Goal: Task Accomplishment & Management: Use online tool/utility

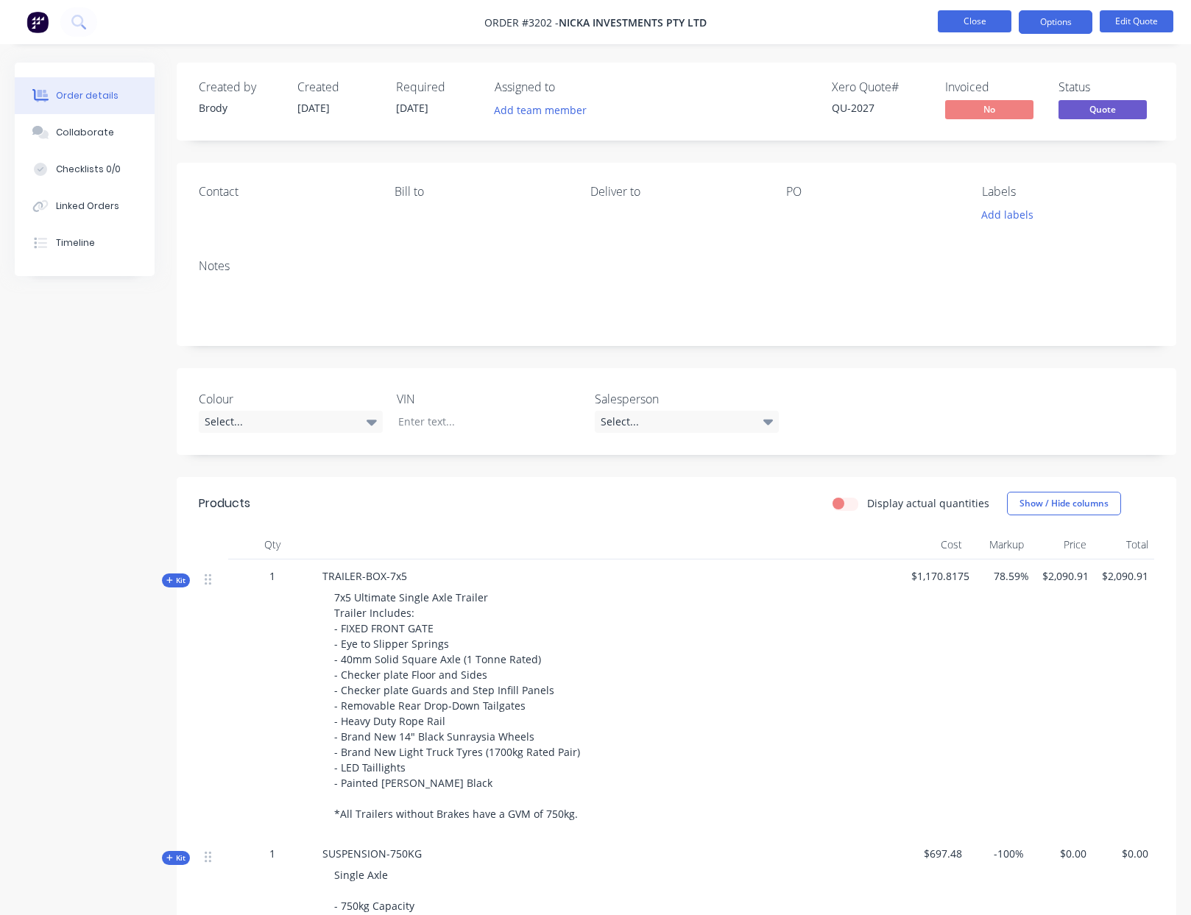
click at [978, 26] on button "Close" at bounding box center [975, 21] width 74 height 22
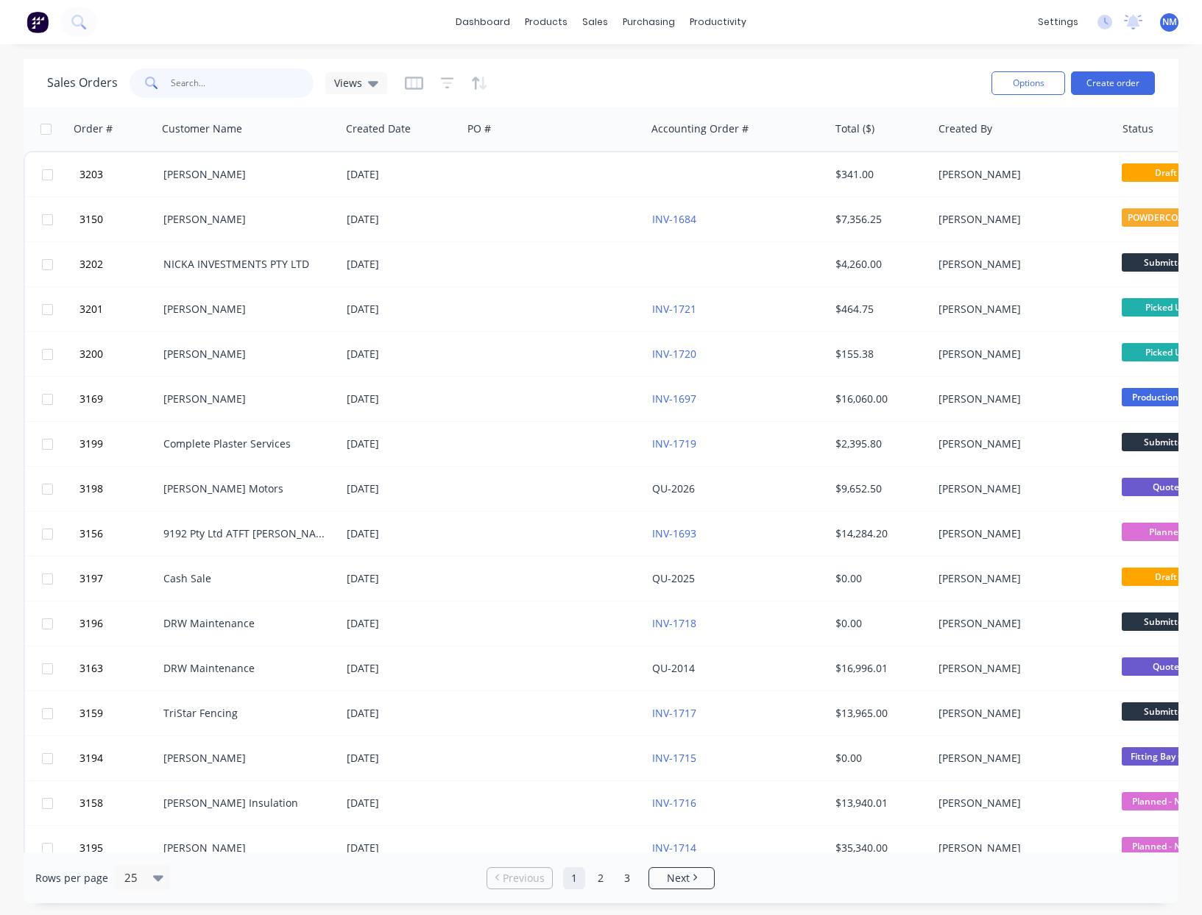
click at [226, 90] on input "text" at bounding box center [242, 82] width 143 height 29
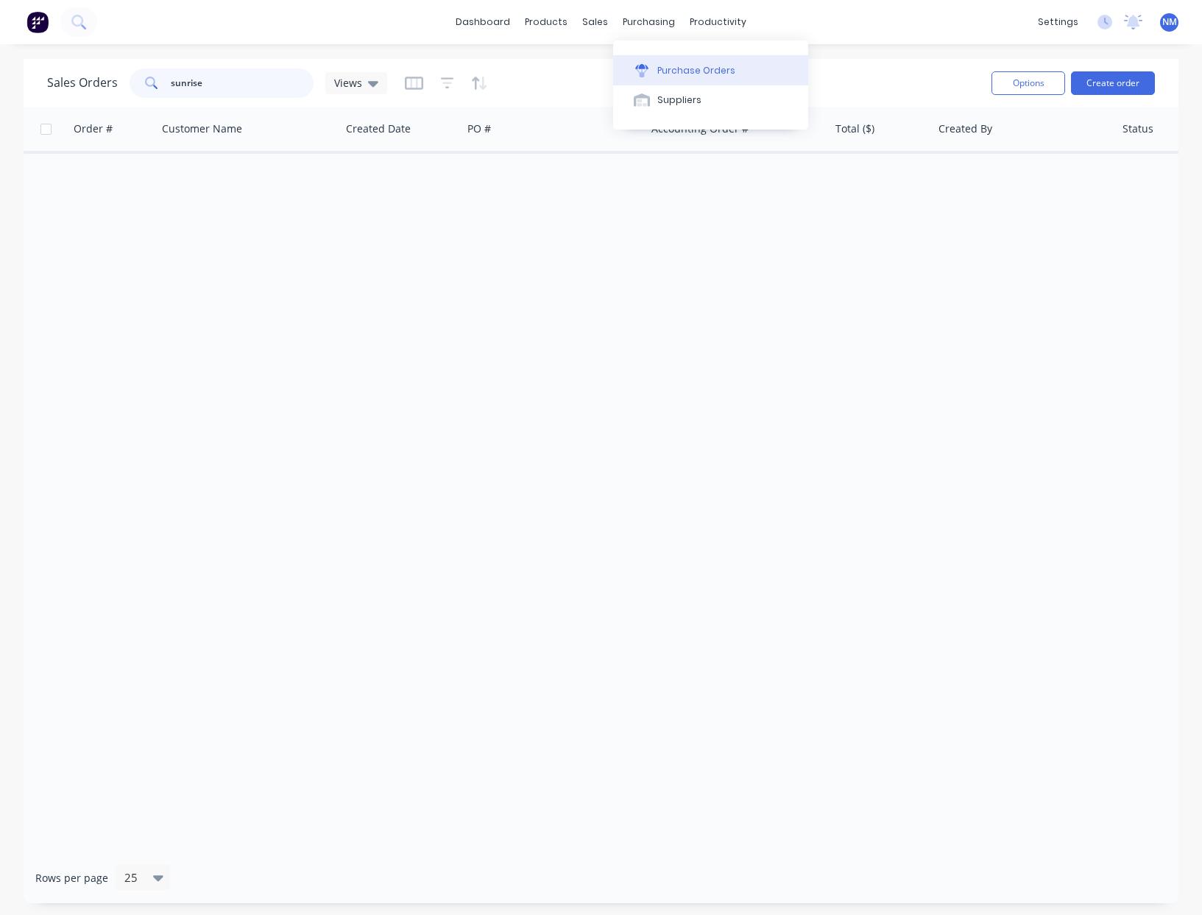
type input "sunrise"
click at [669, 70] on div "Purchase Orders" at bounding box center [696, 70] width 78 height 13
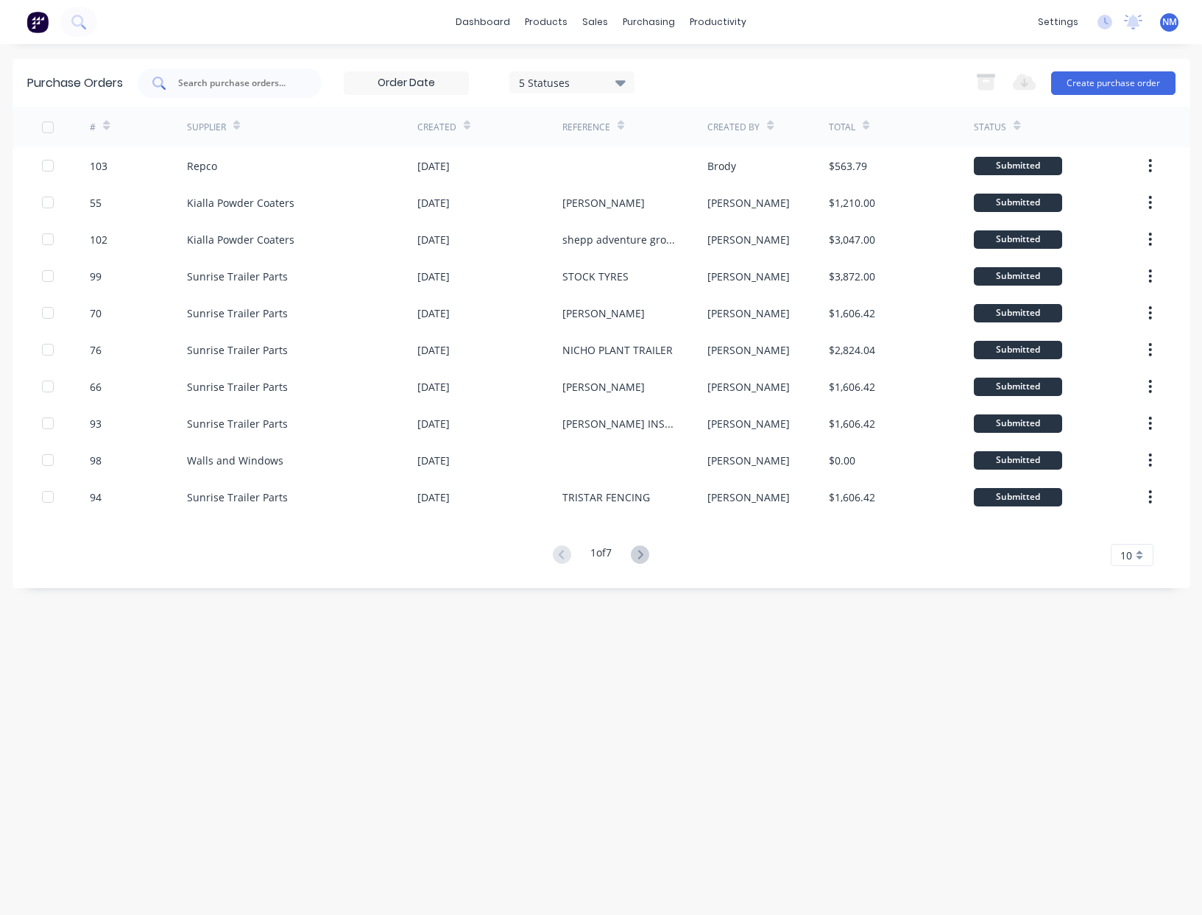
click at [233, 83] on input "text" at bounding box center [238, 83] width 122 height 15
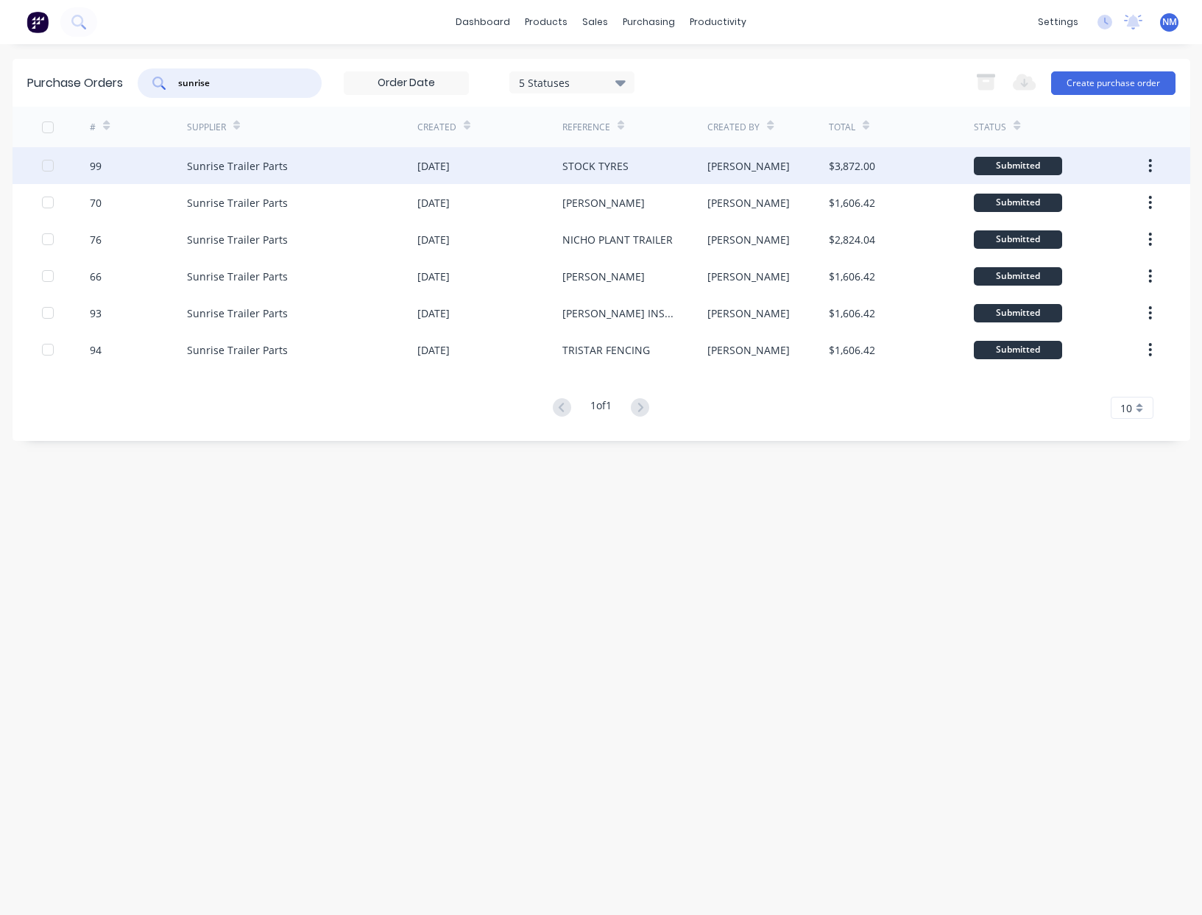
type input "sunrise"
click at [272, 160] on div "Sunrise Trailer Parts" at bounding box center [237, 165] width 101 height 15
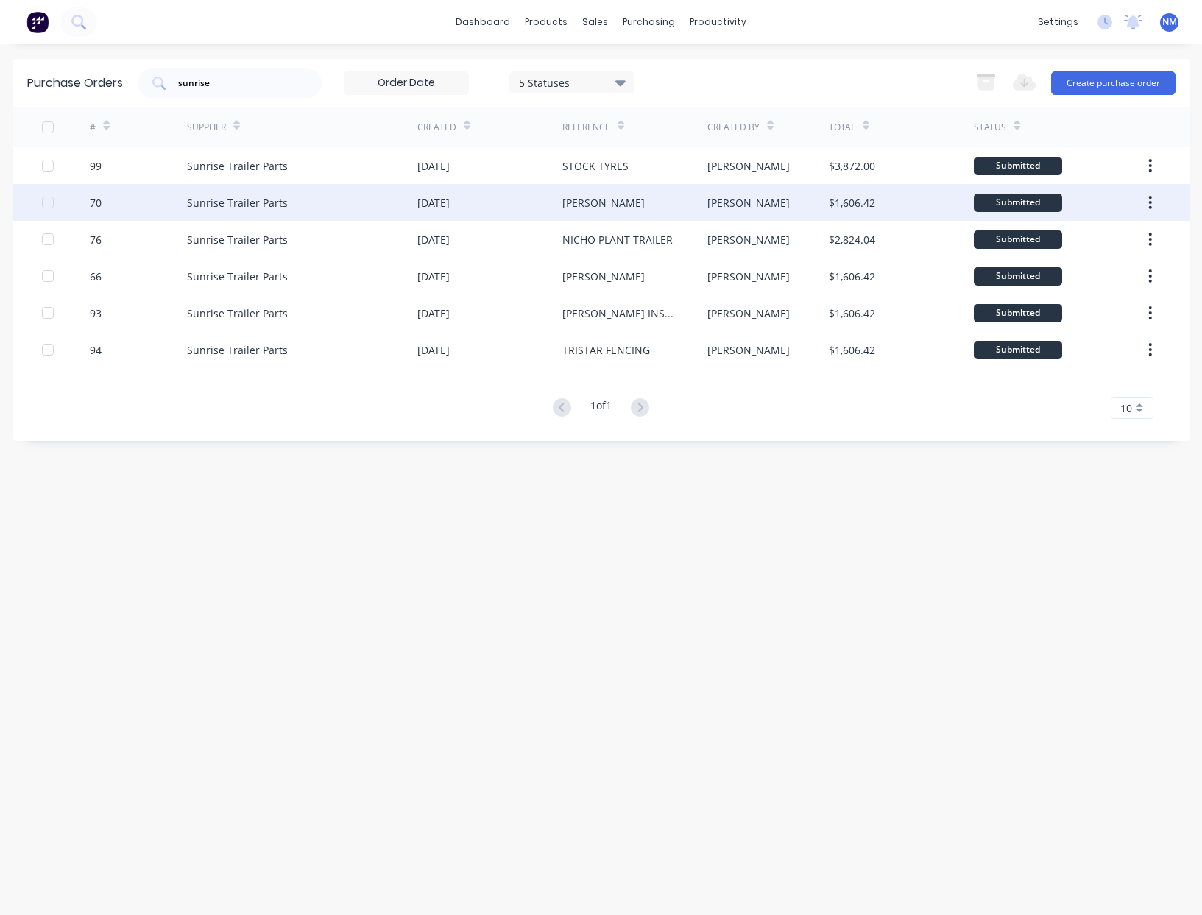
click at [450, 205] on div "[DATE]" at bounding box center [433, 202] width 32 height 15
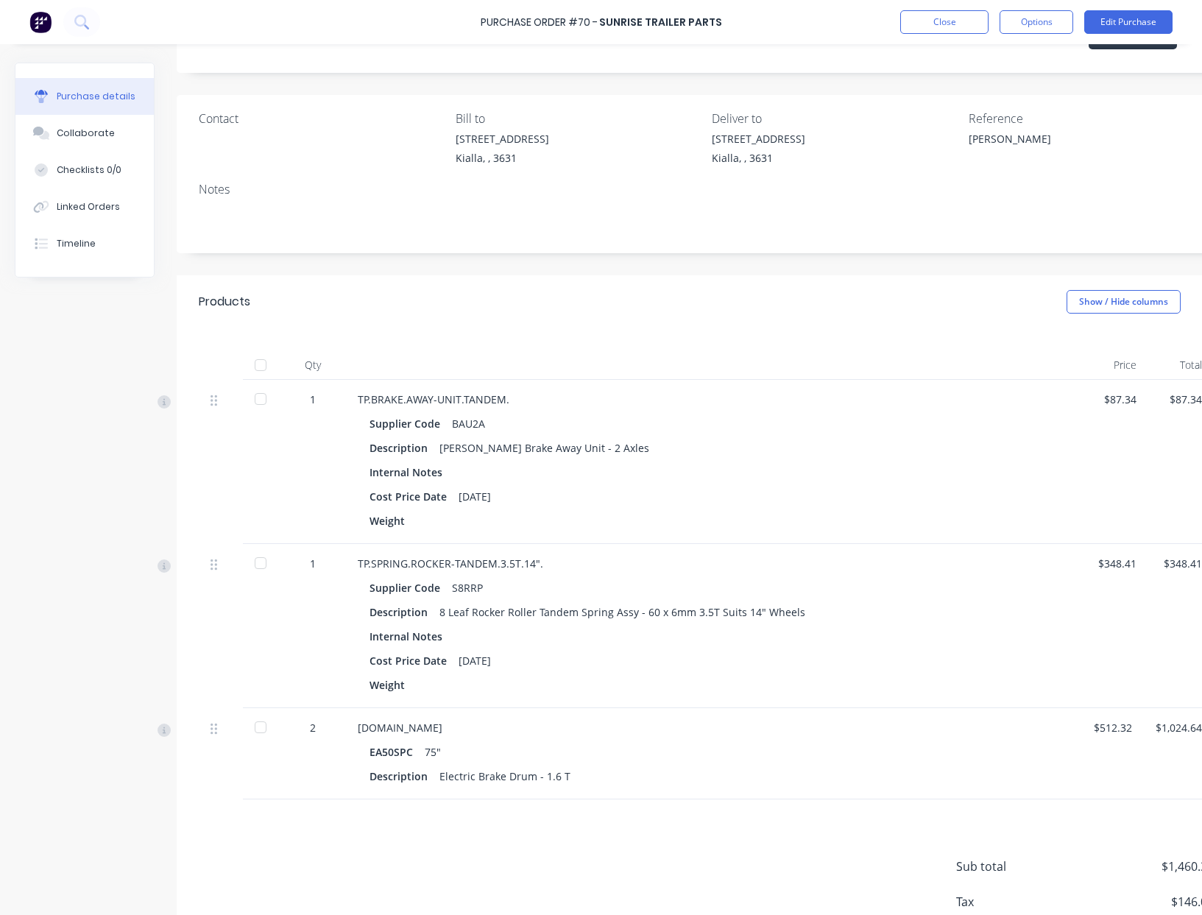
scroll to position [71, 0]
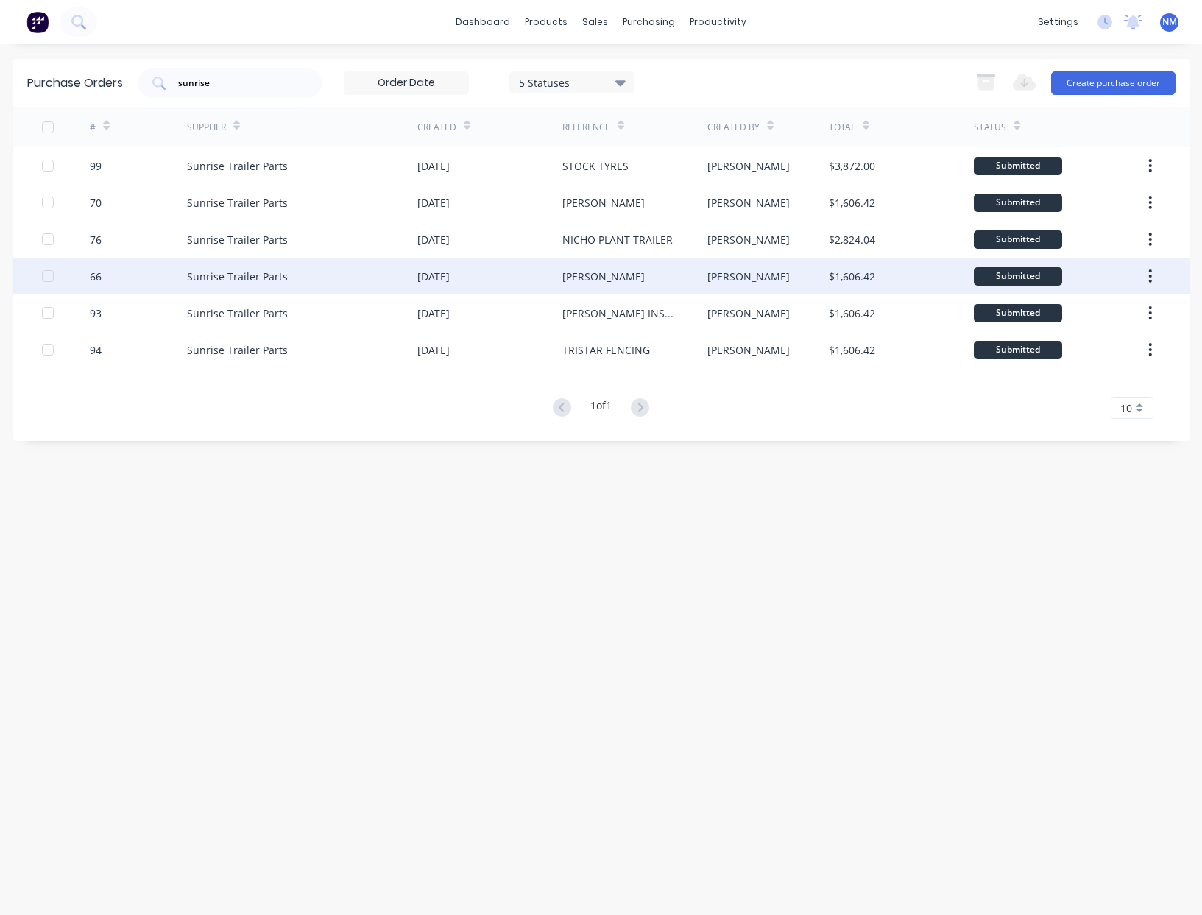
click at [617, 276] on div "[PERSON_NAME]" at bounding box center [634, 276] width 145 height 37
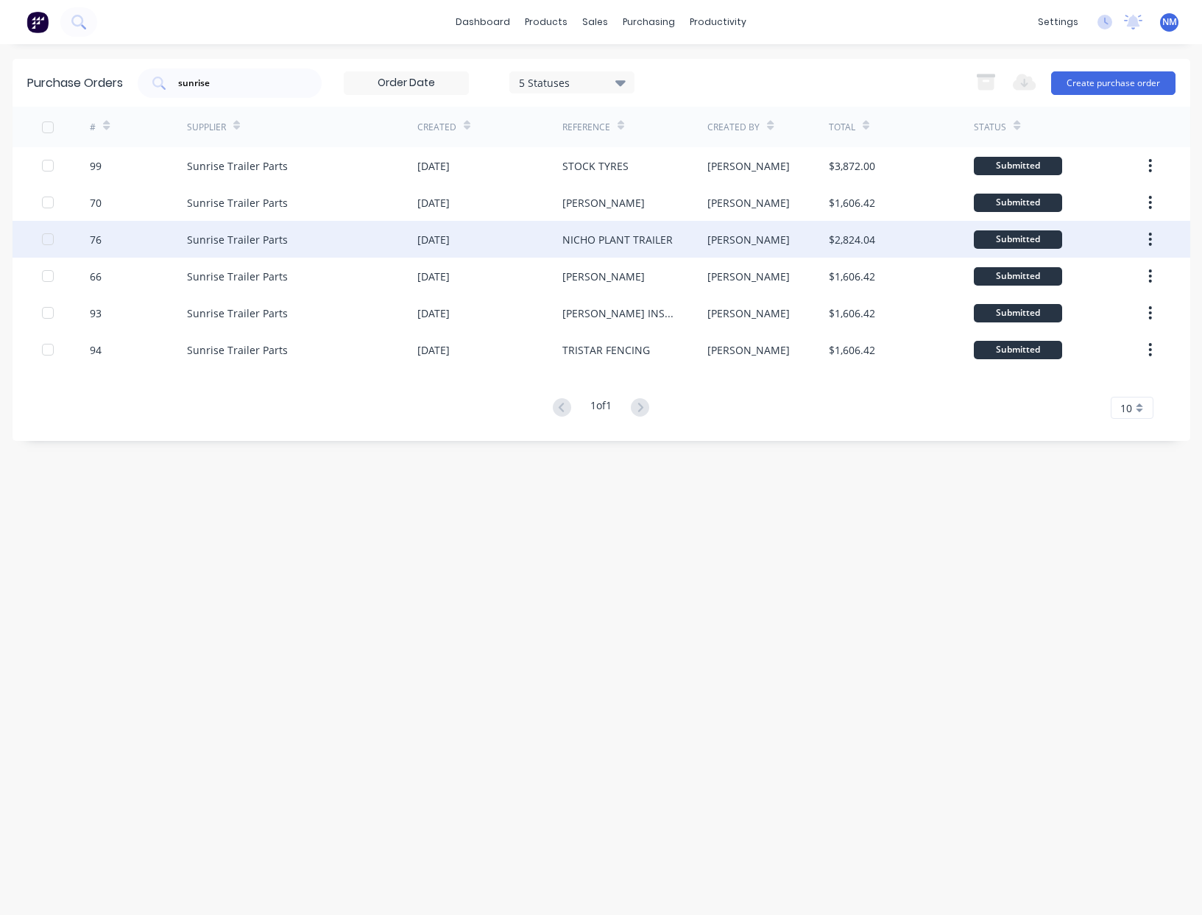
click at [564, 252] on div "NICHO PLANT TRAILER" at bounding box center [634, 239] width 145 height 37
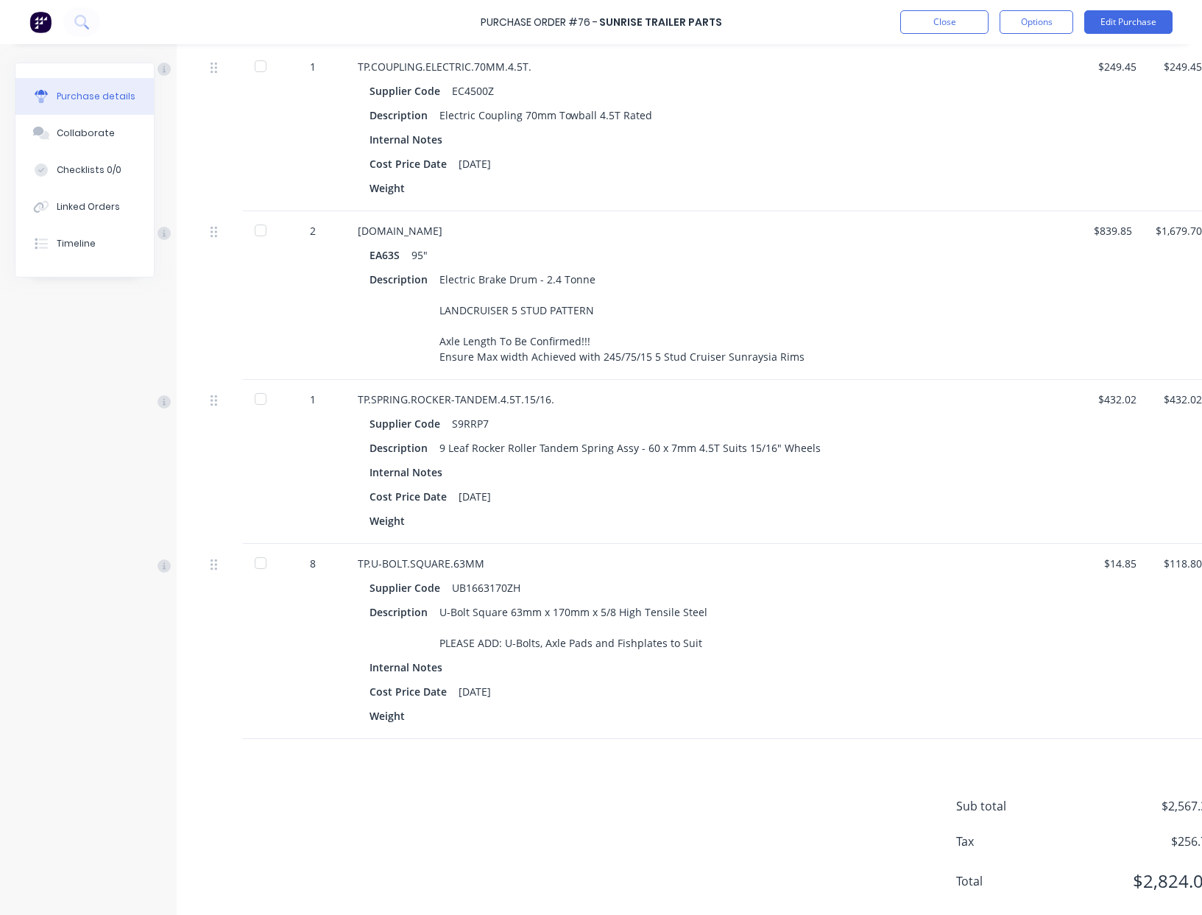
scroll to position [609, 0]
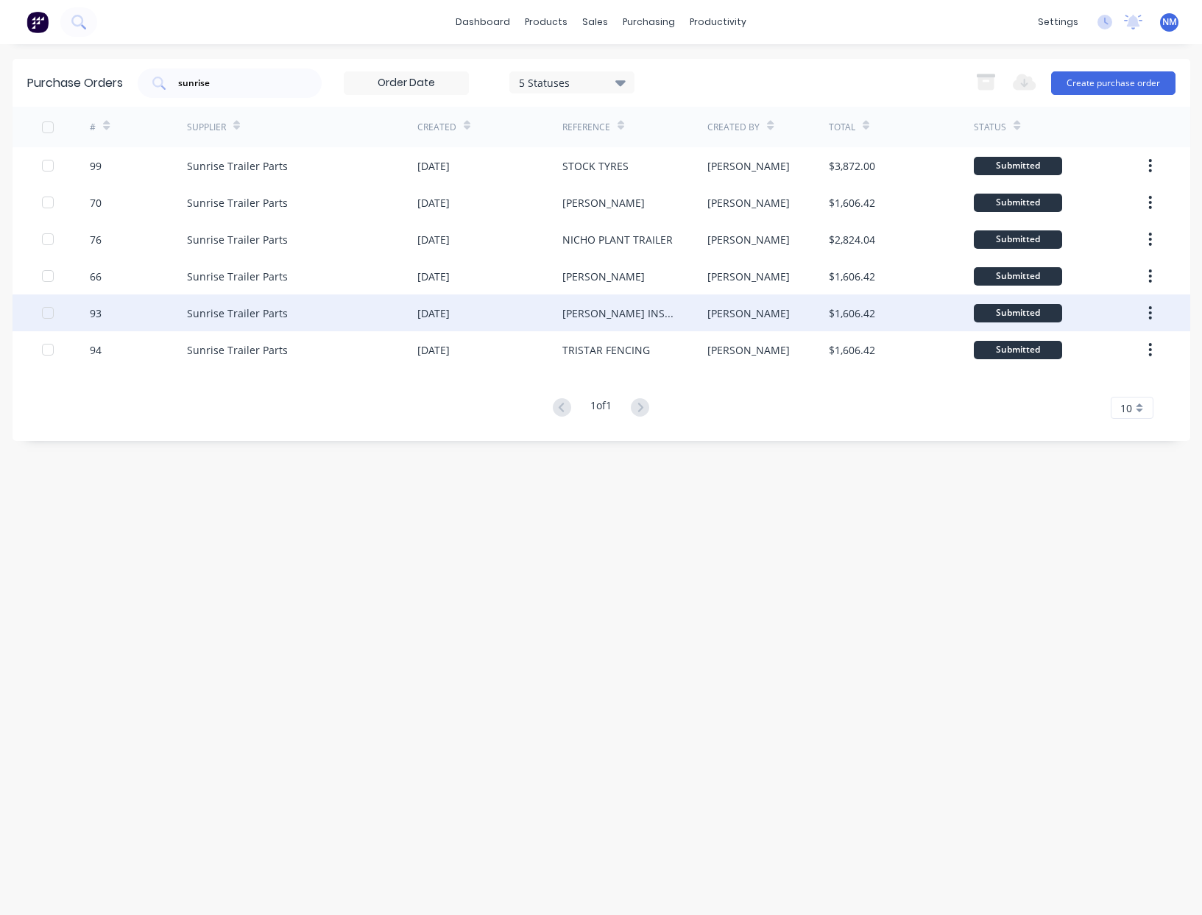
click at [533, 312] on div "[DATE]" at bounding box center [489, 312] width 145 height 37
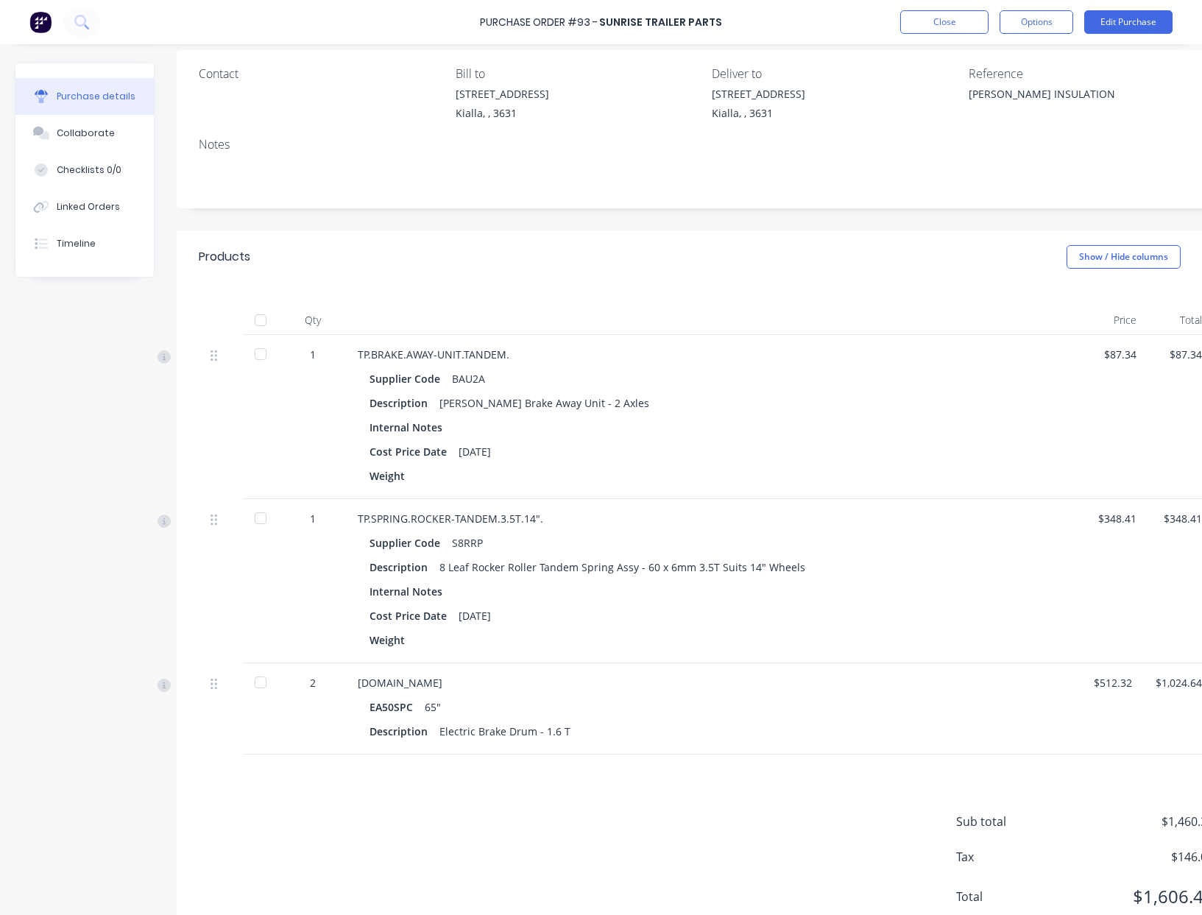
scroll to position [115, 0]
click at [957, 32] on button "Close" at bounding box center [944, 22] width 88 height 24
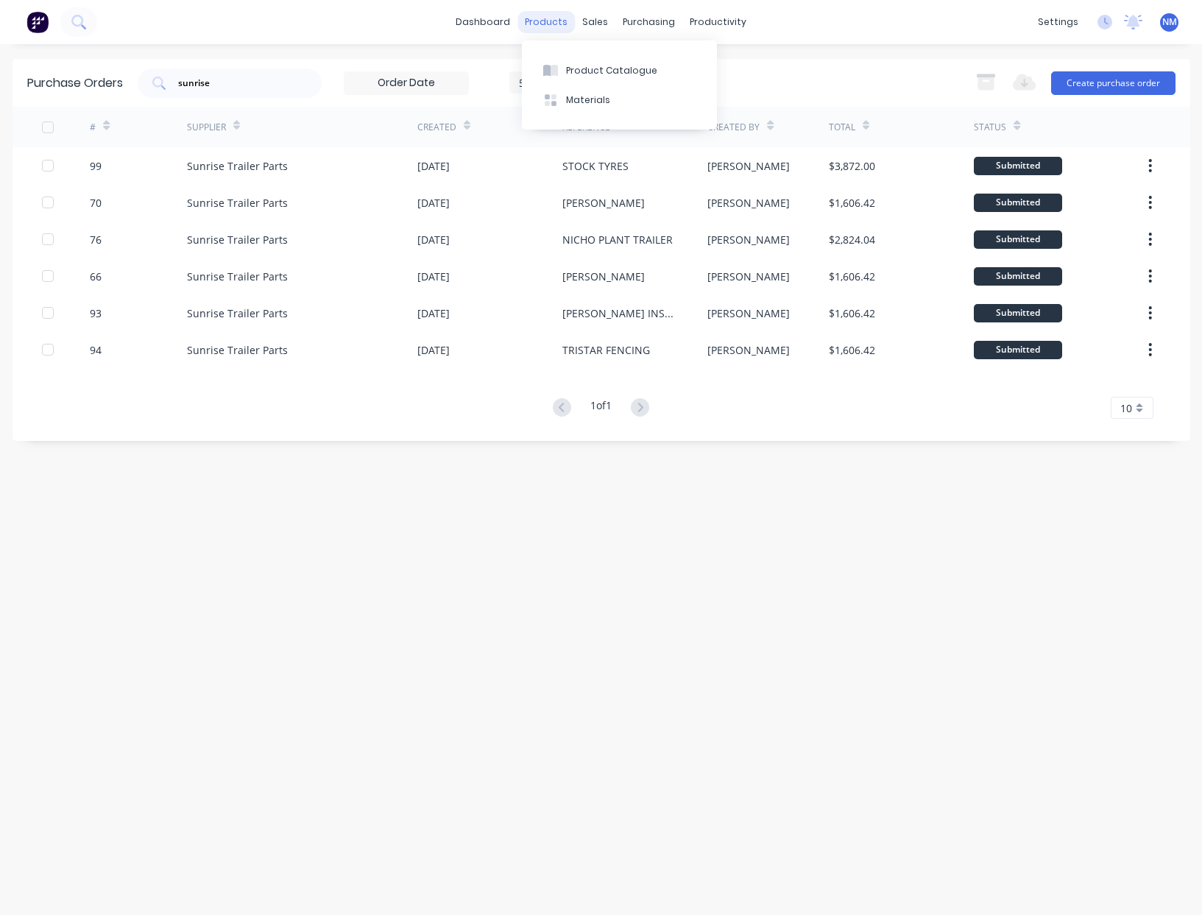
click at [557, 27] on div "products" at bounding box center [545, 22] width 57 height 22
click at [576, 60] on button "Product Catalogue" at bounding box center [619, 69] width 195 height 29
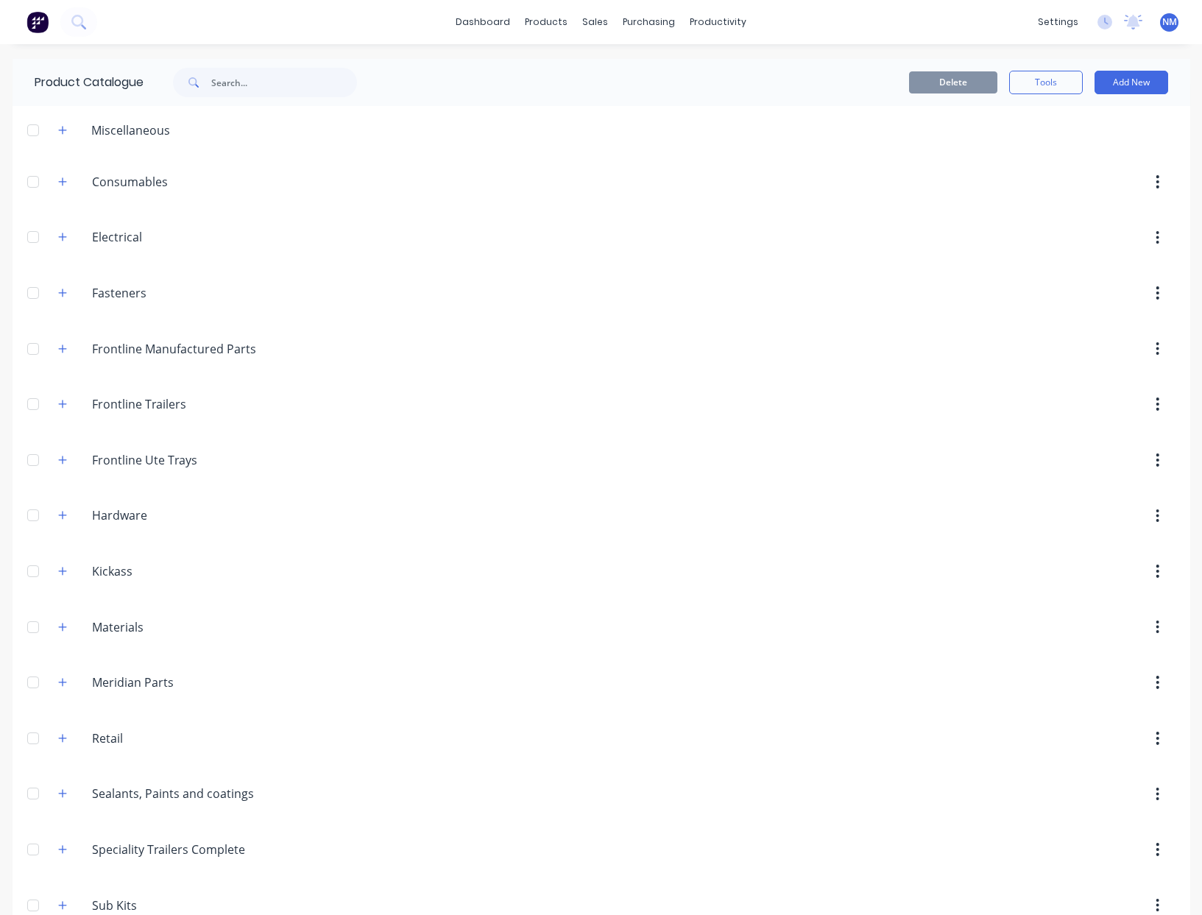
scroll to position [311, 0]
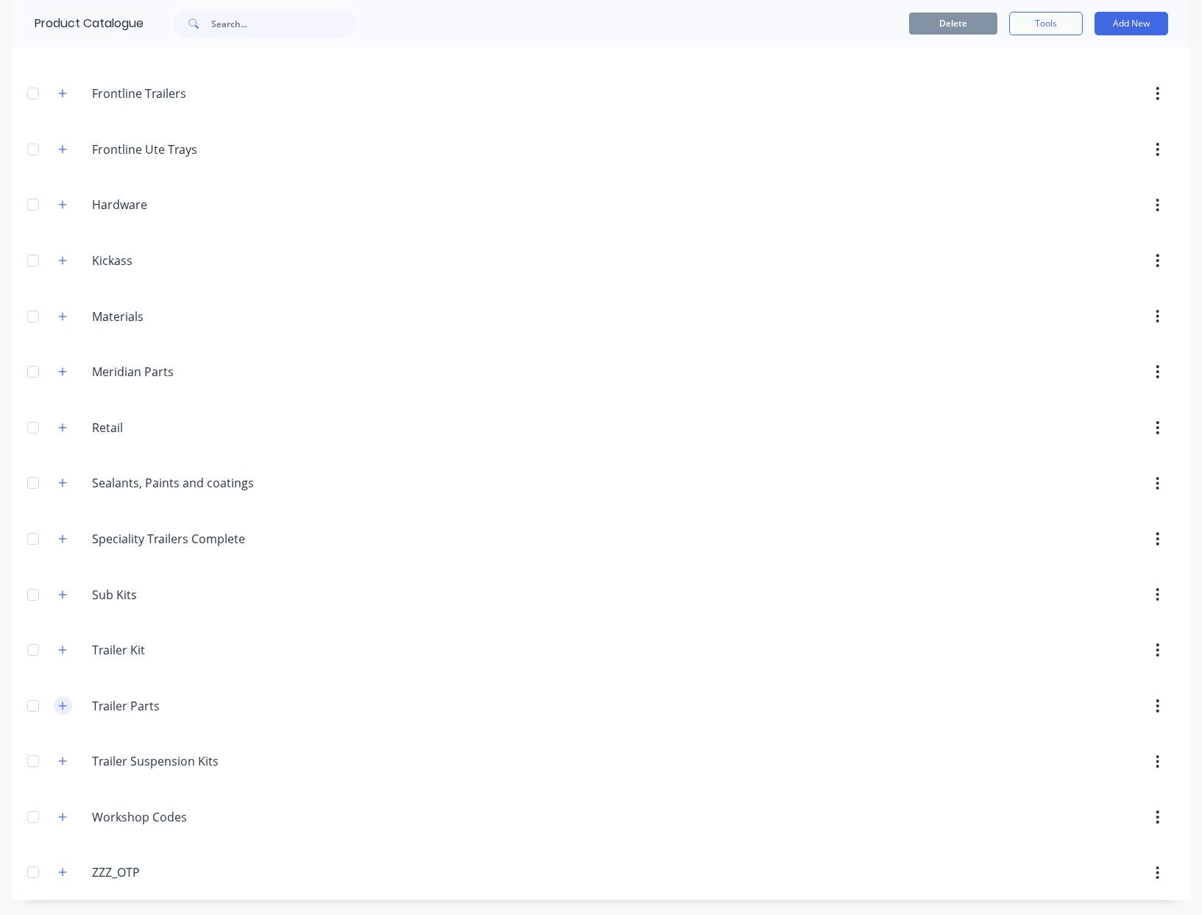
click at [61, 710] on icon "button" at bounding box center [62, 706] width 9 height 10
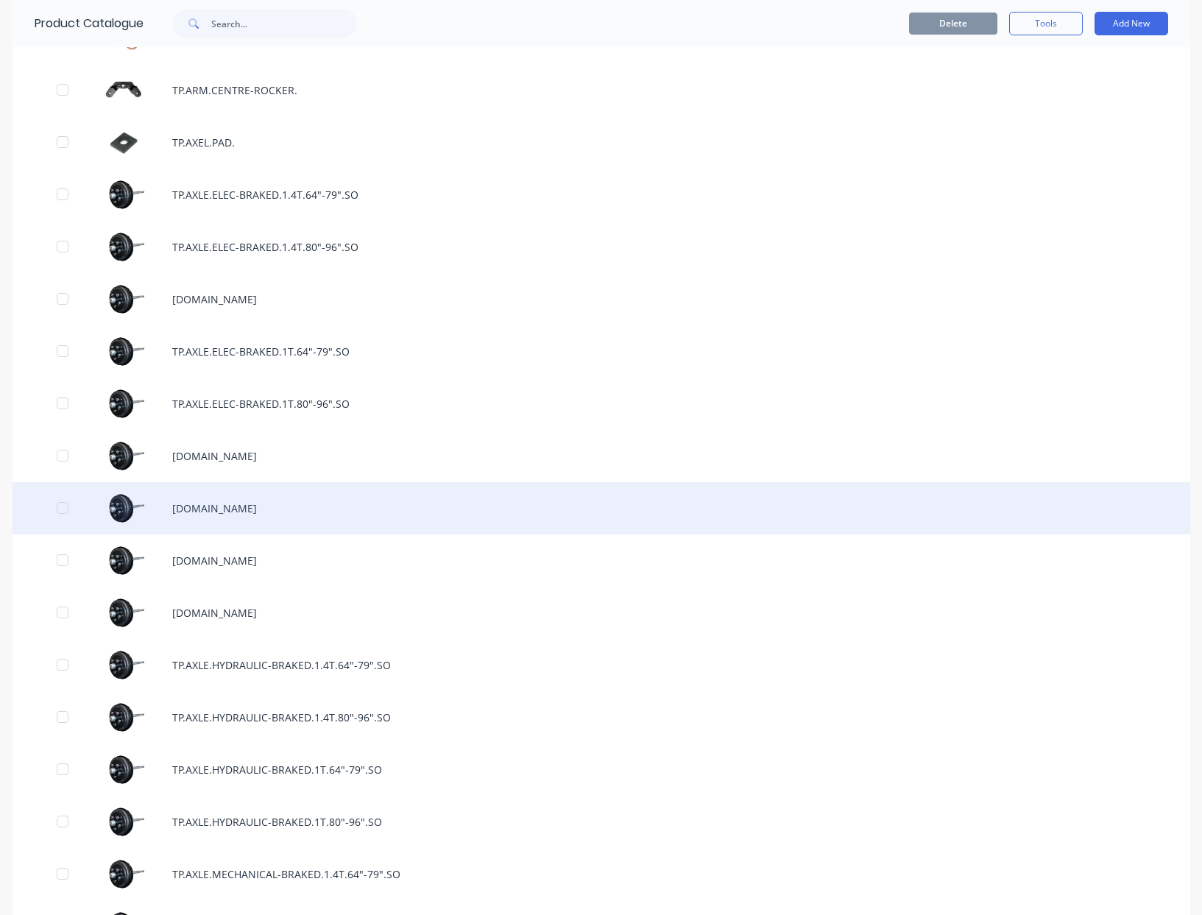
scroll to position [1182, 0]
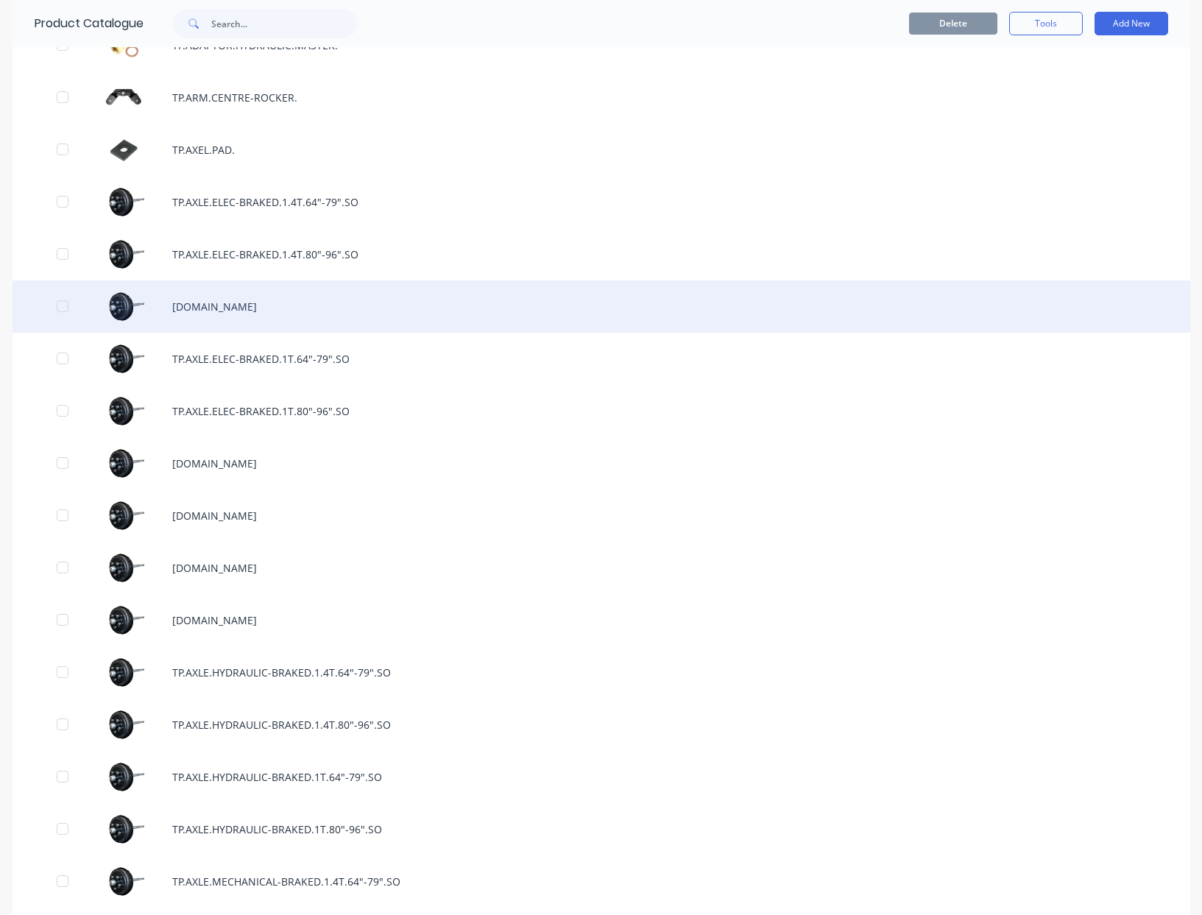
click at [295, 305] on div "[DOMAIN_NAME]" at bounding box center [601, 306] width 1177 height 52
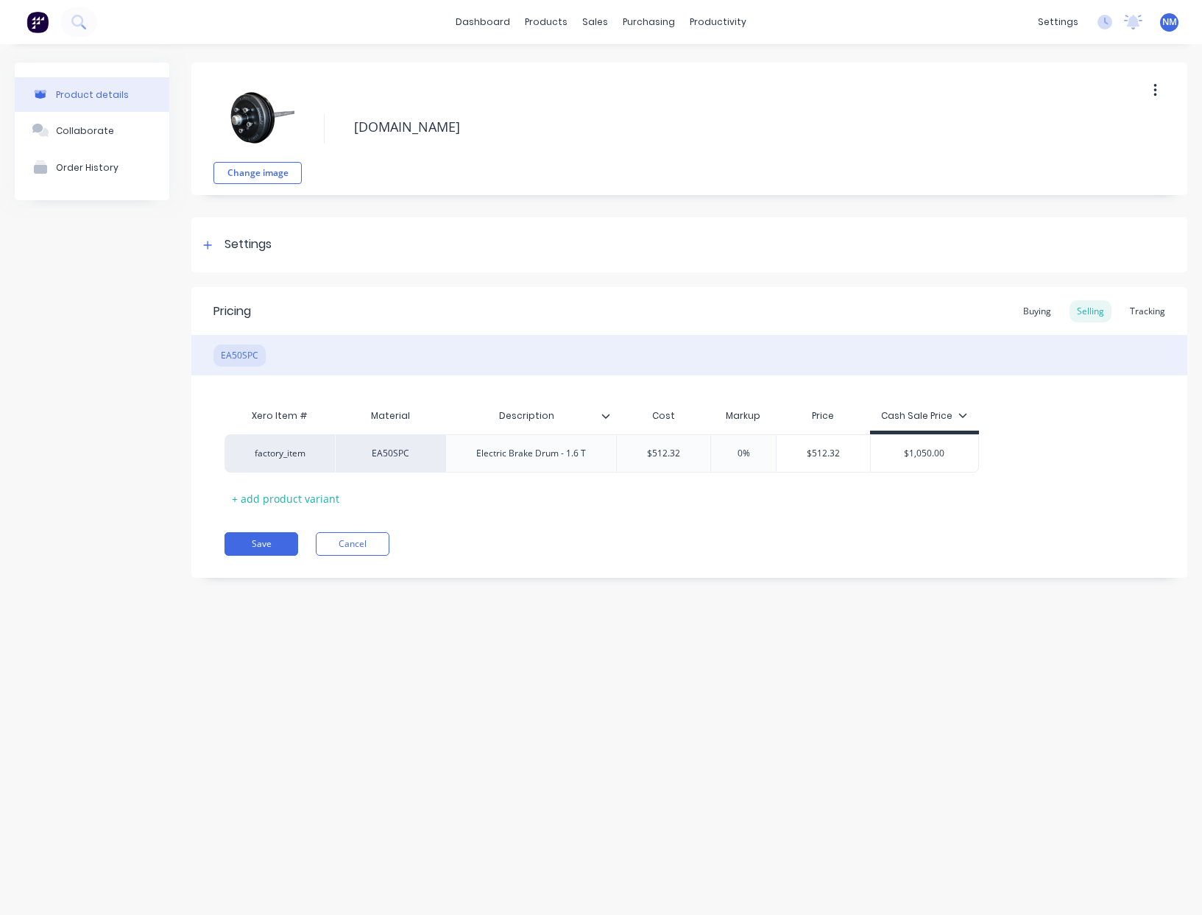
type textarea "x"
type input "$512.32"
drag, startPoint x: 684, startPoint y: 453, endPoint x: 478, endPoint y: 426, distance: 208.6
click at [534, 433] on div "Xero Item # Material Description Cost Markup Price Cash Sale Price factory_item…" at bounding box center [688, 455] width 929 height 109
type textarea "x"
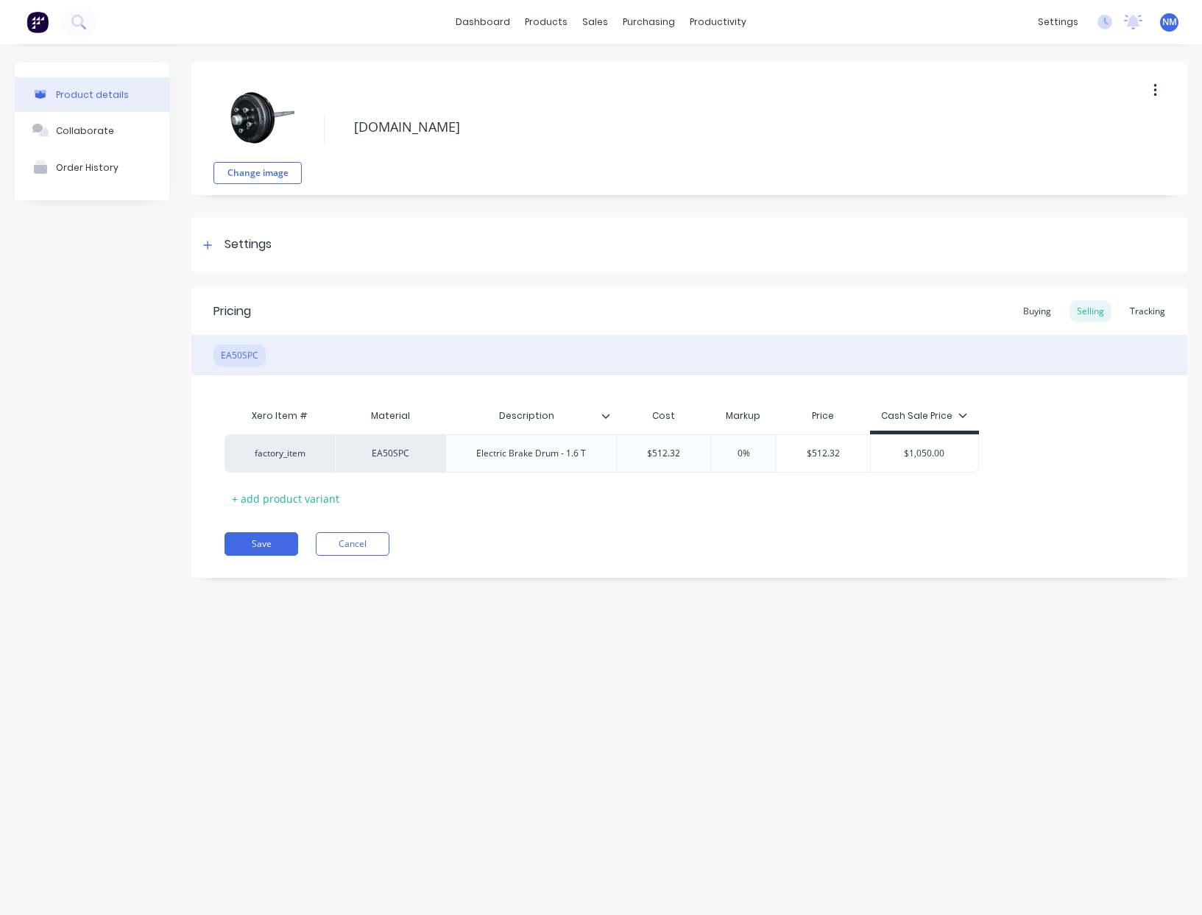
type input "4"
type textarea "x"
type input "49"
type textarea "x"
type input "490.0"
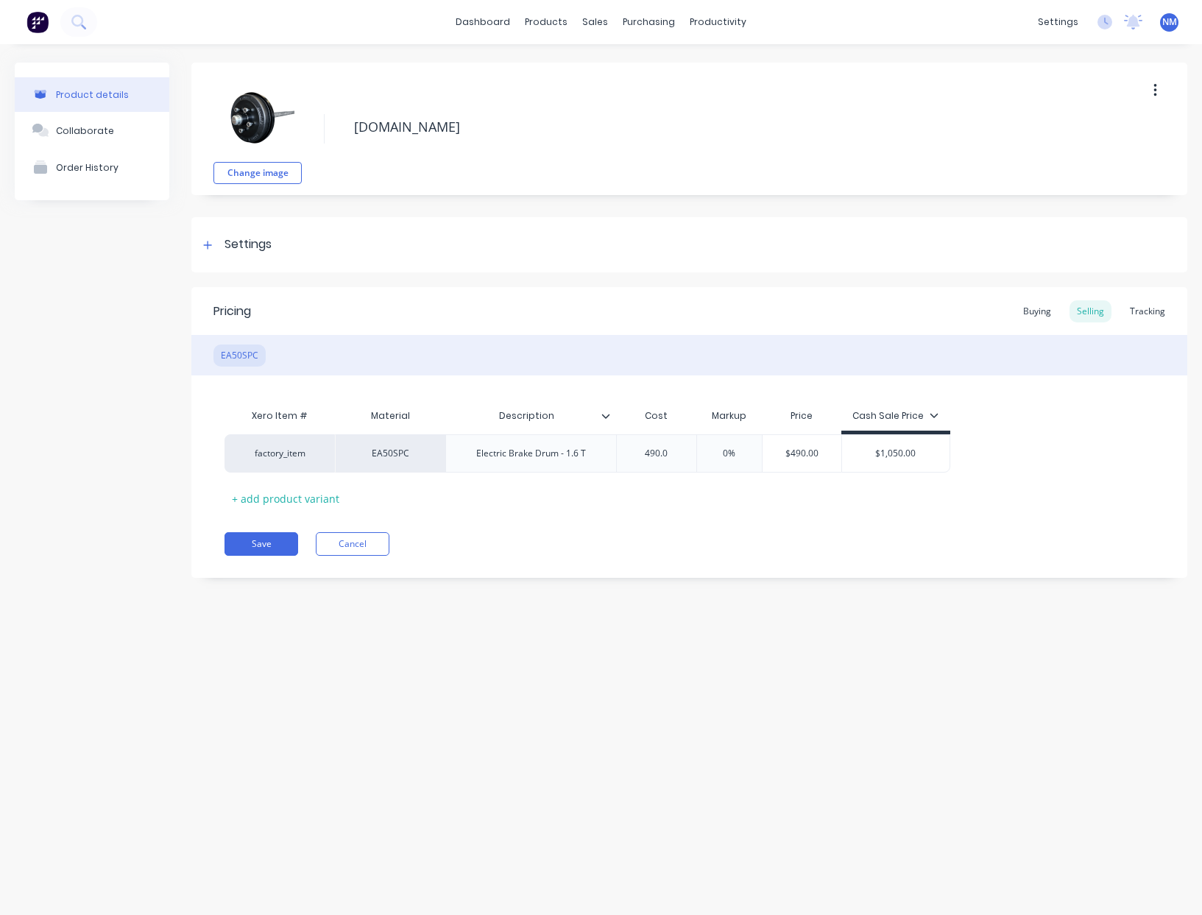
type textarea "x"
type input "490.05"
click at [721, 525] on div "Pricing Buying Selling Tracking EA50SPC Xero Item # Material Description Cost M…" at bounding box center [689, 432] width 996 height 291
drag, startPoint x: 1024, startPoint y: 302, endPoint x: 970, endPoint y: 355, distance: 76.0
click at [1024, 302] on div "Buying" at bounding box center [1037, 311] width 43 height 22
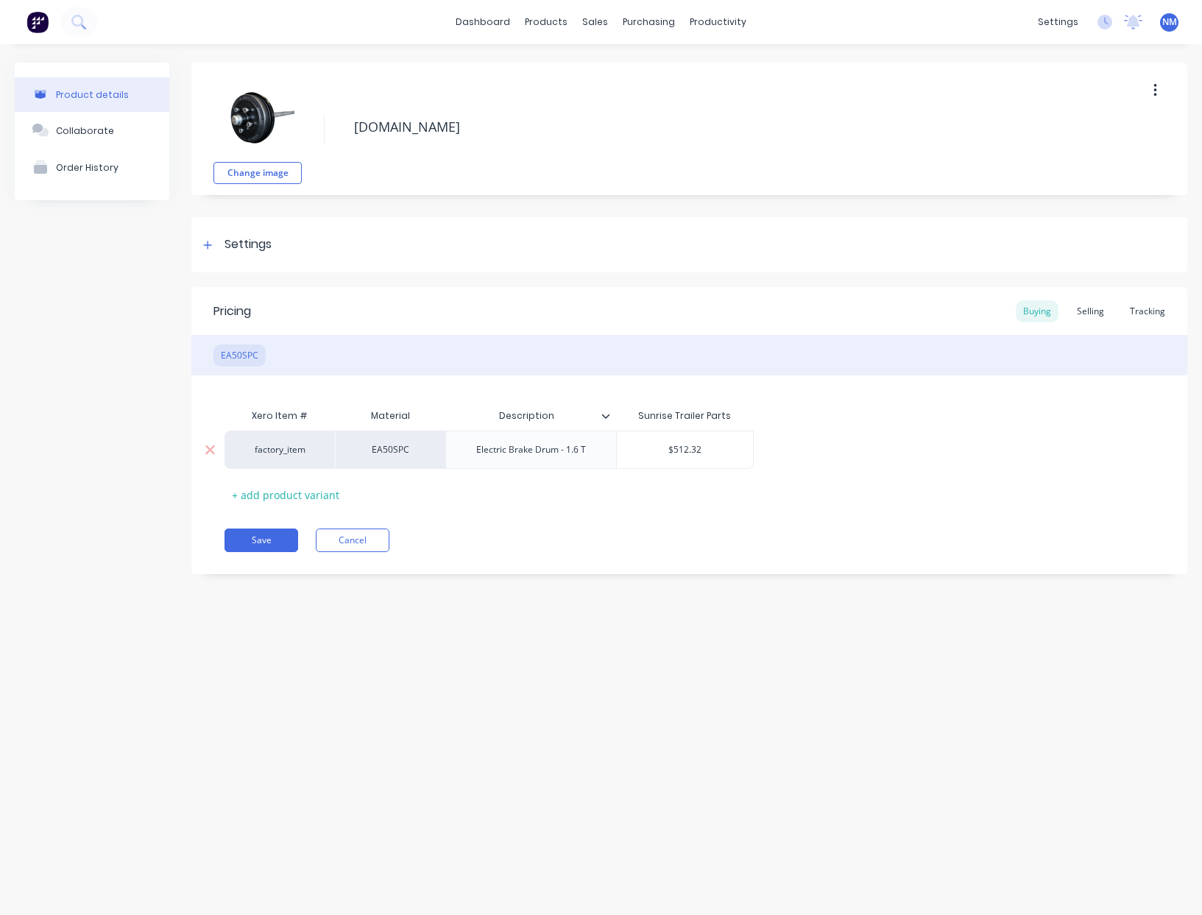
type input "$512.32"
drag, startPoint x: 667, startPoint y: 449, endPoint x: 394, endPoint y: 433, distance: 272.7
click at [581, 446] on div "factory_item EA50SPC Electric Brake Drum - 1.6 T $512.32 $512.32" at bounding box center [488, 449] width 529 height 38
type textarea "x"
type input "4"
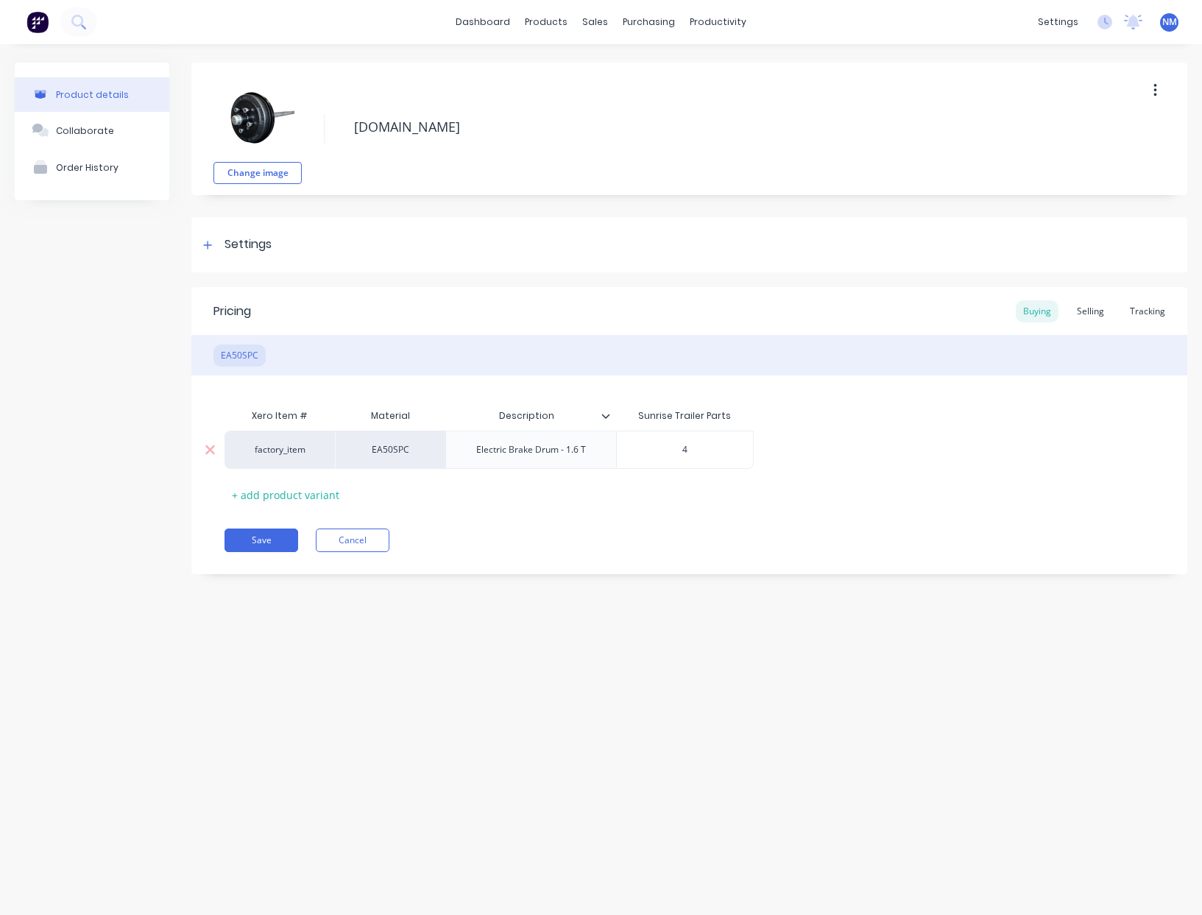
type textarea "x"
type input "49"
type textarea "x"
type input "490"
type textarea "x"
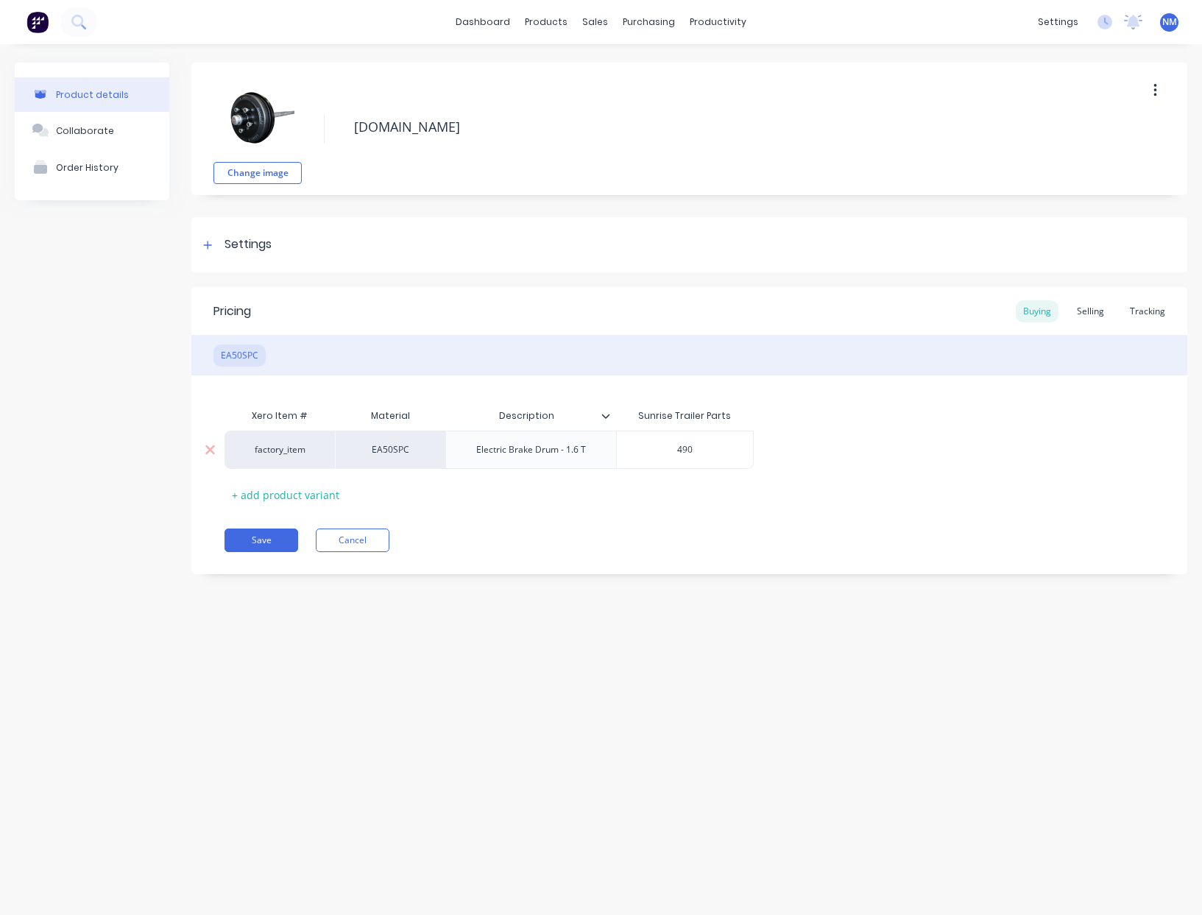
type input "490."
type textarea "x"
type input "490.0"
type textarea "x"
type input "490.05"
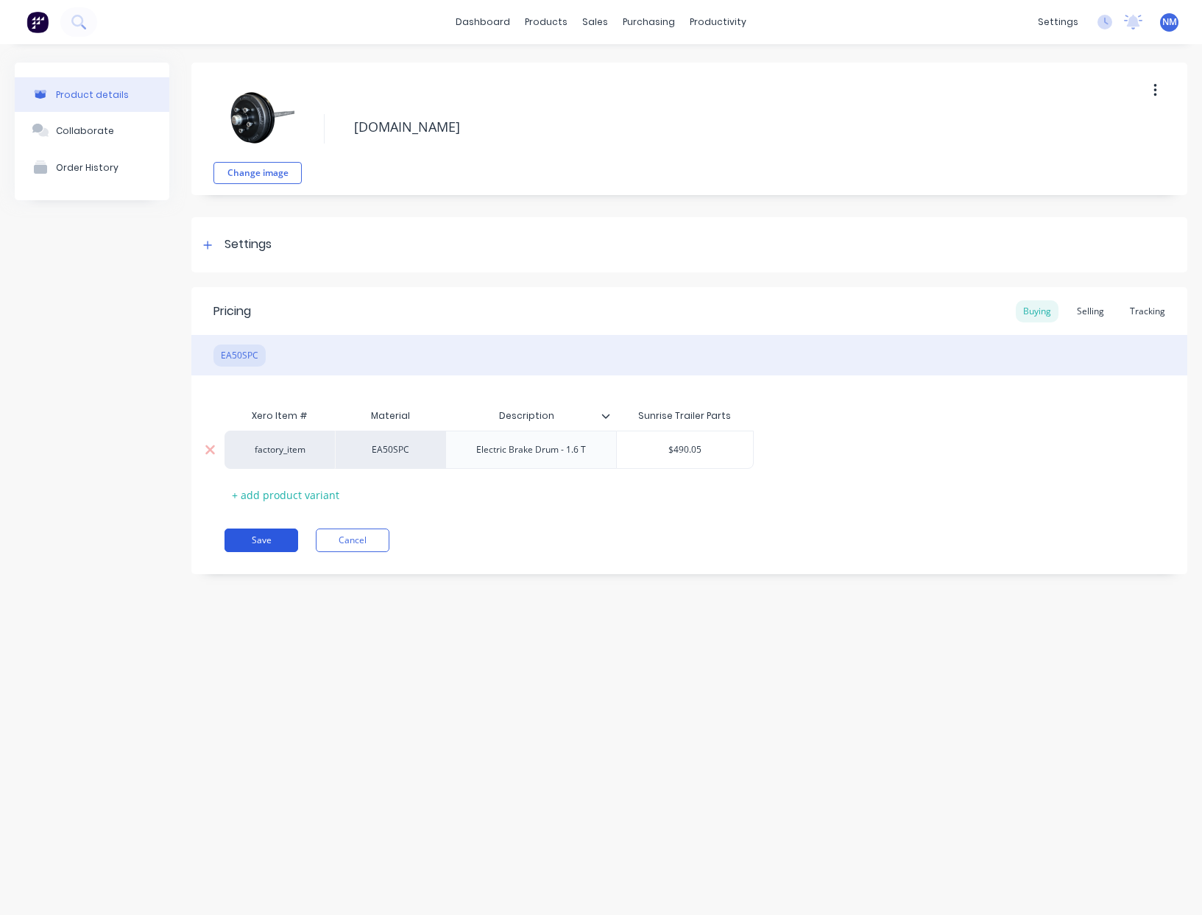
click at [249, 539] on button "Save" at bounding box center [261, 540] width 74 height 24
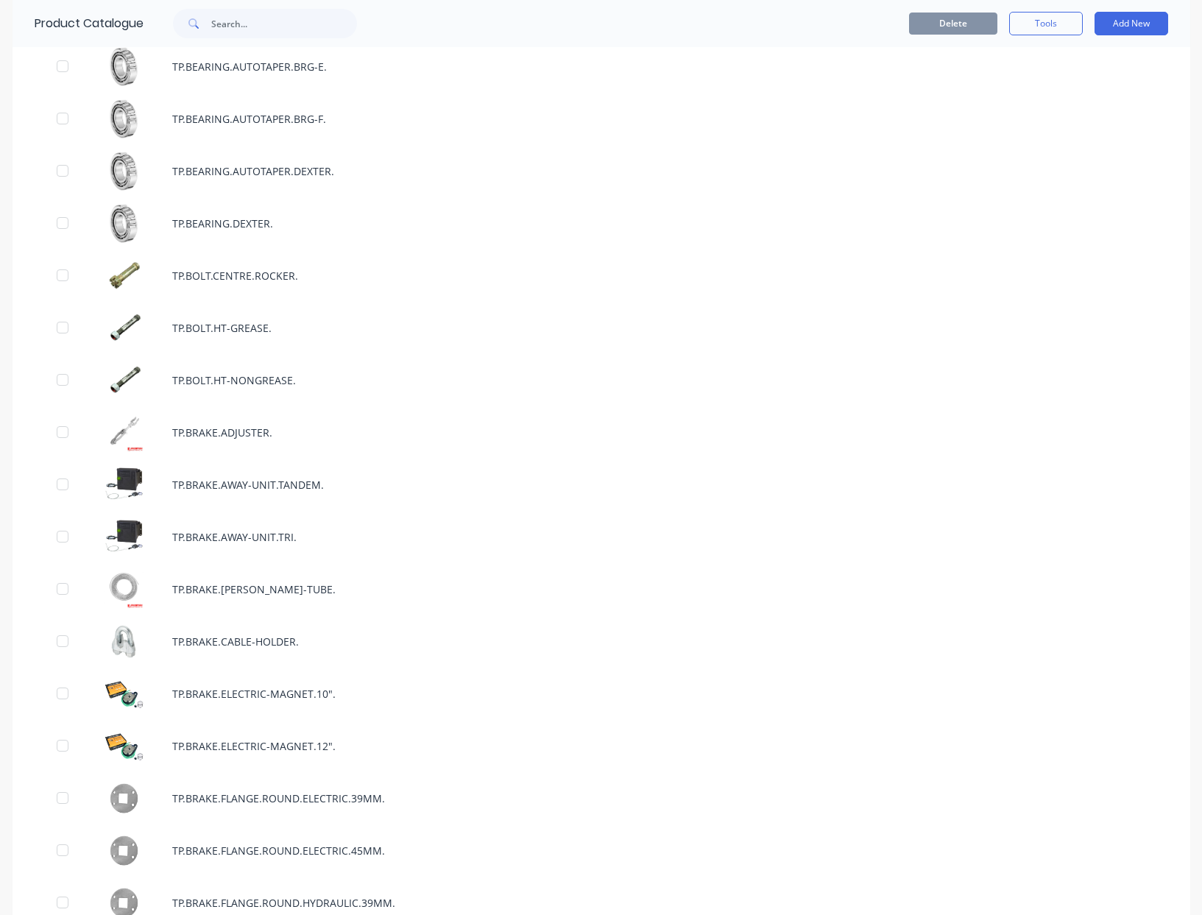
scroll to position [2833, 0]
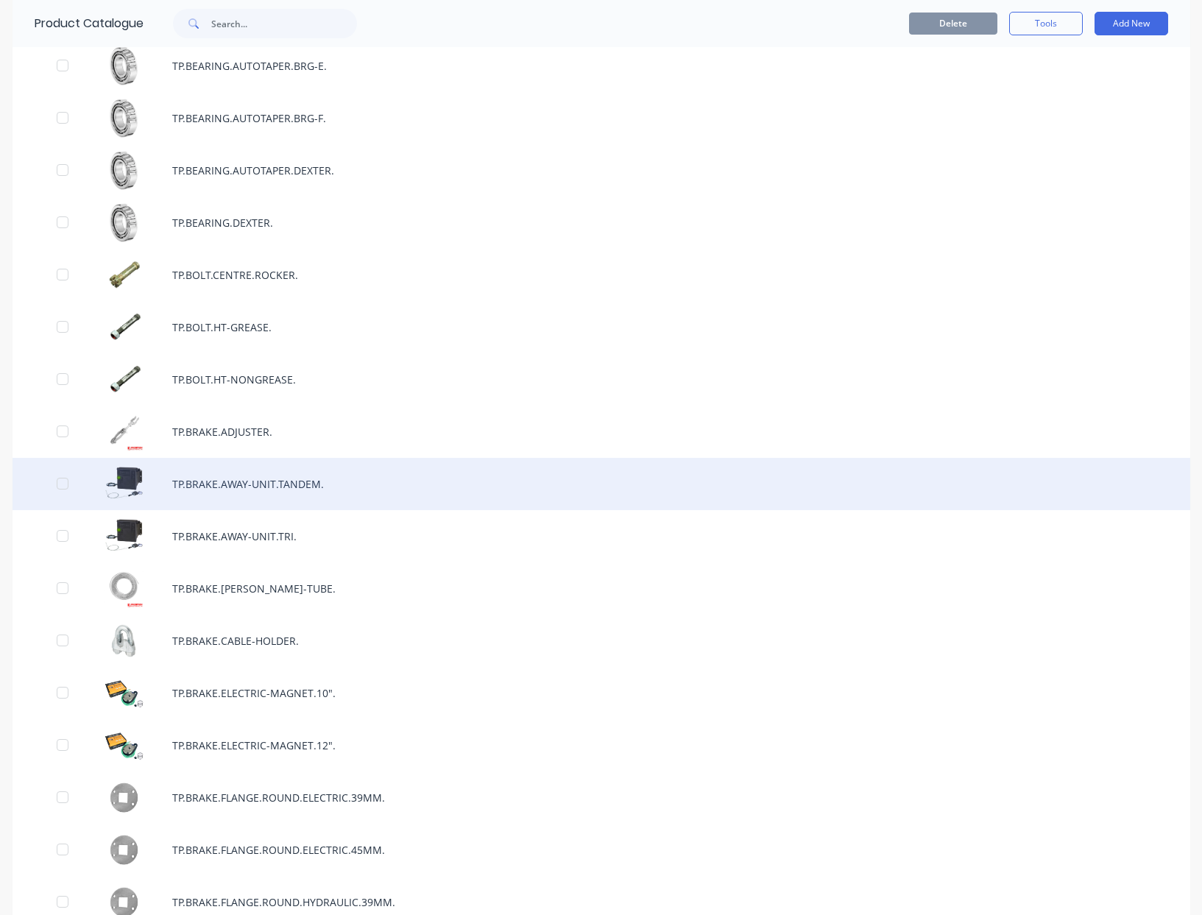
click at [400, 489] on div "TP.BRAKE.AWAY-UNIT.TANDEM." at bounding box center [601, 484] width 1177 height 52
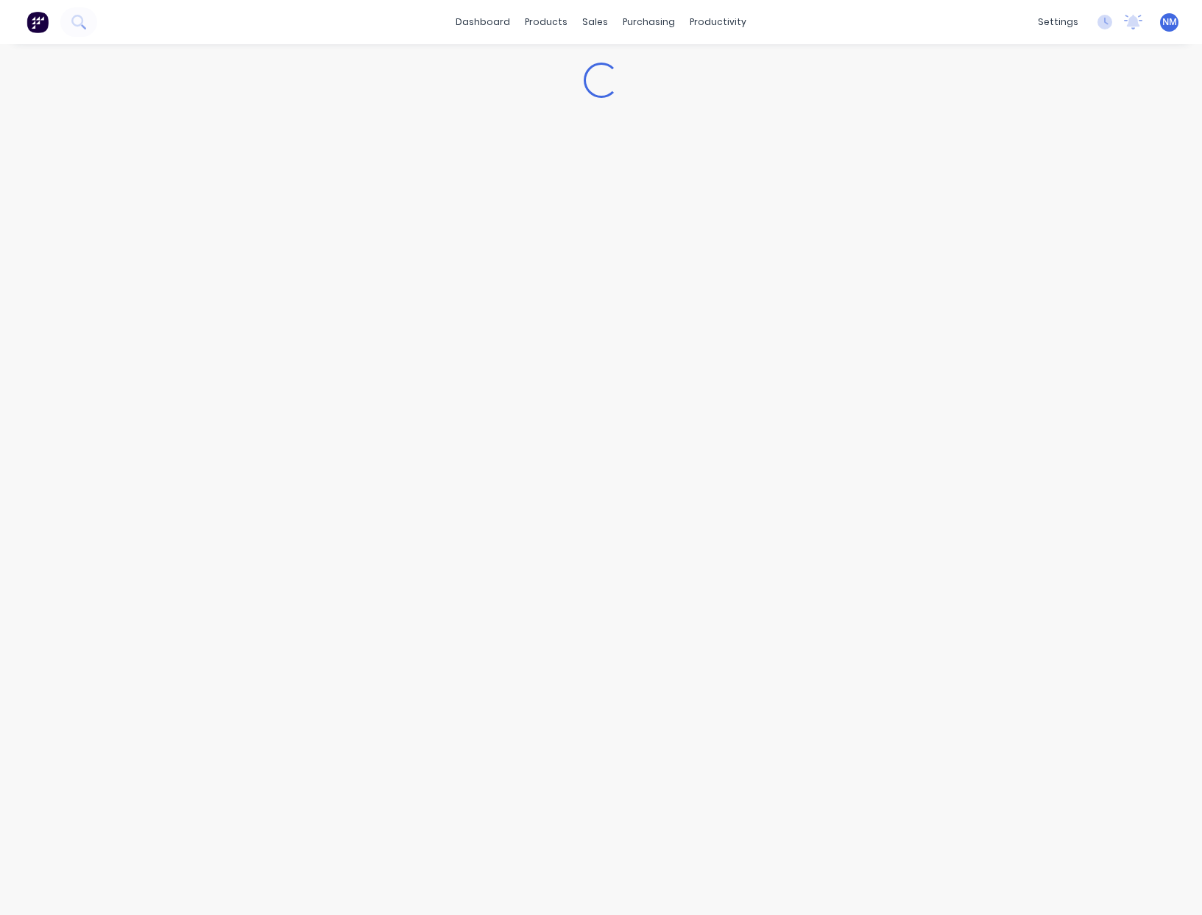
type textarea "x"
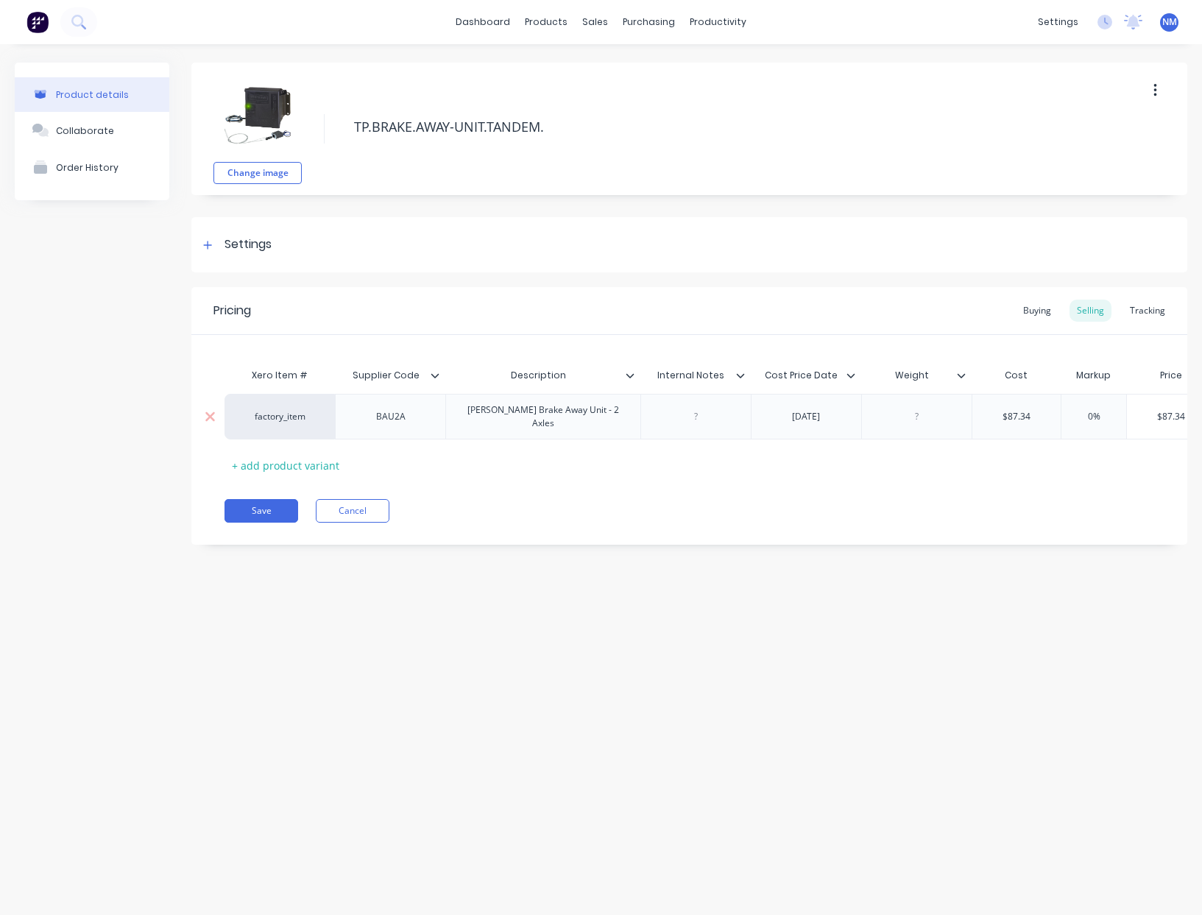
type input "$87.34"
drag, startPoint x: 1037, startPoint y: 411, endPoint x: 652, endPoint y: 372, distance: 386.8
click at [760, 383] on div "Xero Item # Supplier Code Description Internal Notes Cost Price Date Weight Cos…" at bounding box center [688, 419] width 929 height 116
type textarea "x"
type input "8"
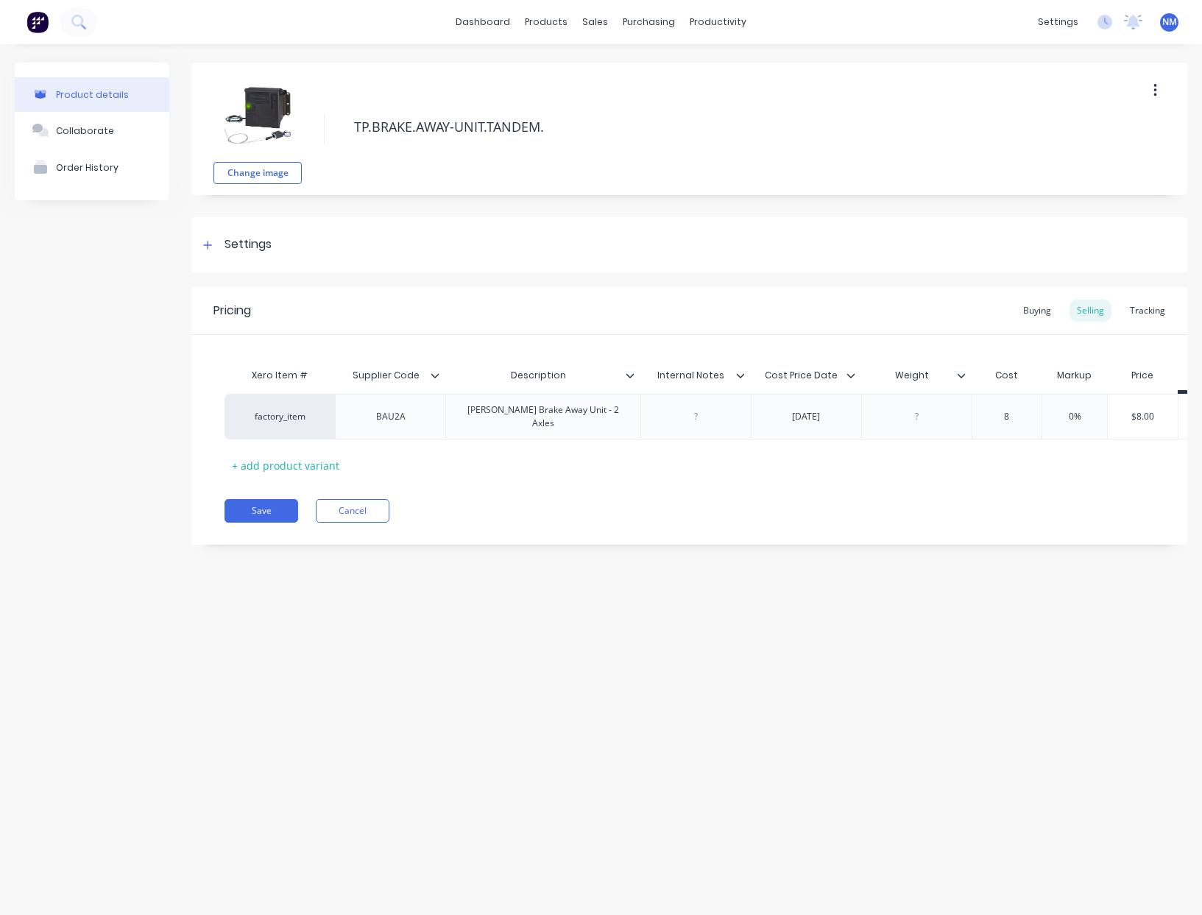
type textarea "x"
type input "83."
type textarea "x"
type input "83.5"
type textarea "x"
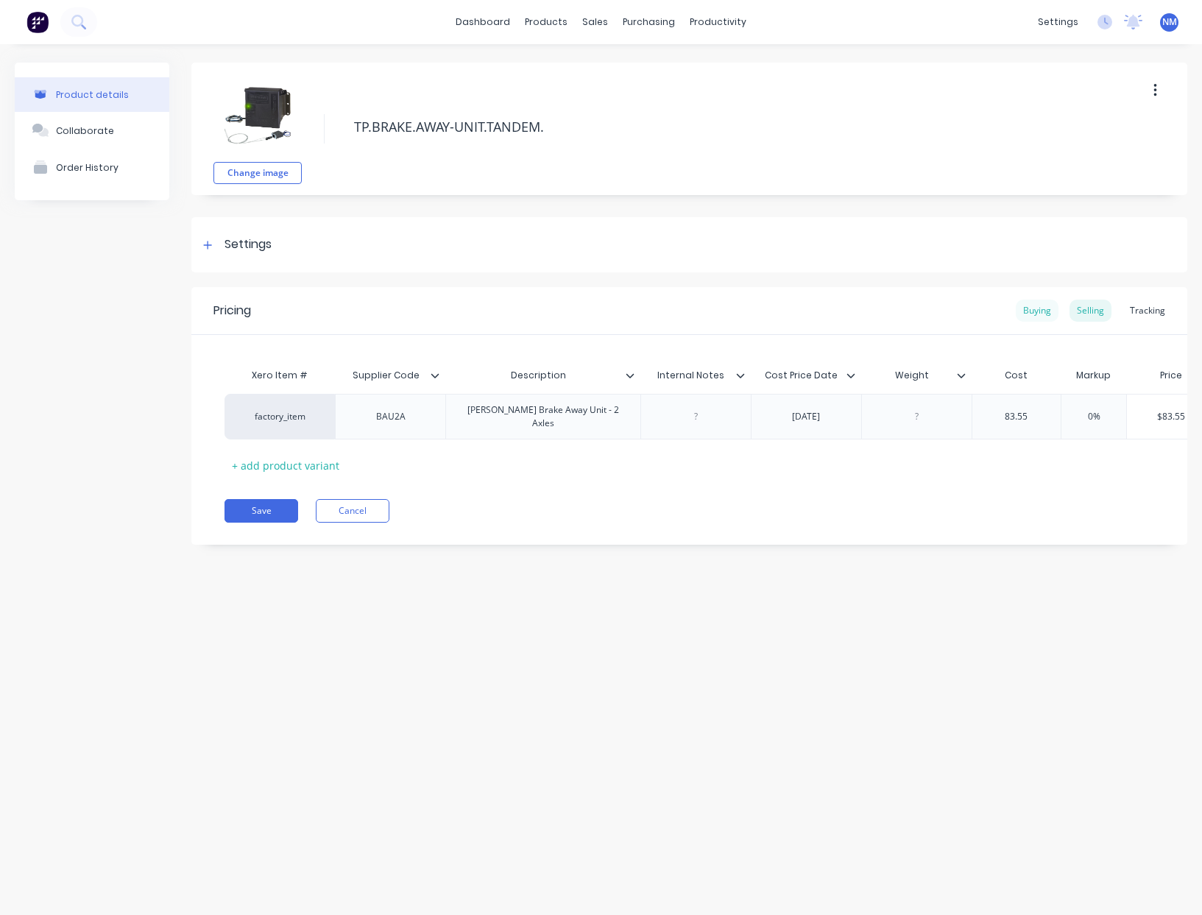
type input "83.55"
click at [1035, 314] on div "Buying" at bounding box center [1037, 311] width 43 height 22
type input "$87.34"
click at [935, 395] on div "factory_item BAU2A [PERSON_NAME] Brake Away Unit - 2 Axles [DATE] $87.34 $87.34" at bounding box center [666, 413] width 884 height 46
type textarea "x"
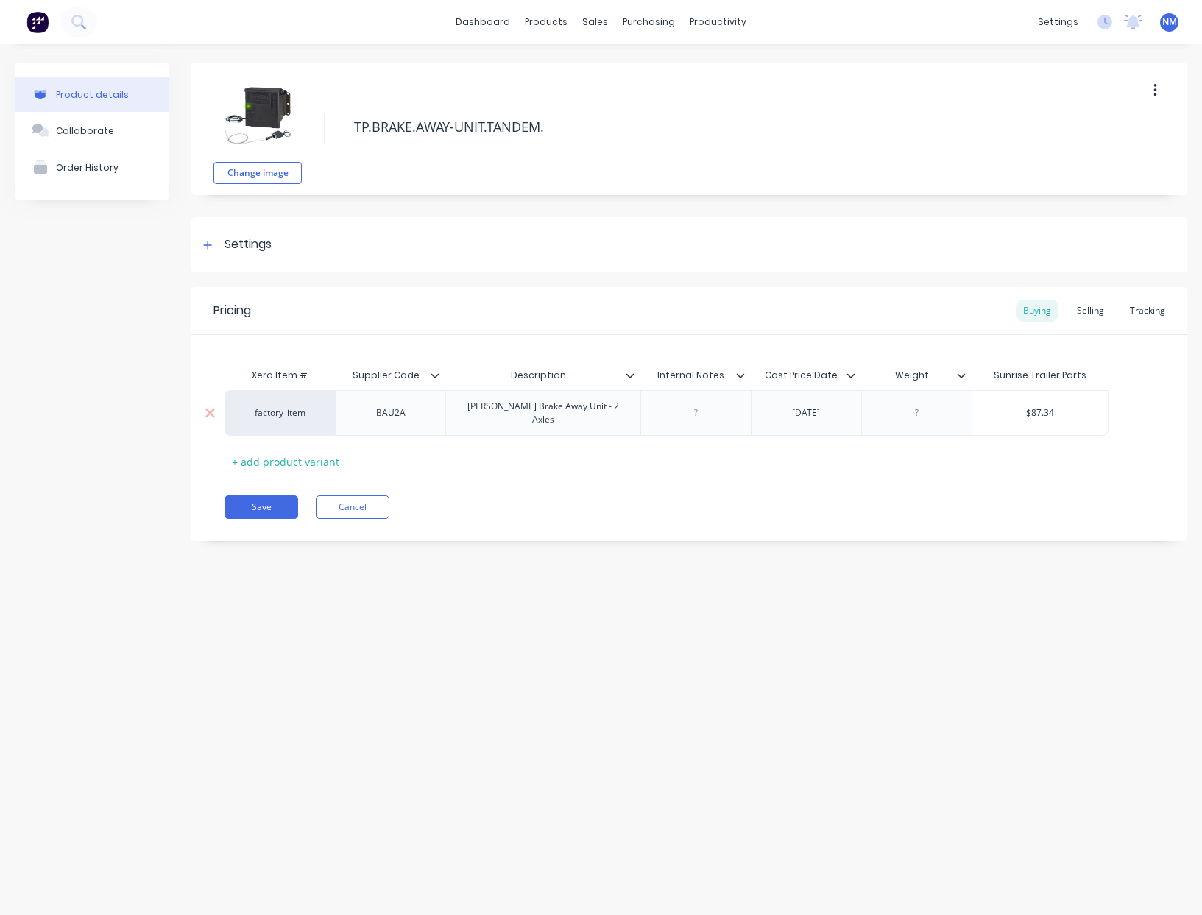
type input "8"
type textarea "x"
type input "83"
type textarea "x"
type input "83."
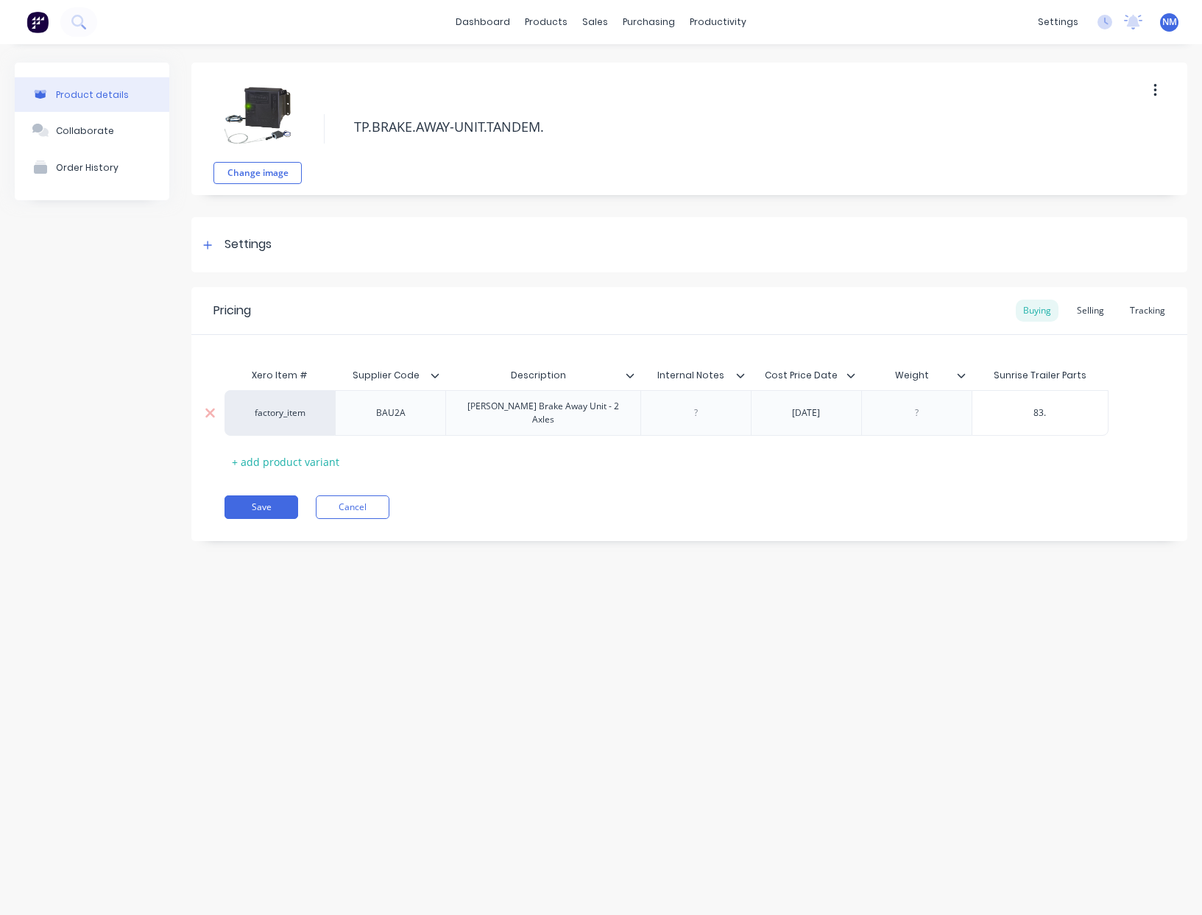
type textarea "x"
type input "83.5"
type textarea "x"
type input "83.55"
click at [270, 503] on button "Save" at bounding box center [261, 507] width 74 height 24
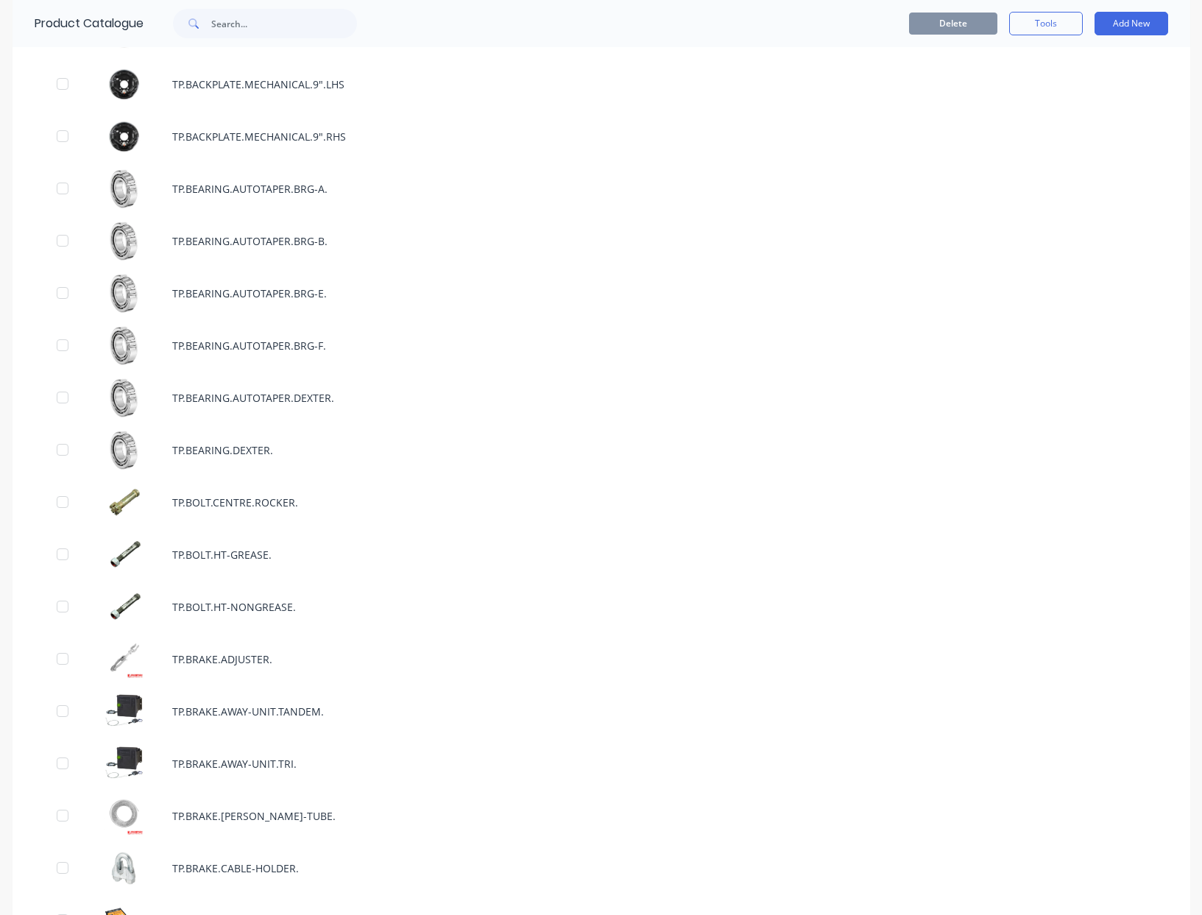
scroll to position [2705, 0]
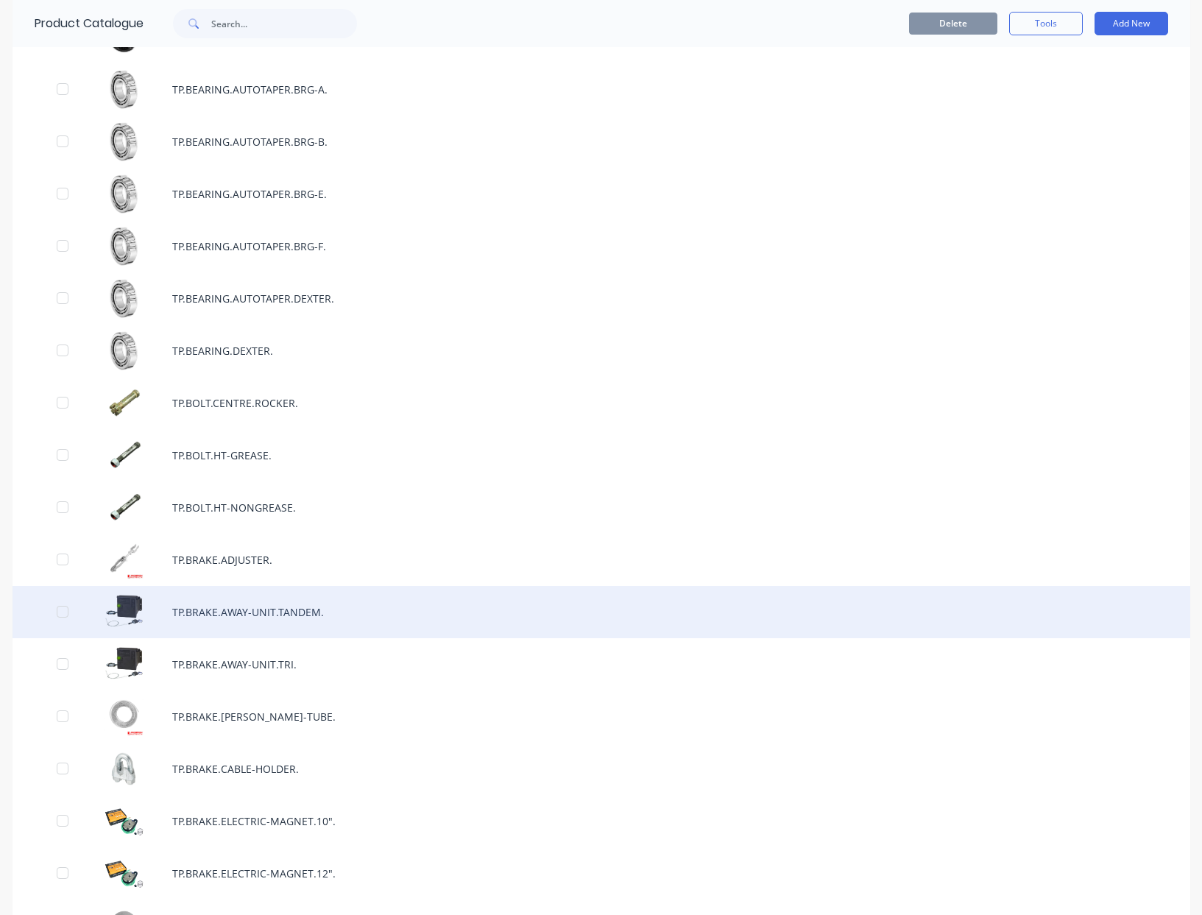
click at [394, 598] on div "TP.BRAKE.AWAY-UNIT.TANDEM." at bounding box center [601, 612] width 1177 height 52
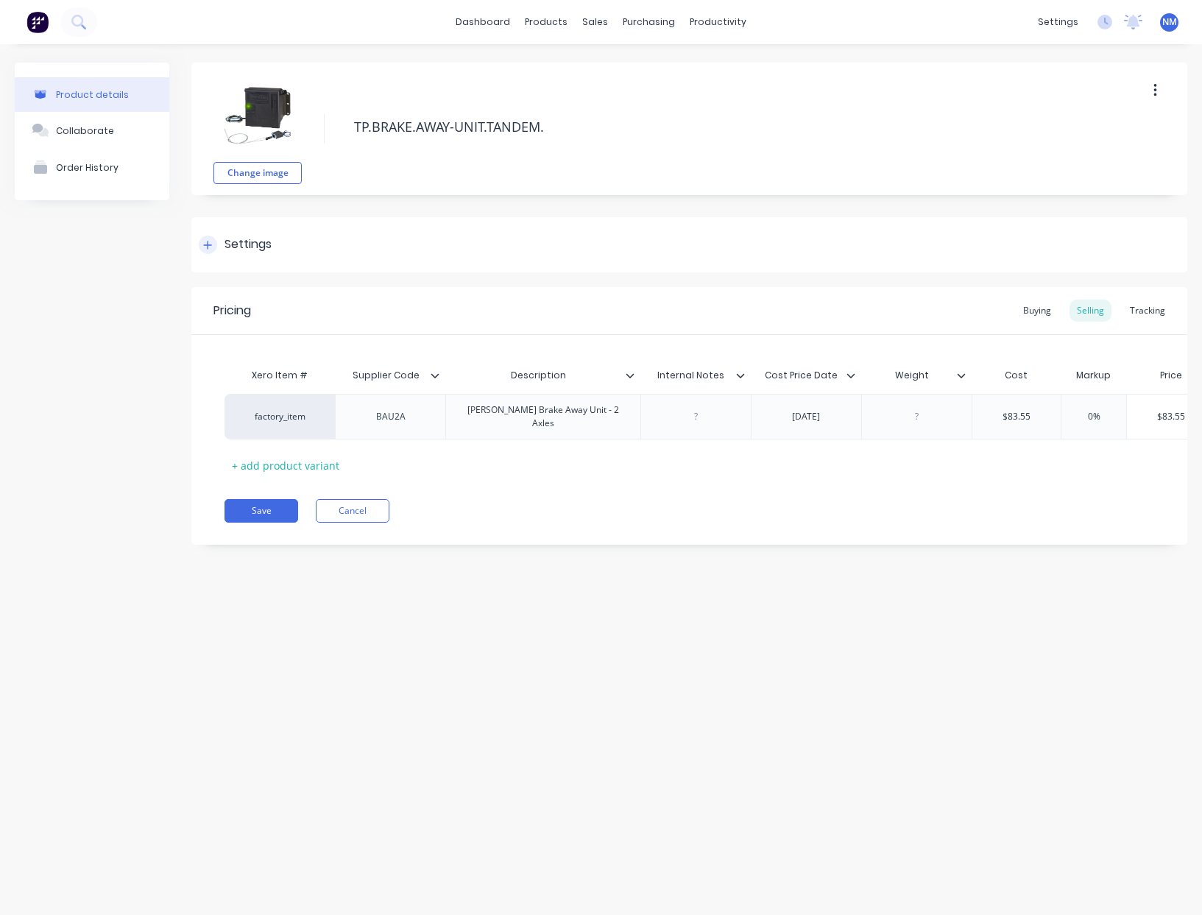
click at [213, 246] on div at bounding box center [208, 244] width 18 height 18
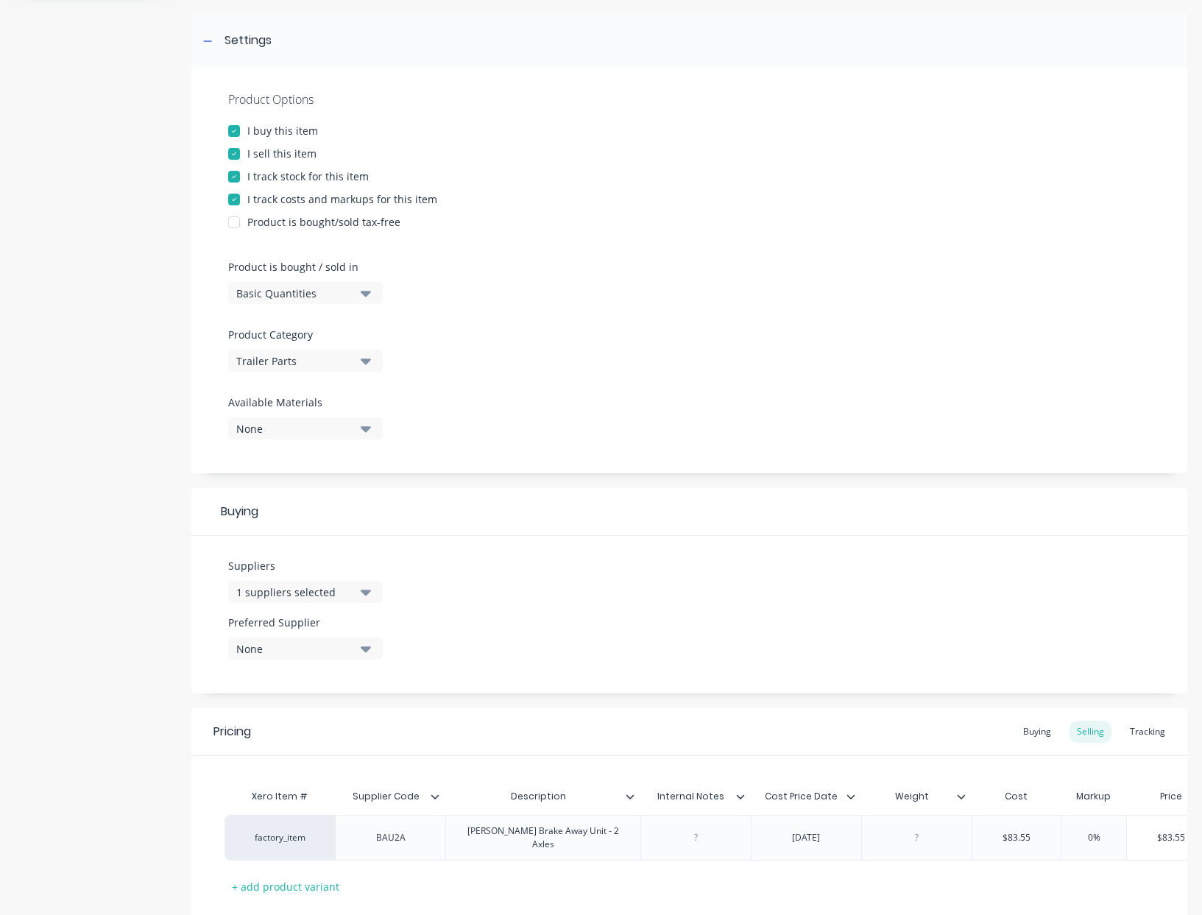
scroll to position [263, 0]
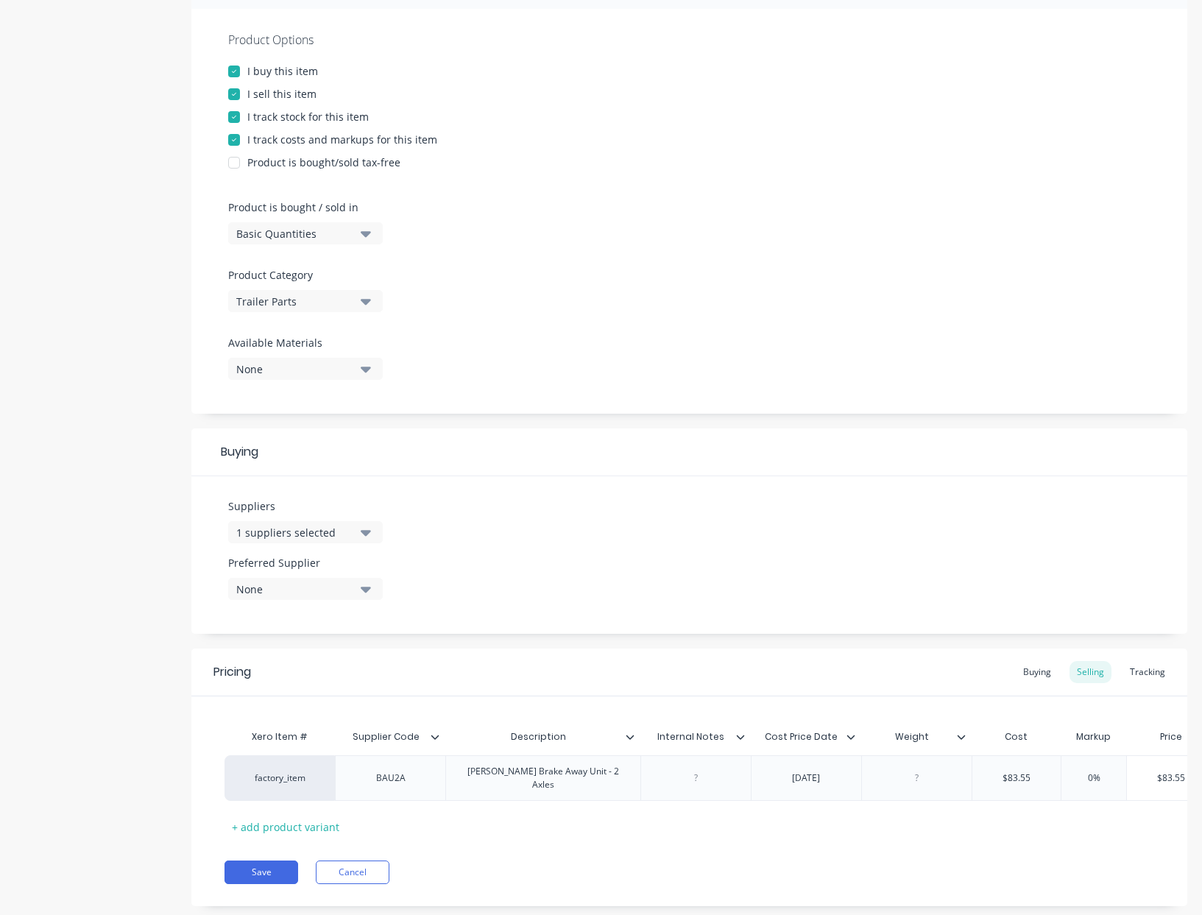
click at [349, 536] on div "1 suppliers selected" at bounding box center [295, 532] width 118 height 15
click at [456, 520] on div "Suppliers 1 suppliers selected Preferred Supplier None" at bounding box center [689, 554] width 996 height 157
click at [274, 876] on button "Save" at bounding box center [261, 872] width 74 height 24
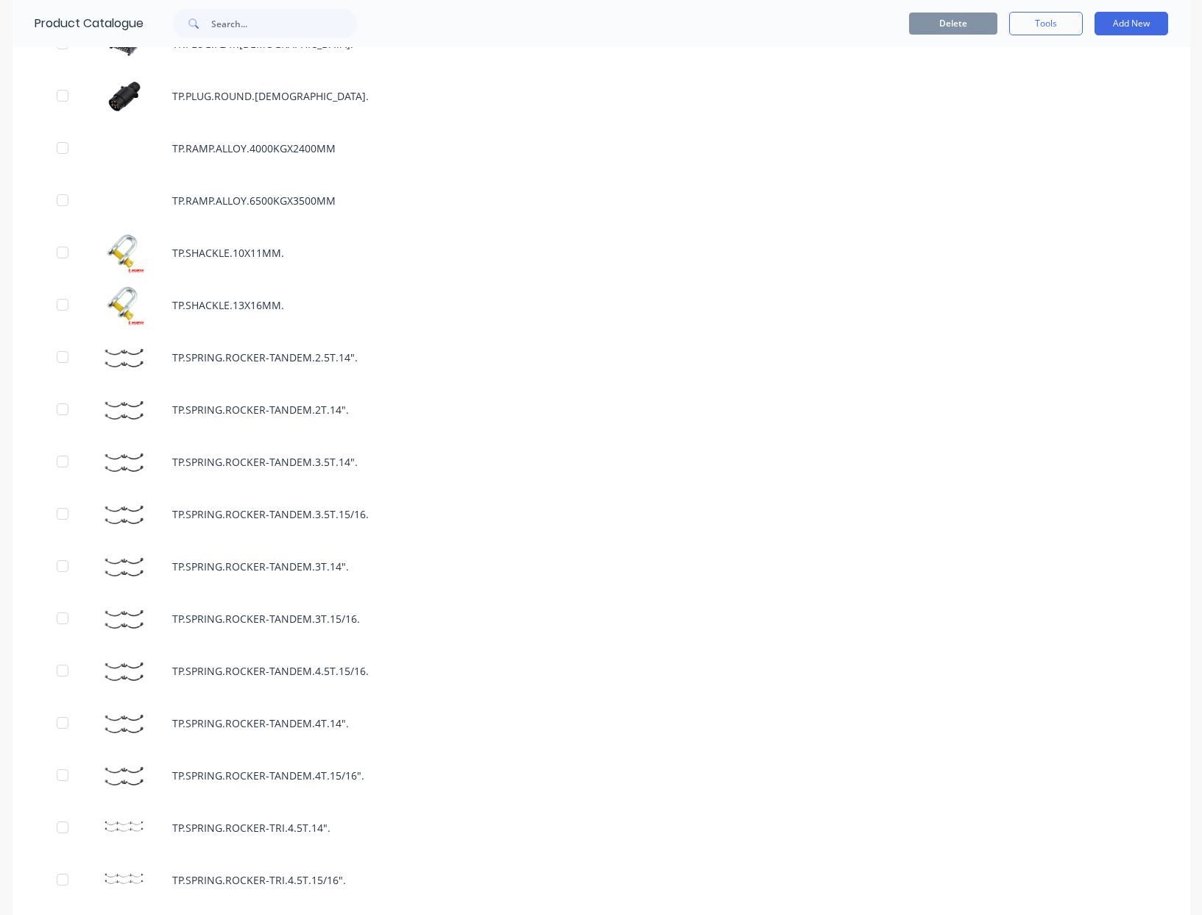
scroll to position [7823, 0]
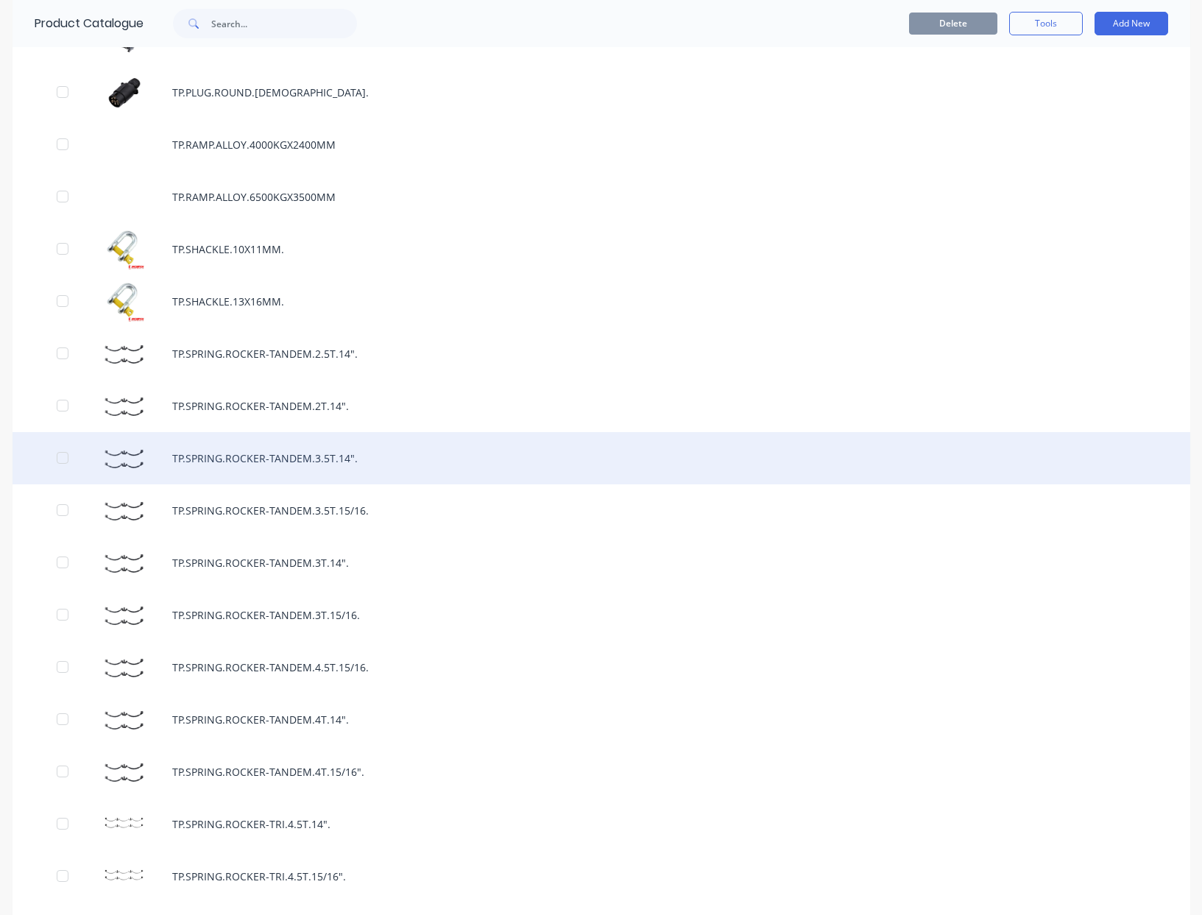
click at [339, 455] on div "TP.SPRING.ROCKER-TANDEM.3.5T.14"." at bounding box center [601, 458] width 1177 height 52
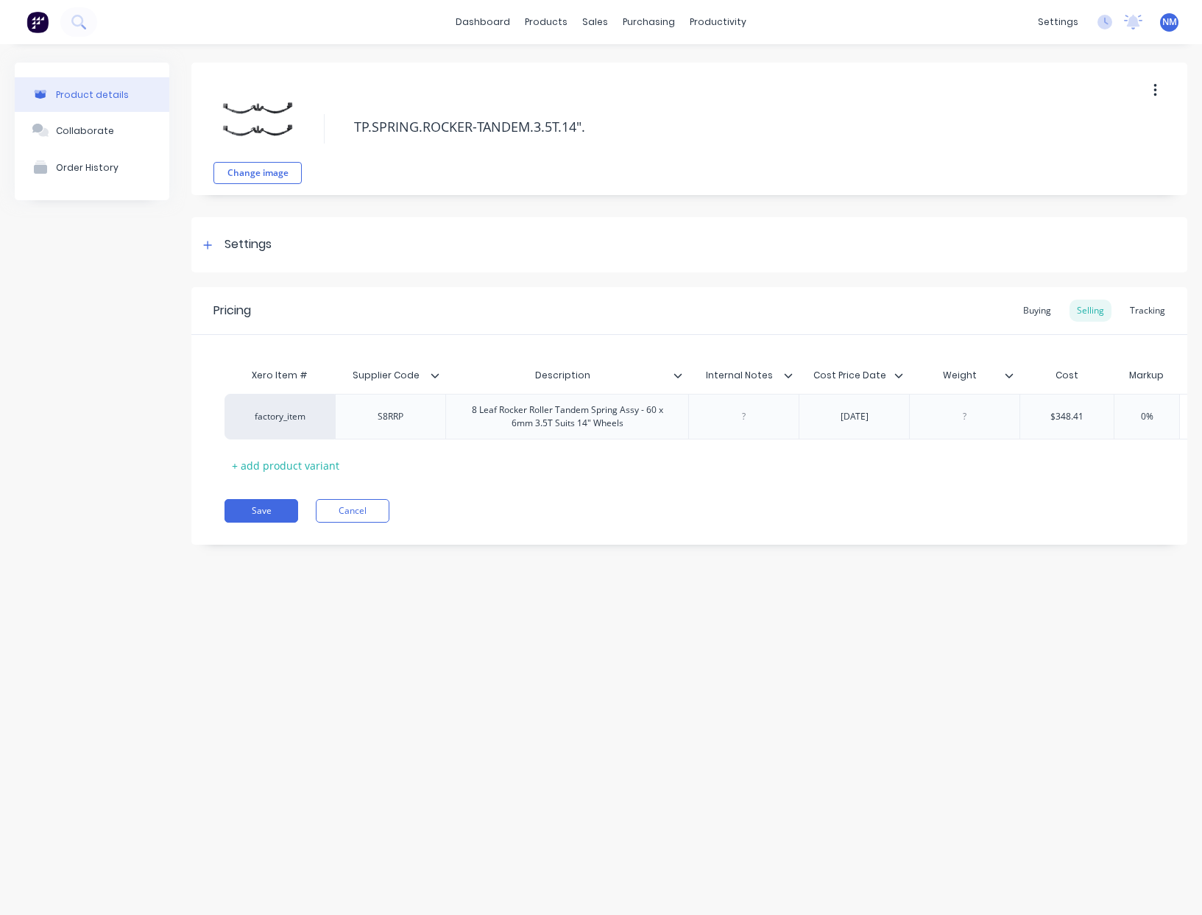
type textarea "x"
type input "$348.41"
drag, startPoint x: 1099, startPoint y: 419, endPoint x: 743, endPoint y: 375, distance: 358.9
click at [755, 377] on div "Xero Item # Supplier Code Description Internal Notes Cost Price Date Weight Cos…" at bounding box center [688, 419] width 929 height 116
type textarea "x"
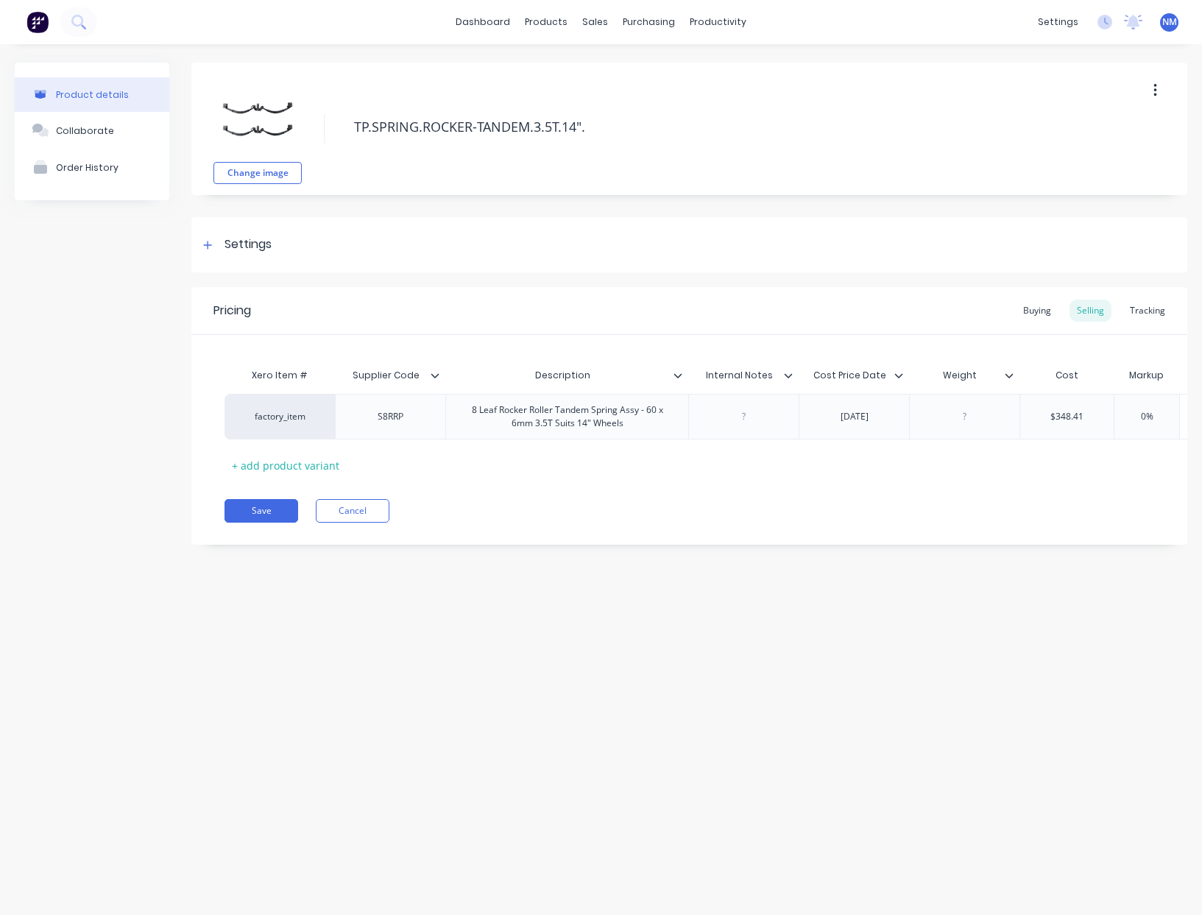
type input "3"
type textarea "x"
type input "33"
type textarea "x"
type input "333."
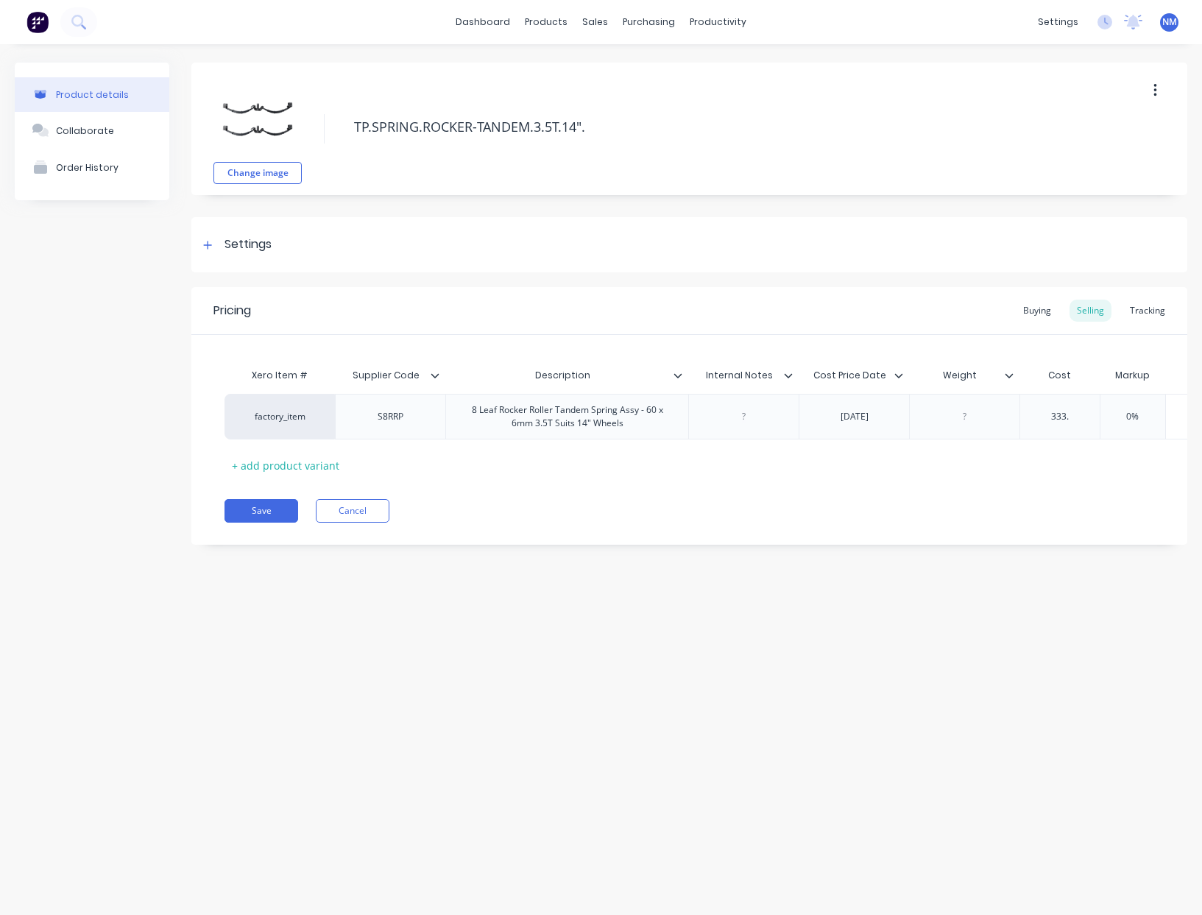
type textarea "x"
type input "333.2"
type textarea "x"
type input "333.27"
click at [1036, 305] on div "Buying" at bounding box center [1037, 311] width 43 height 22
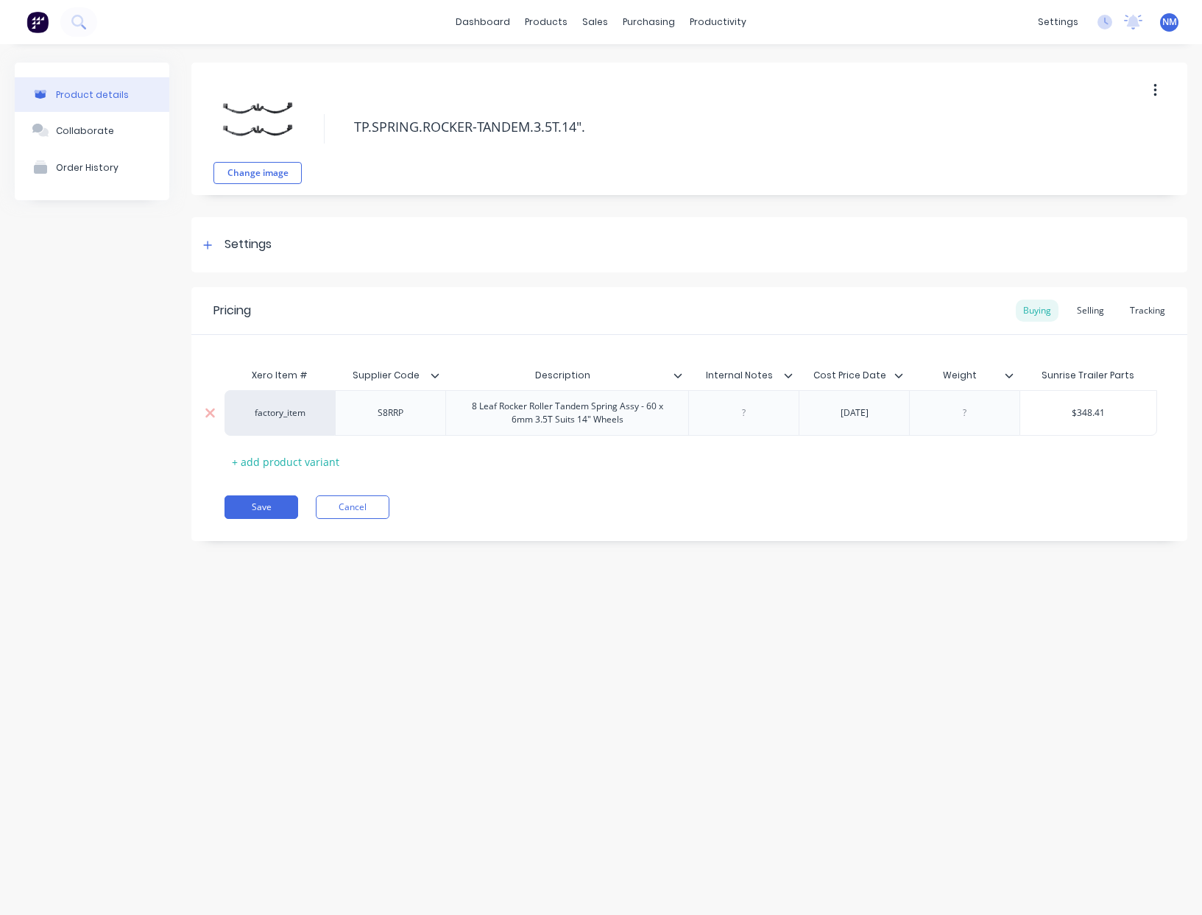
type input "$348.41"
drag, startPoint x: 1120, startPoint y: 412, endPoint x: 734, endPoint y: 350, distance: 391.3
click at [1034, 403] on div "$348.41 $348.41" at bounding box center [1088, 412] width 136 height 37
type textarea "x"
type input "3"
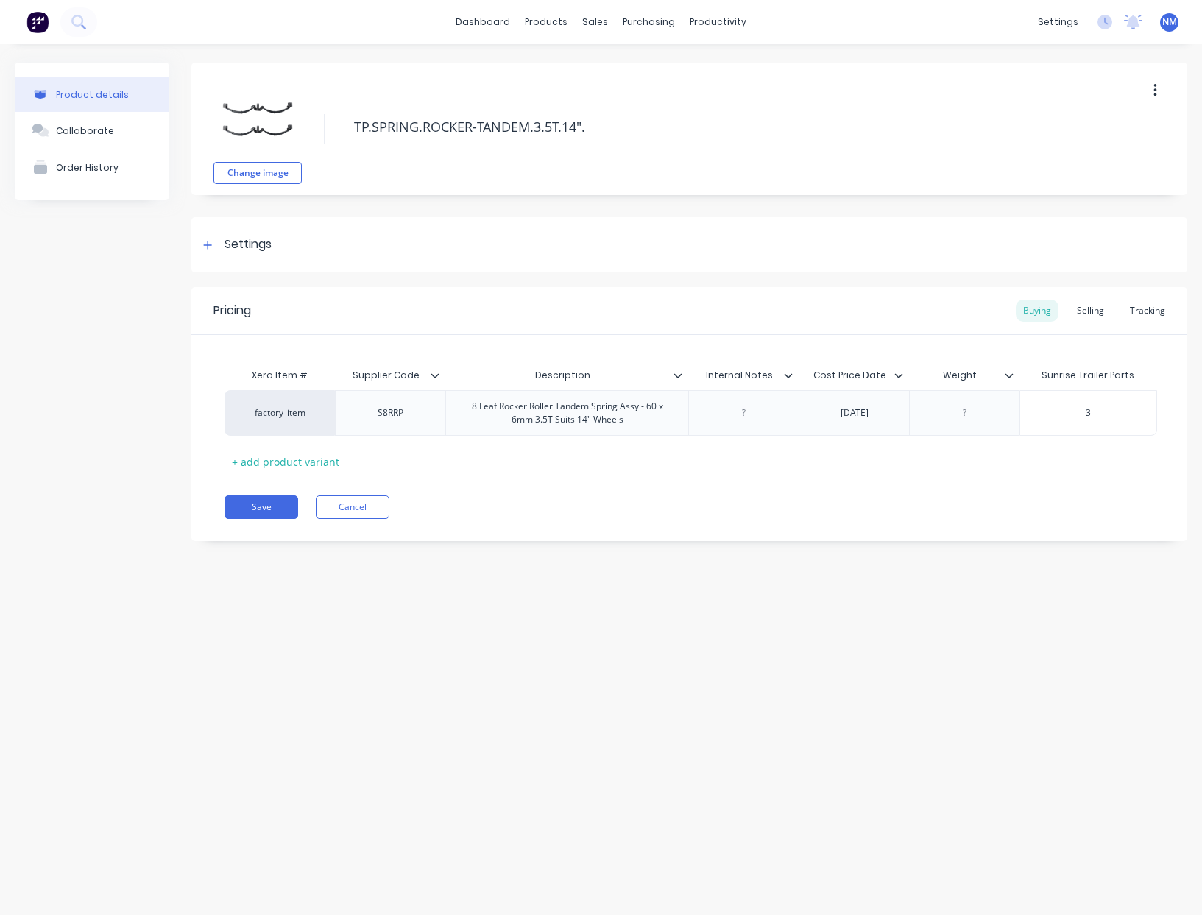
type textarea "x"
type input "33"
type textarea "x"
type input "333"
type textarea "x"
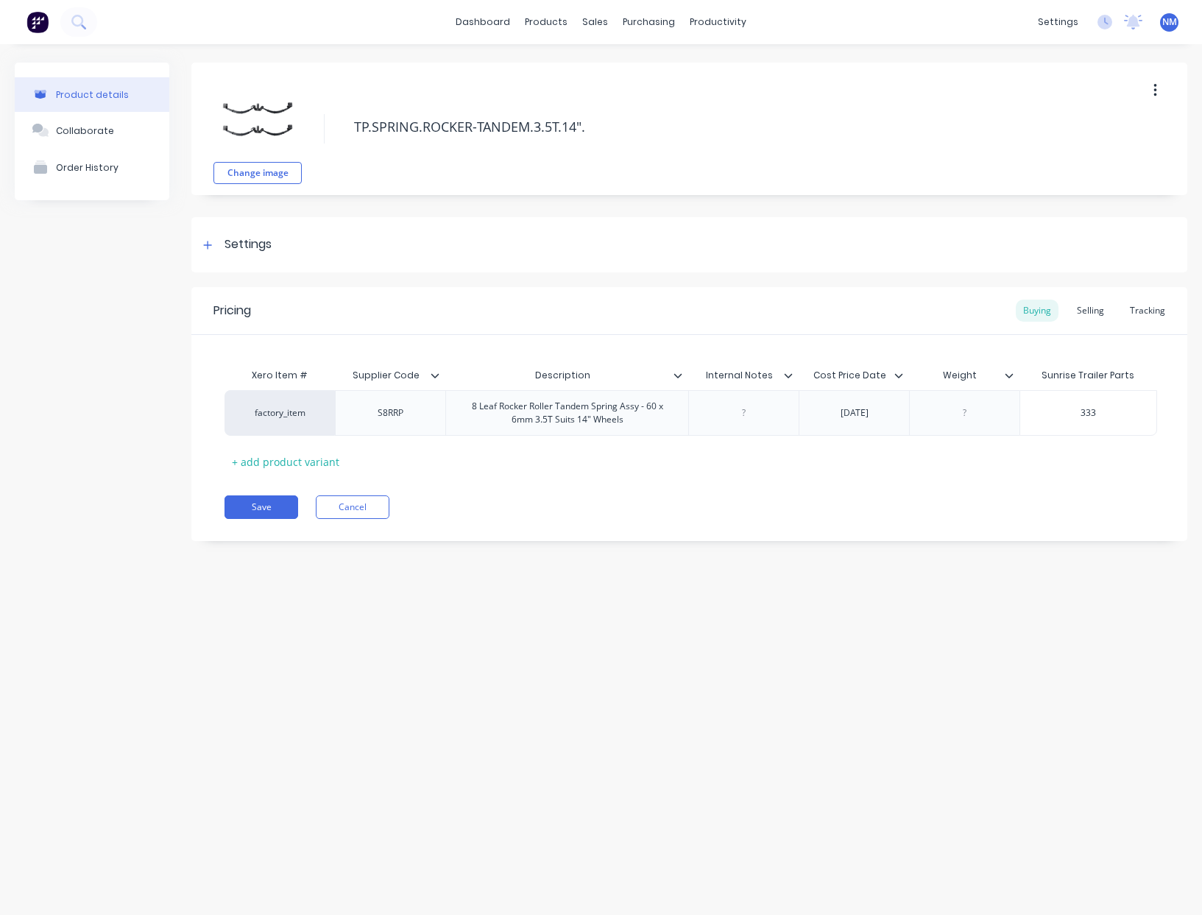
type input "333."
type textarea "x"
type input "333.2"
type textarea "x"
type input "333.27"
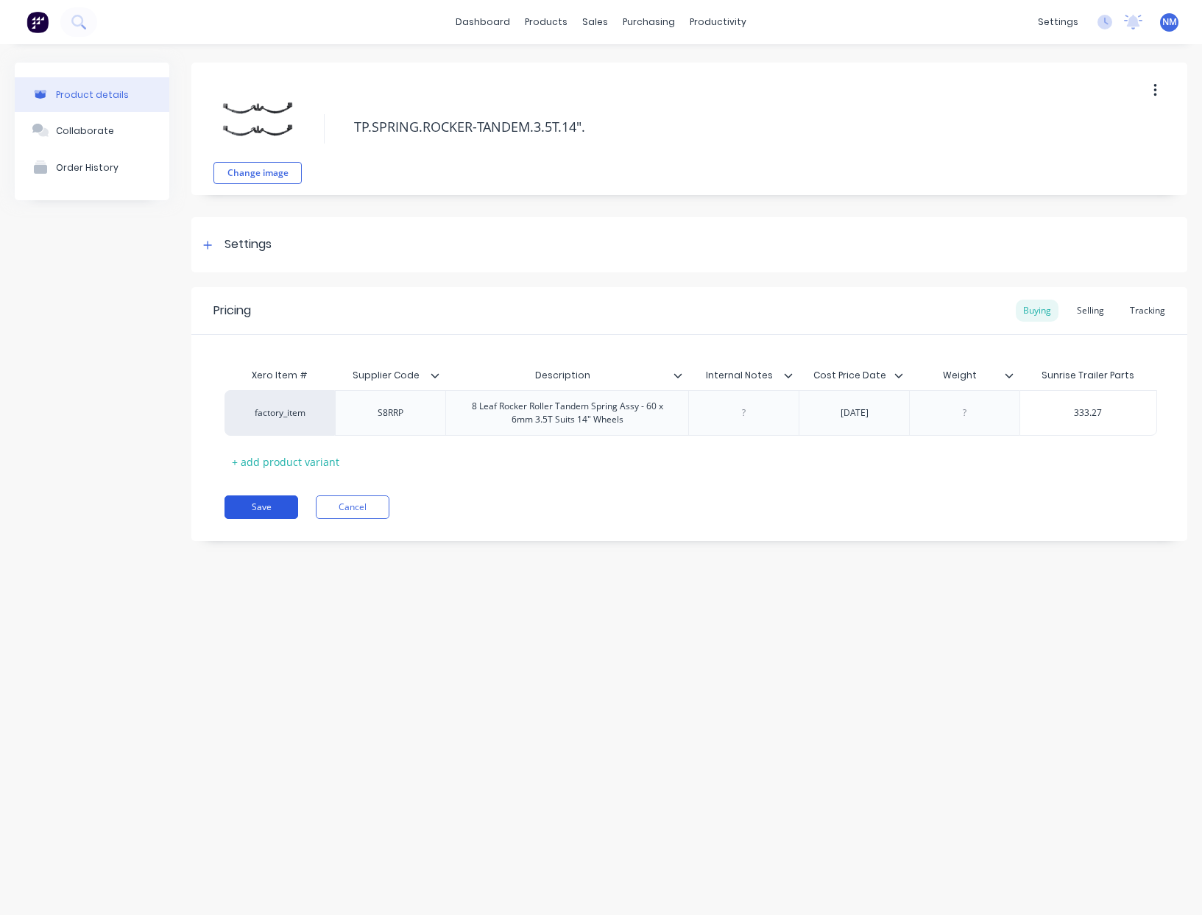
click at [258, 513] on button "Save" at bounding box center [261, 507] width 74 height 24
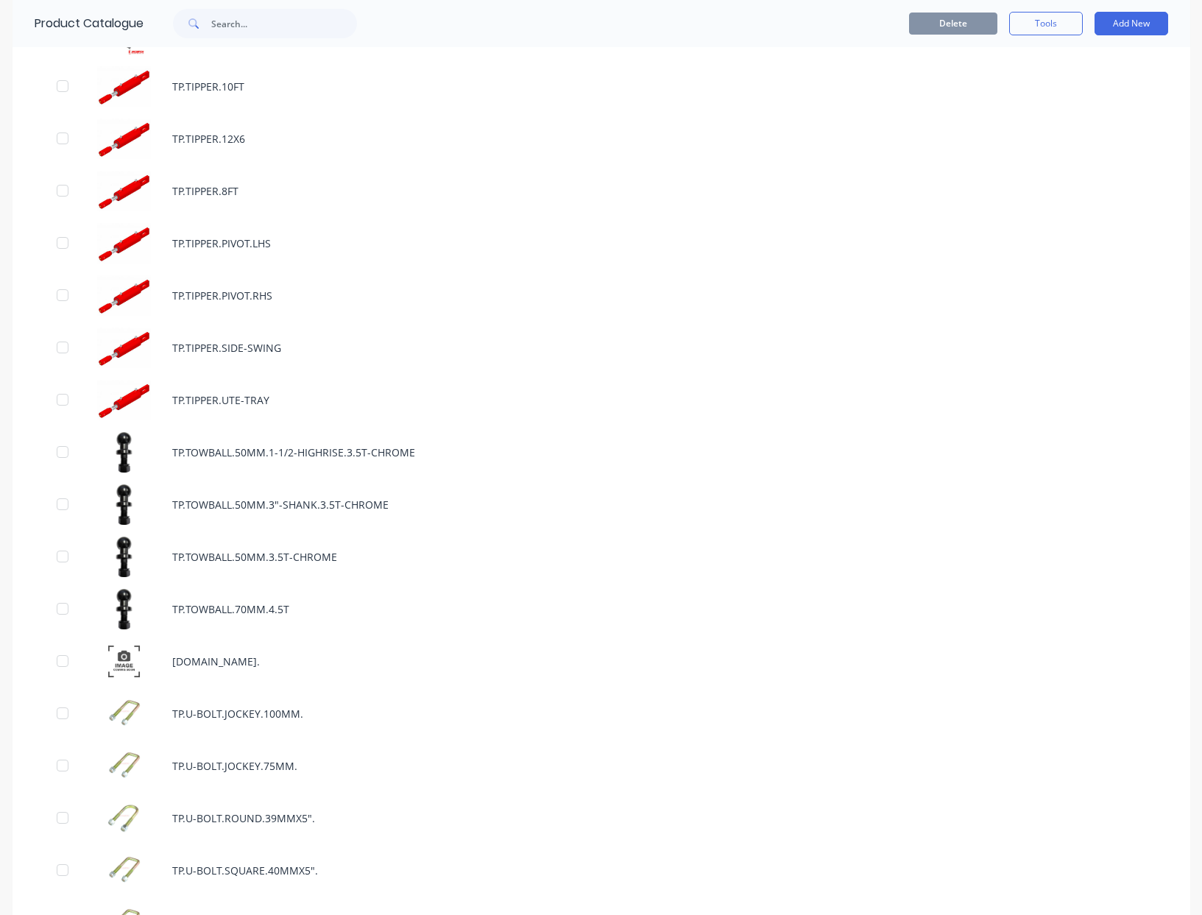
scroll to position [10029, 0]
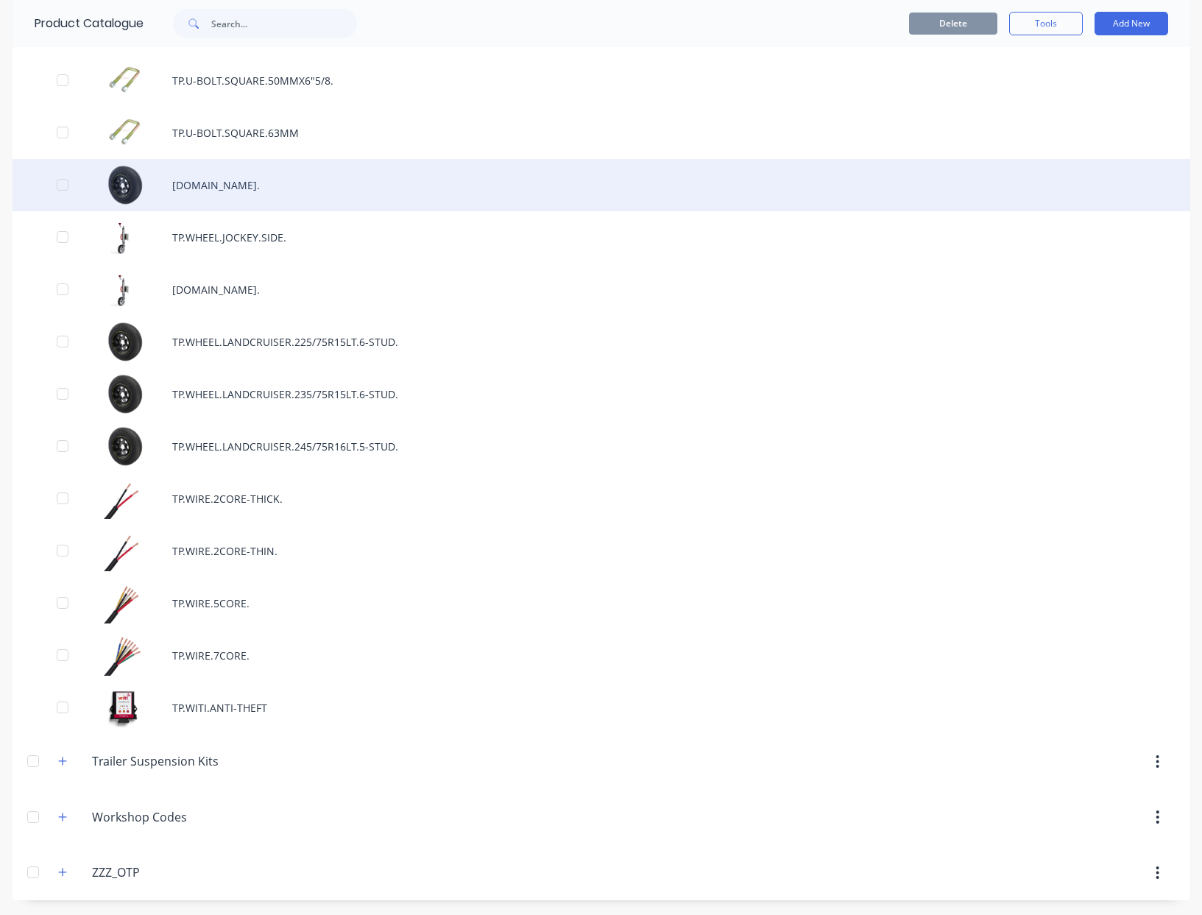
click at [271, 190] on div "[DOMAIN_NAME]." at bounding box center [601, 185] width 1177 height 52
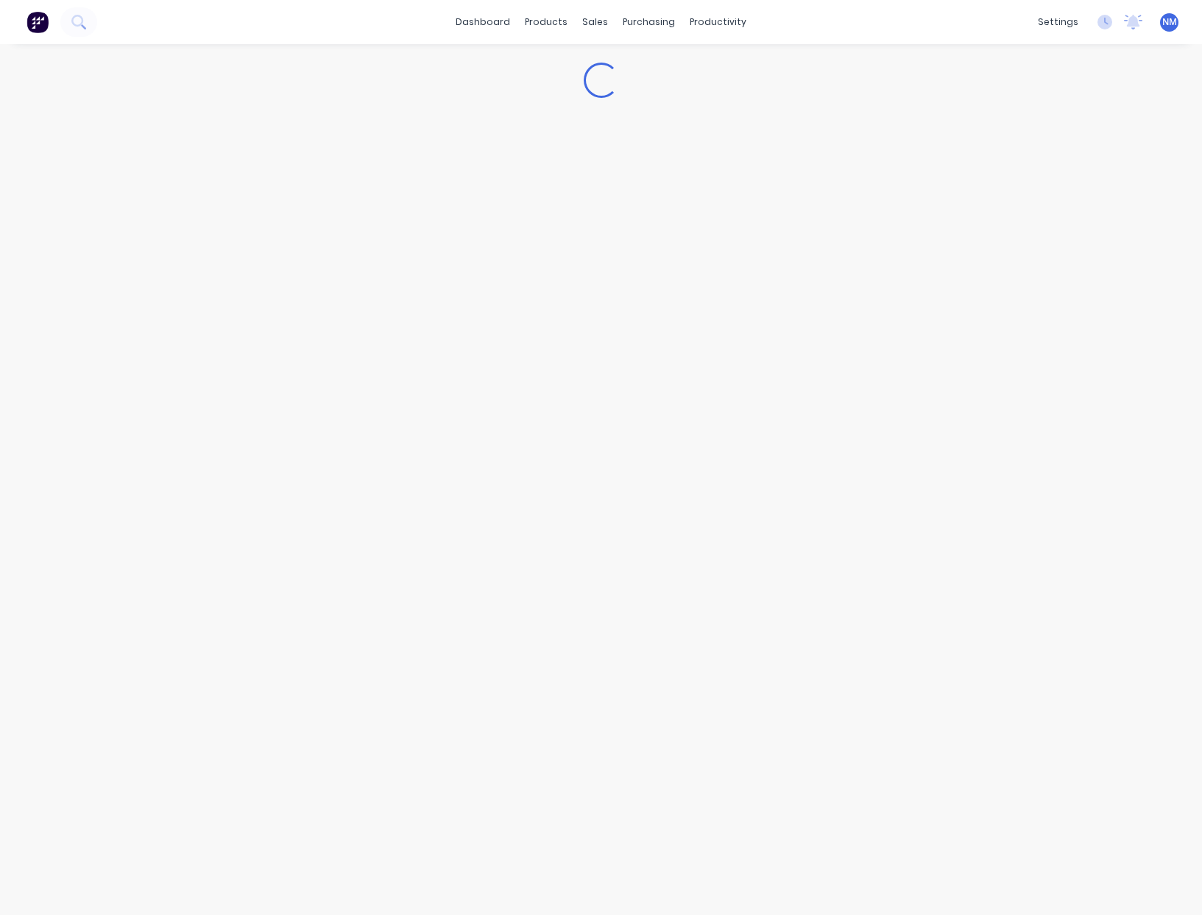
type textarea "x"
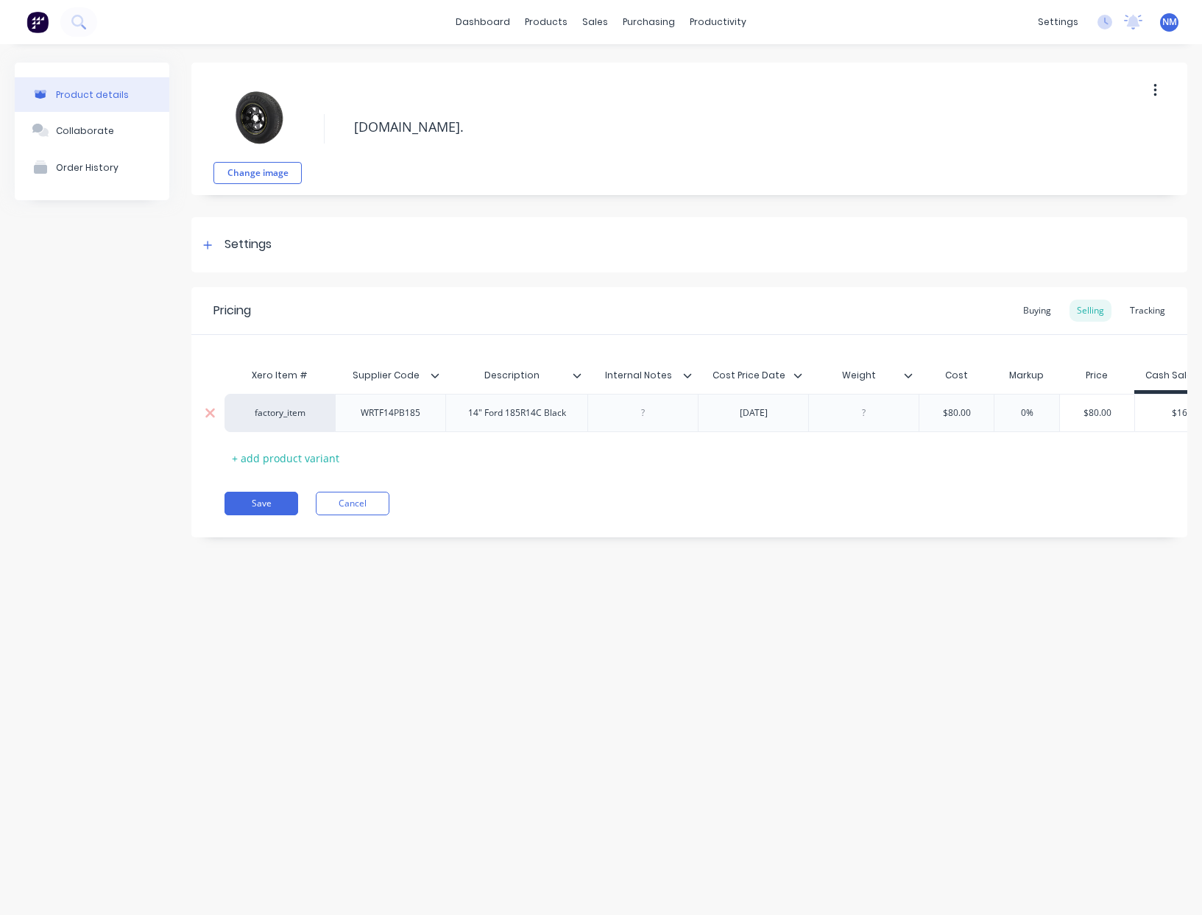
type input "$80.00"
drag, startPoint x: 971, startPoint y: 417, endPoint x: 715, endPoint y: 396, distance: 256.9
click at [868, 409] on div "factory_item WRTF14PB185 14" Ford 185R14C Black [DATE] $80.00 $80.00 0% $80.00 …" at bounding box center [733, 413] width 1018 height 38
type textarea "x"
type input "7"
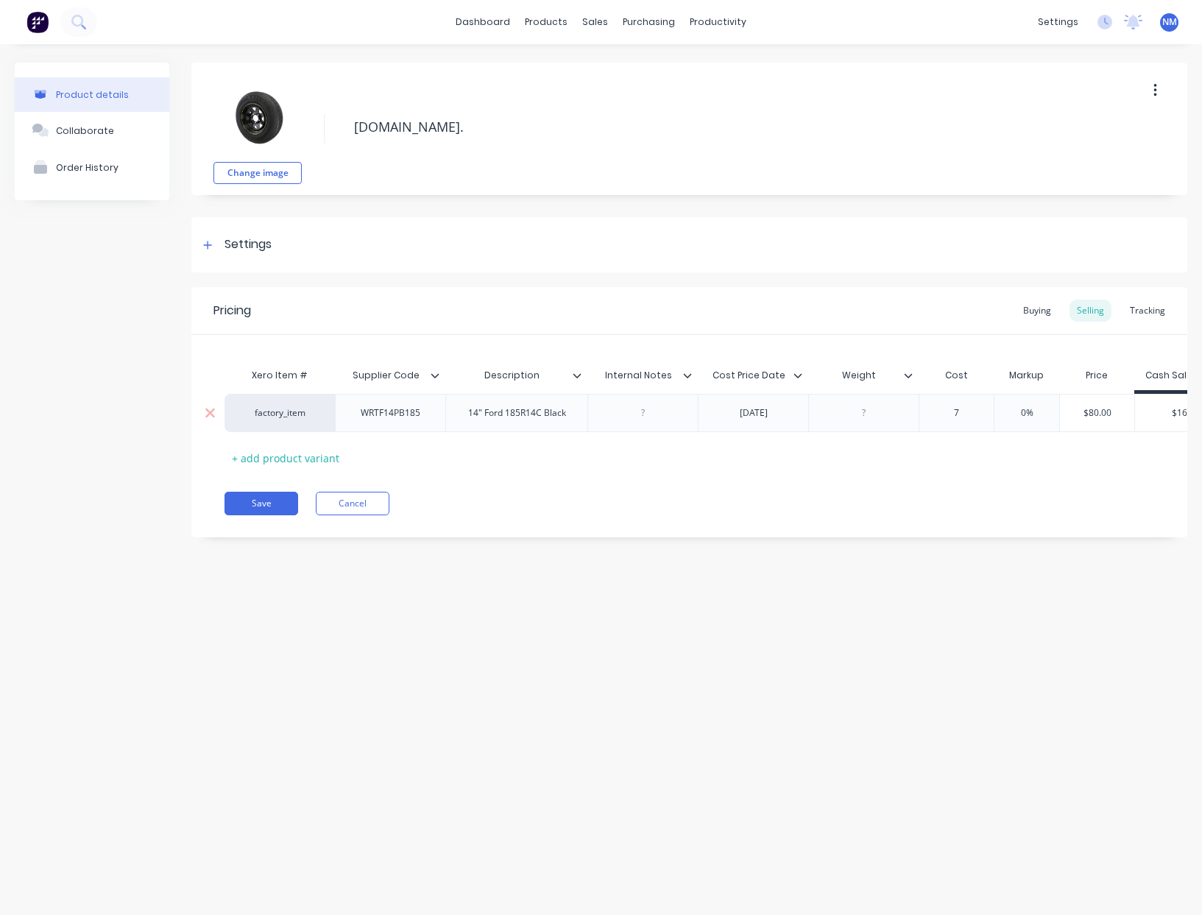
type textarea "x"
type input "78"
click at [1032, 311] on div "Buying" at bounding box center [1037, 311] width 43 height 22
type input "$80.00"
drag, startPoint x: 1008, startPoint y: 403, endPoint x: 916, endPoint y: 408, distance: 92.1
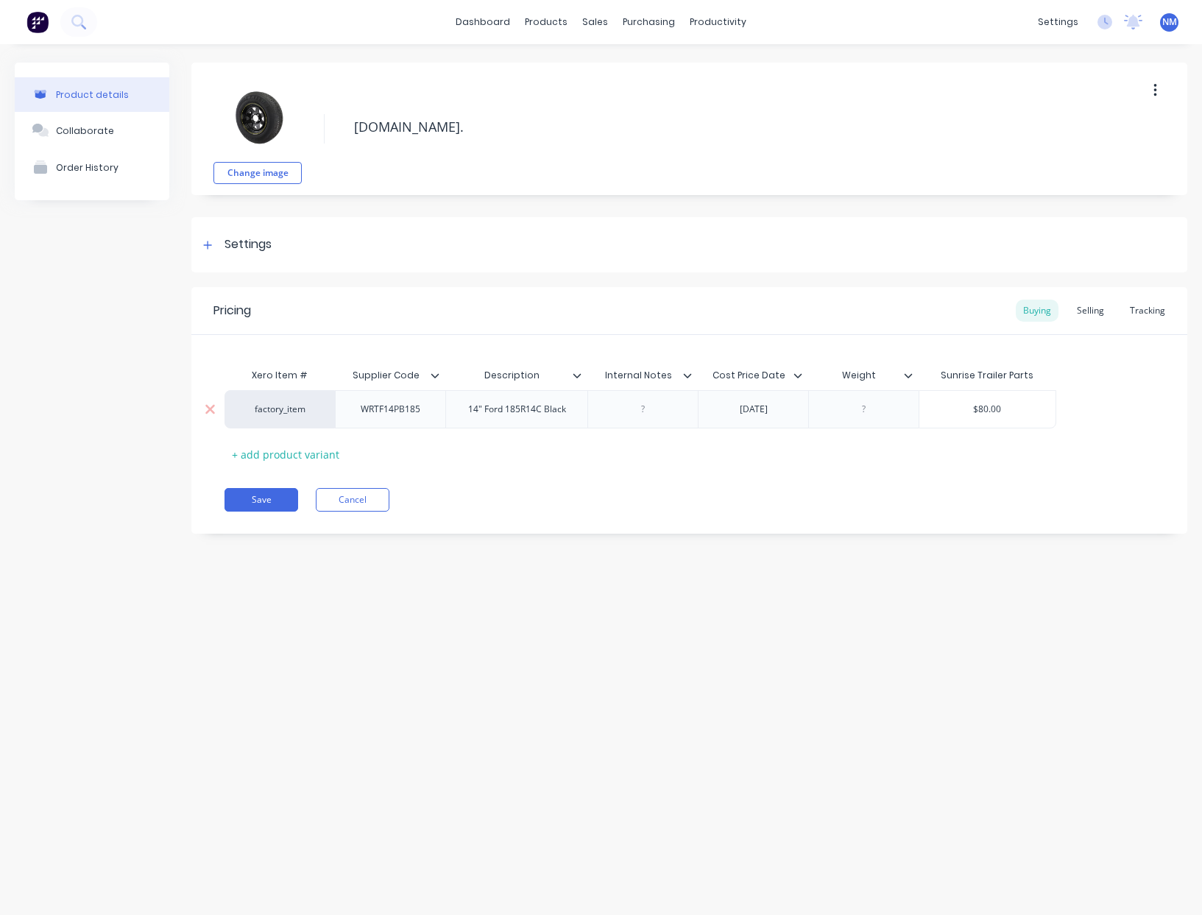
click at [929, 408] on input "$80.00" at bounding box center [987, 409] width 136 height 13
type textarea "x"
type input "7"
type textarea "x"
type input "78"
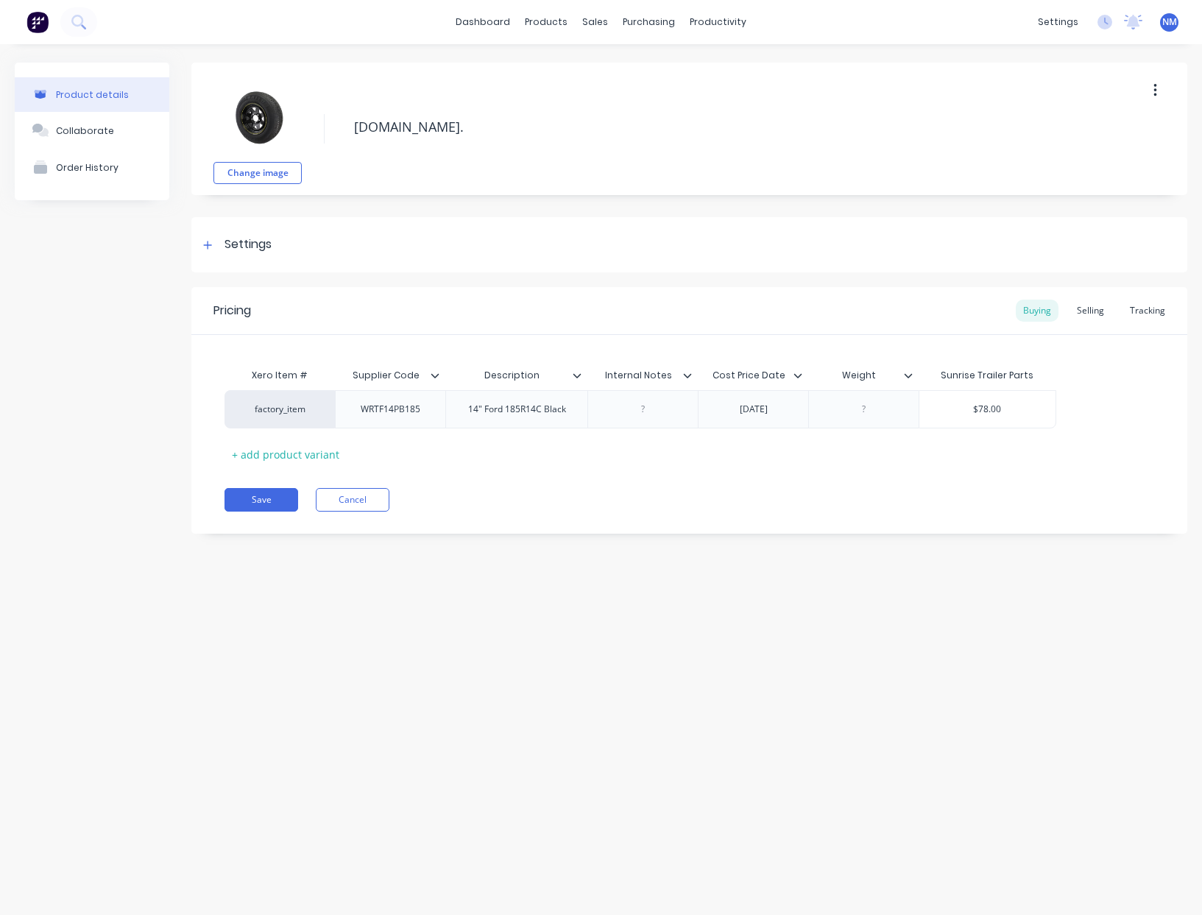
click at [939, 469] on div "Pricing Buying Selling Tracking Xero Item # Supplier Code Description Internal …" at bounding box center [689, 410] width 996 height 247
click at [263, 505] on button "Save" at bounding box center [261, 500] width 74 height 24
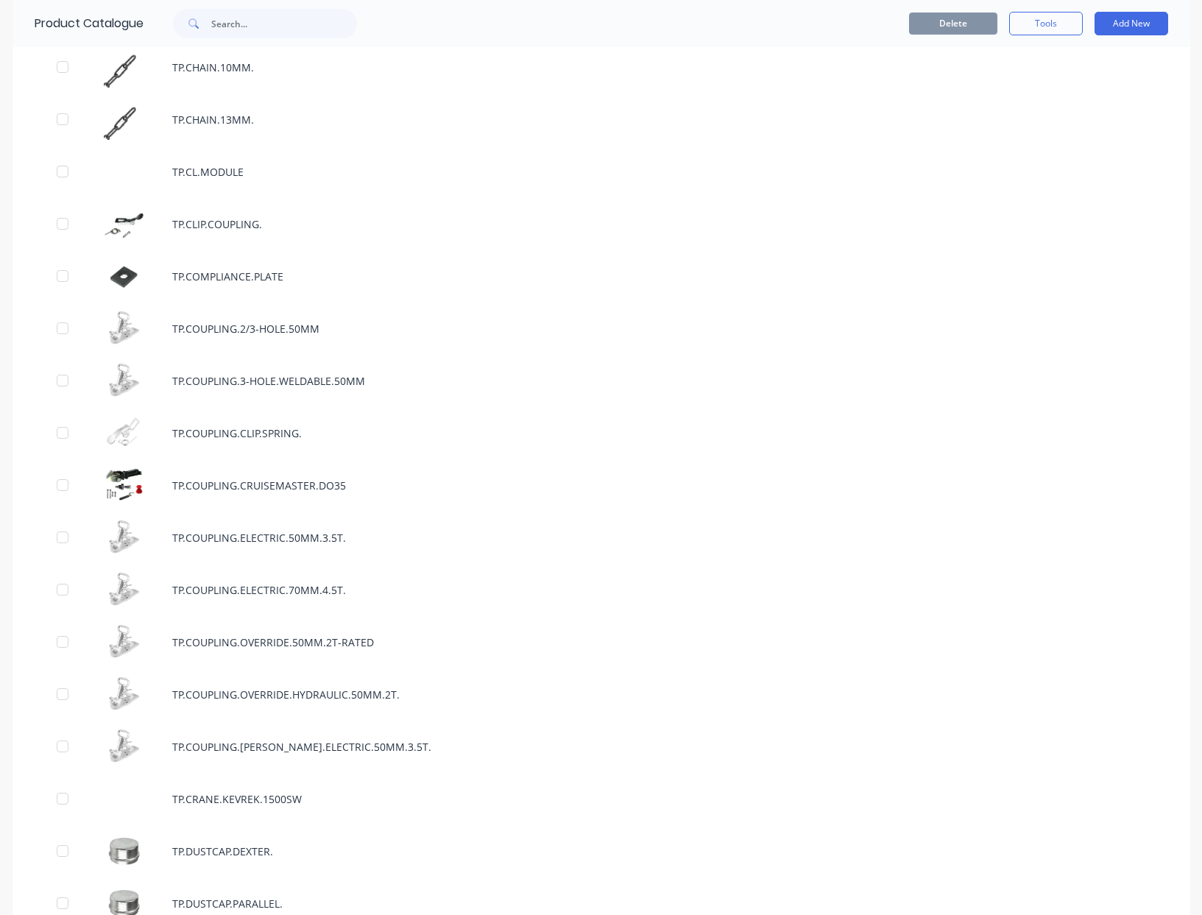
scroll to position [4351, 0]
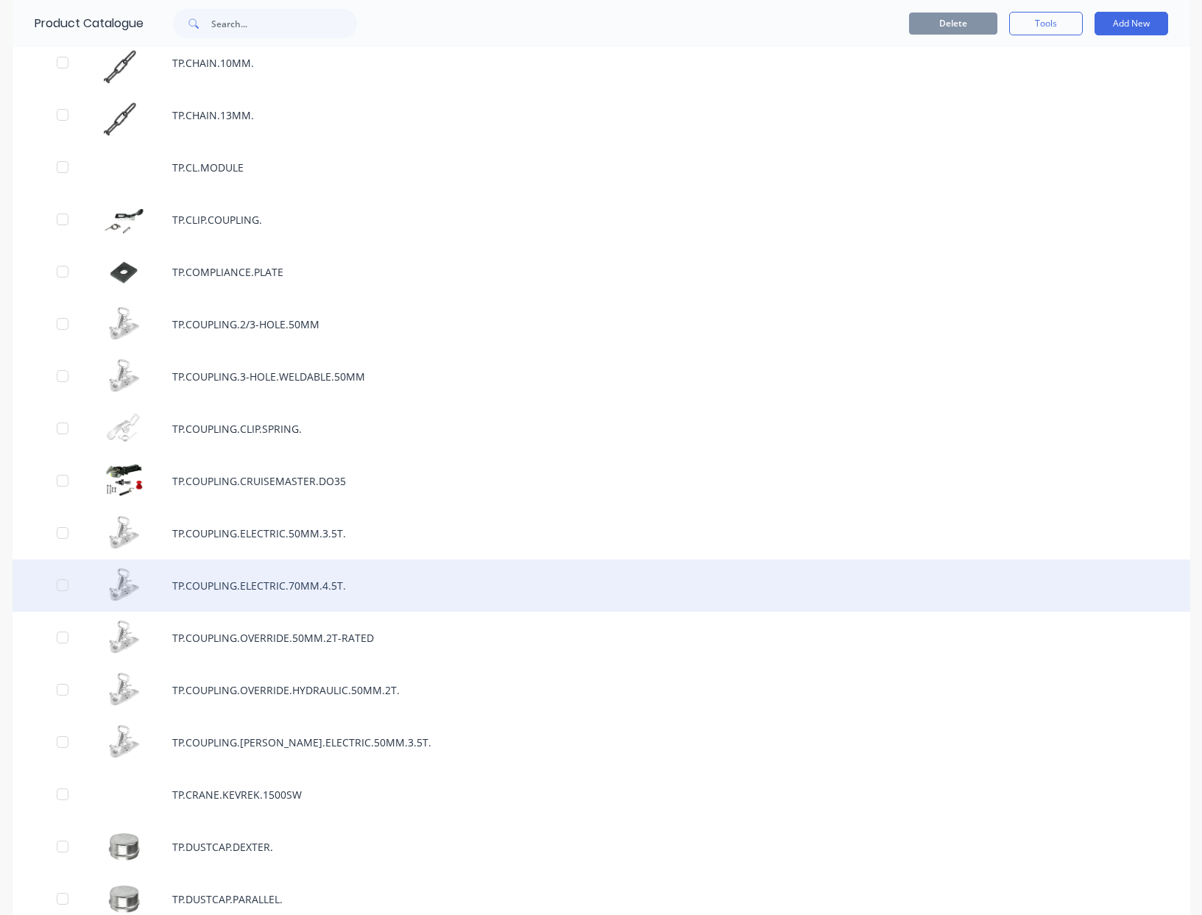
click at [283, 576] on div "TP.COUPLING.ELECTRIC.70MM.4.5T." at bounding box center [601, 585] width 1177 height 52
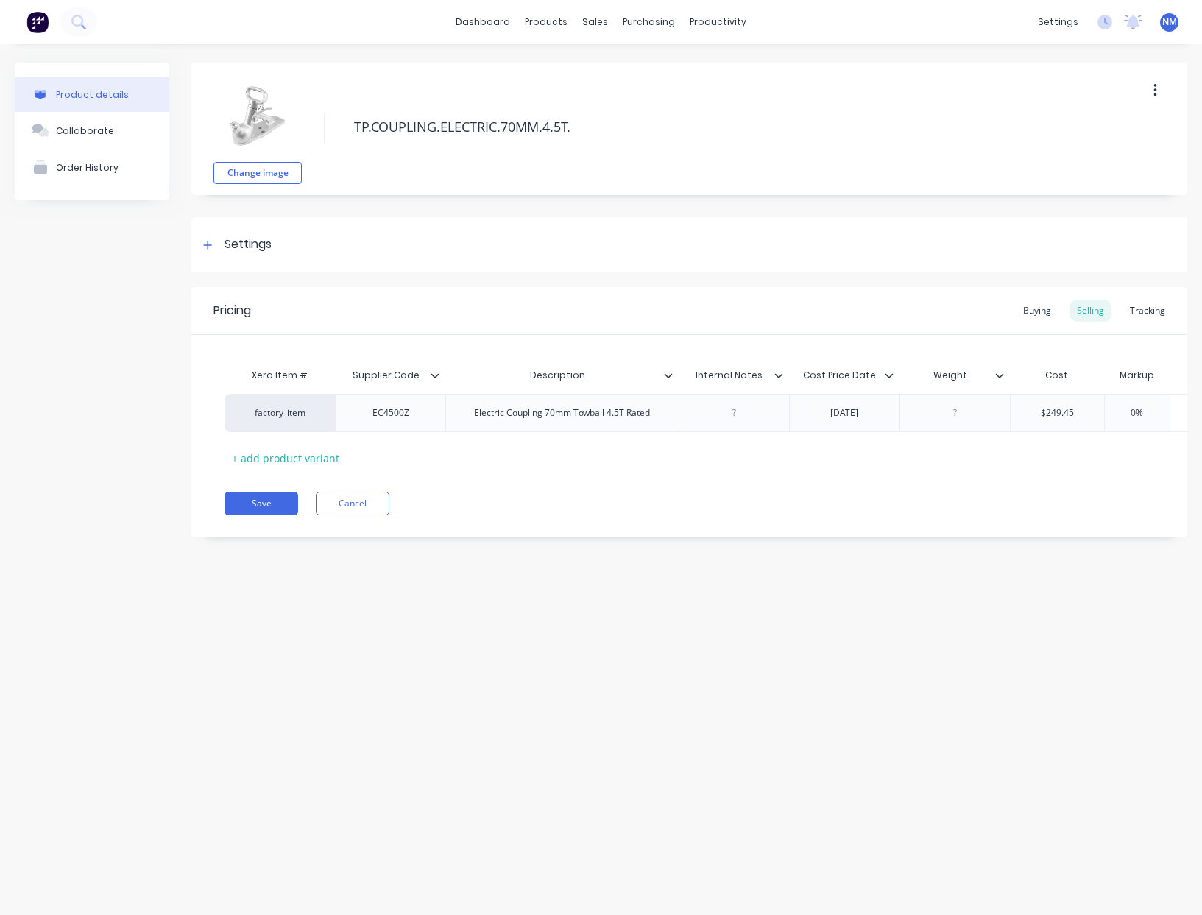
type textarea "x"
type input "$249.45"
drag, startPoint x: 1083, startPoint y: 416, endPoint x: 860, endPoint y: 400, distance: 224.3
click at [922, 405] on div "factory_item EC4500Z Electric Coupling 70mm Towball 4.5T Rated [DATE] $249.45 $…" at bounding box center [797, 413] width 1147 height 38
type textarea "x"
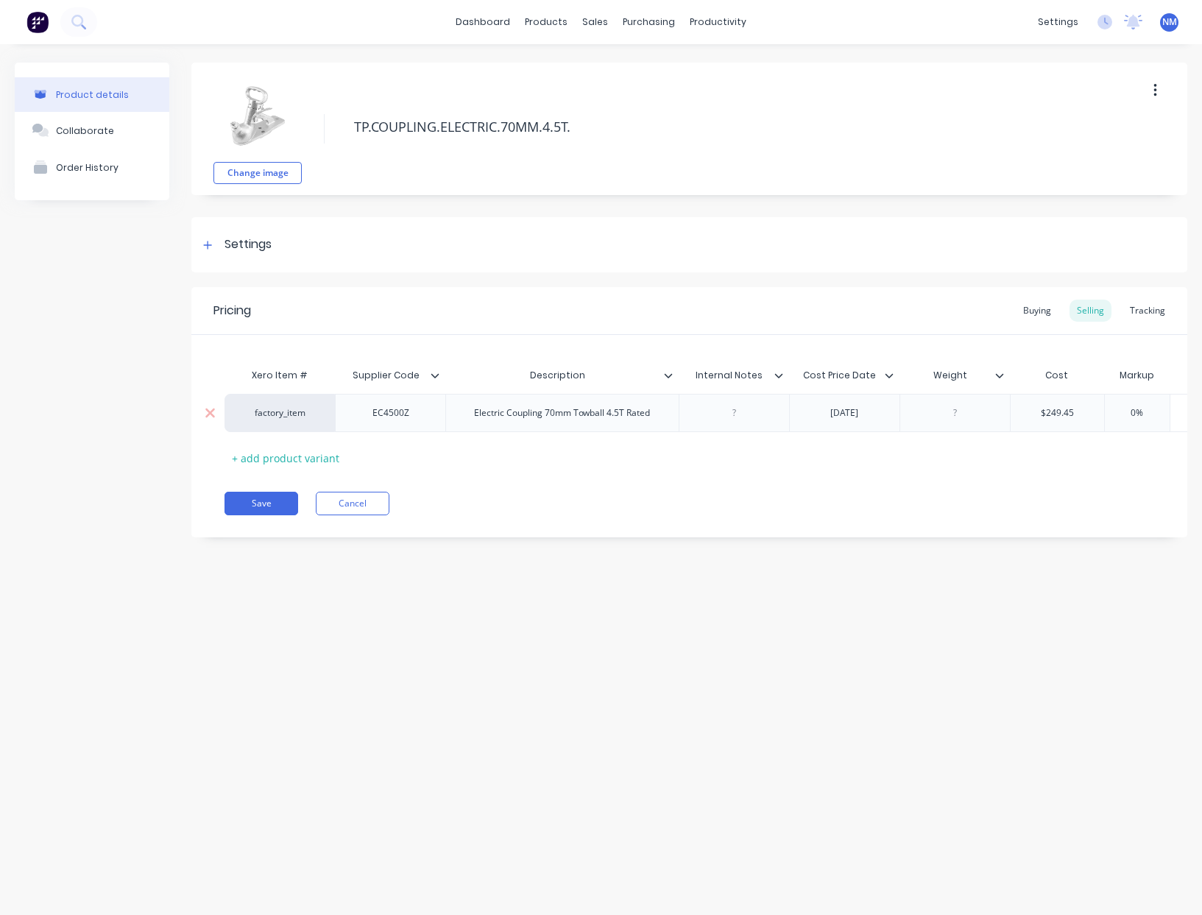
type input "2"
type textarea "x"
type input "23"
type textarea "x"
type input "238."
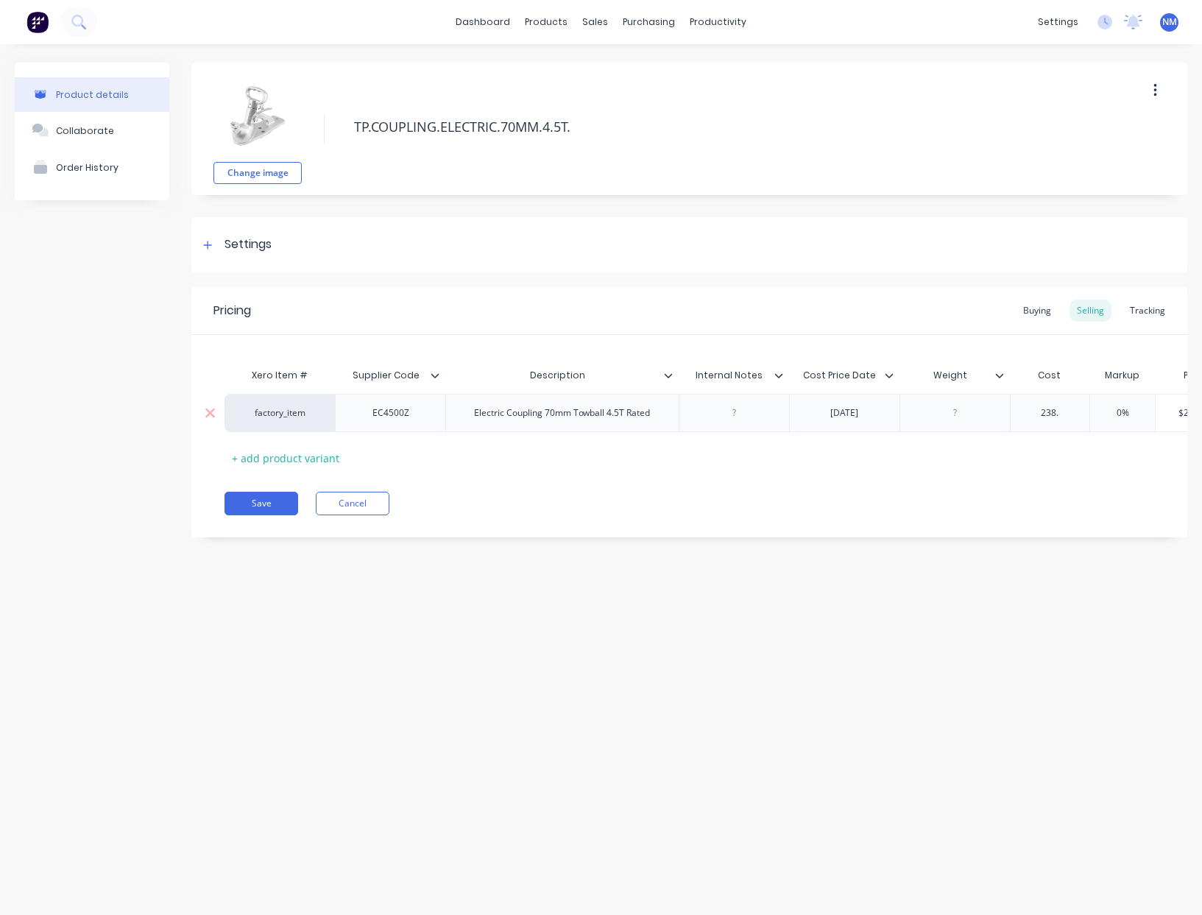
type textarea "x"
type input "238.60"
click at [1044, 305] on div "Buying" at bounding box center [1037, 311] width 43 height 22
type input "$249.45"
click at [998, 397] on div "factory_item EC4500Z Electric Coupling 70mm Towball 4.5T Rated [DATE] $249.45 $…" at bounding box center [685, 409] width 922 height 38
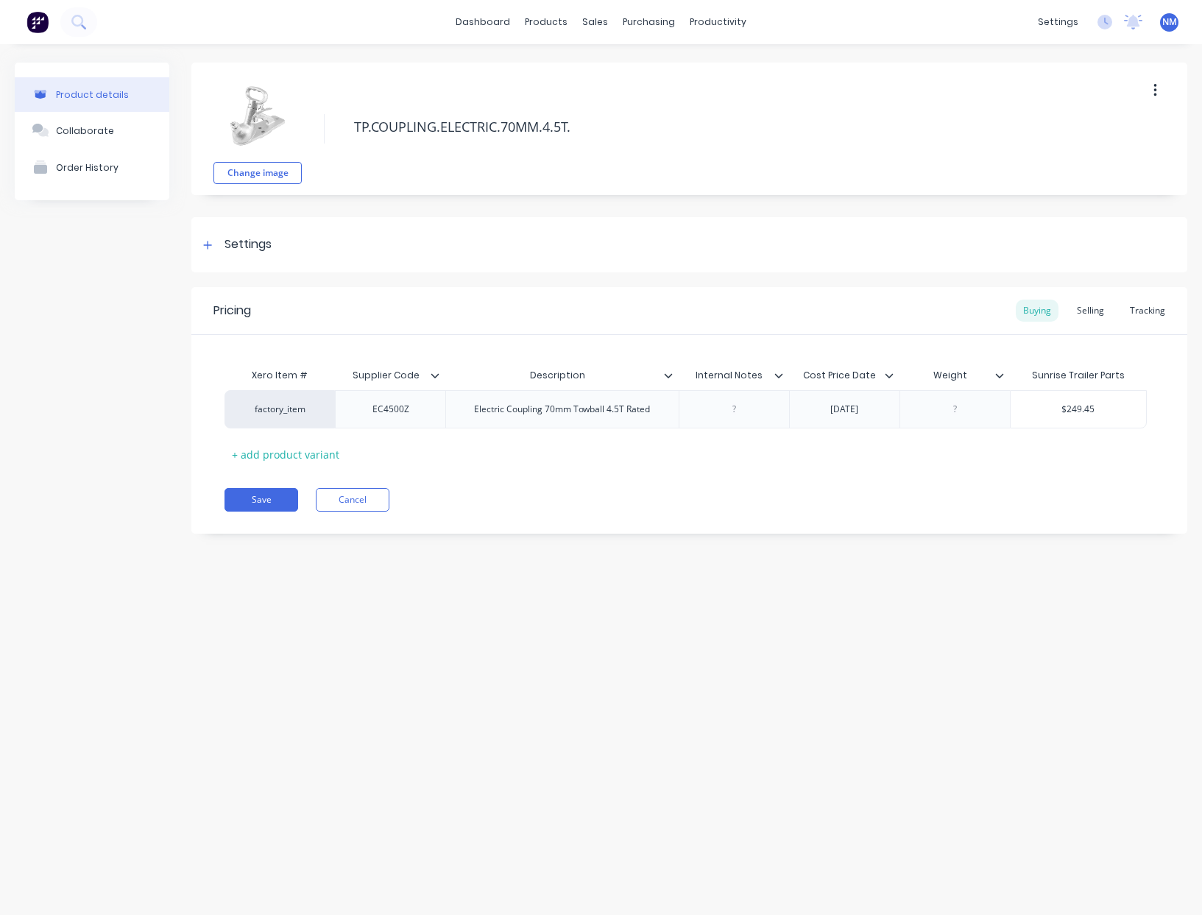
type textarea "x"
type input "2"
type textarea "x"
type input "23"
type textarea "x"
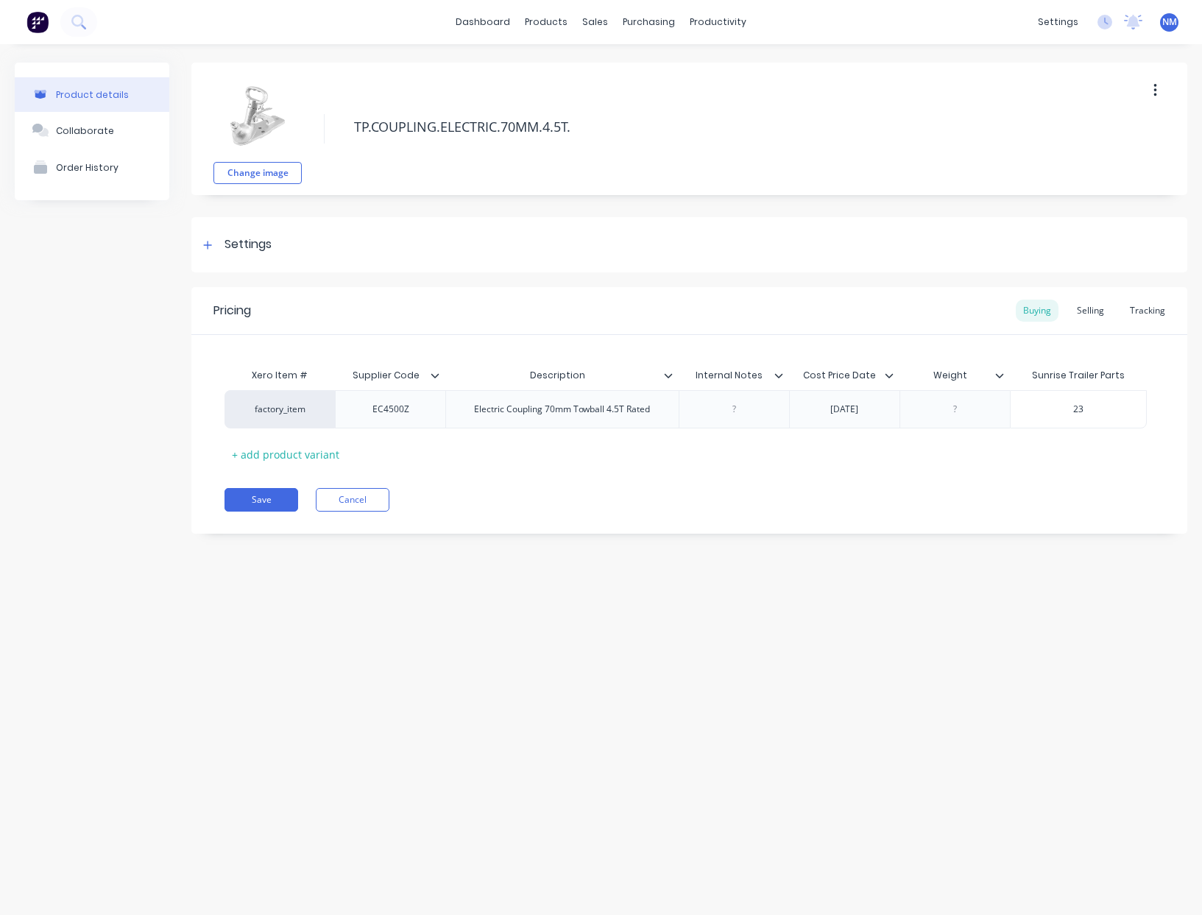
type input "238"
type textarea "x"
type input "238."
type textarea "x"
type input "238.6"
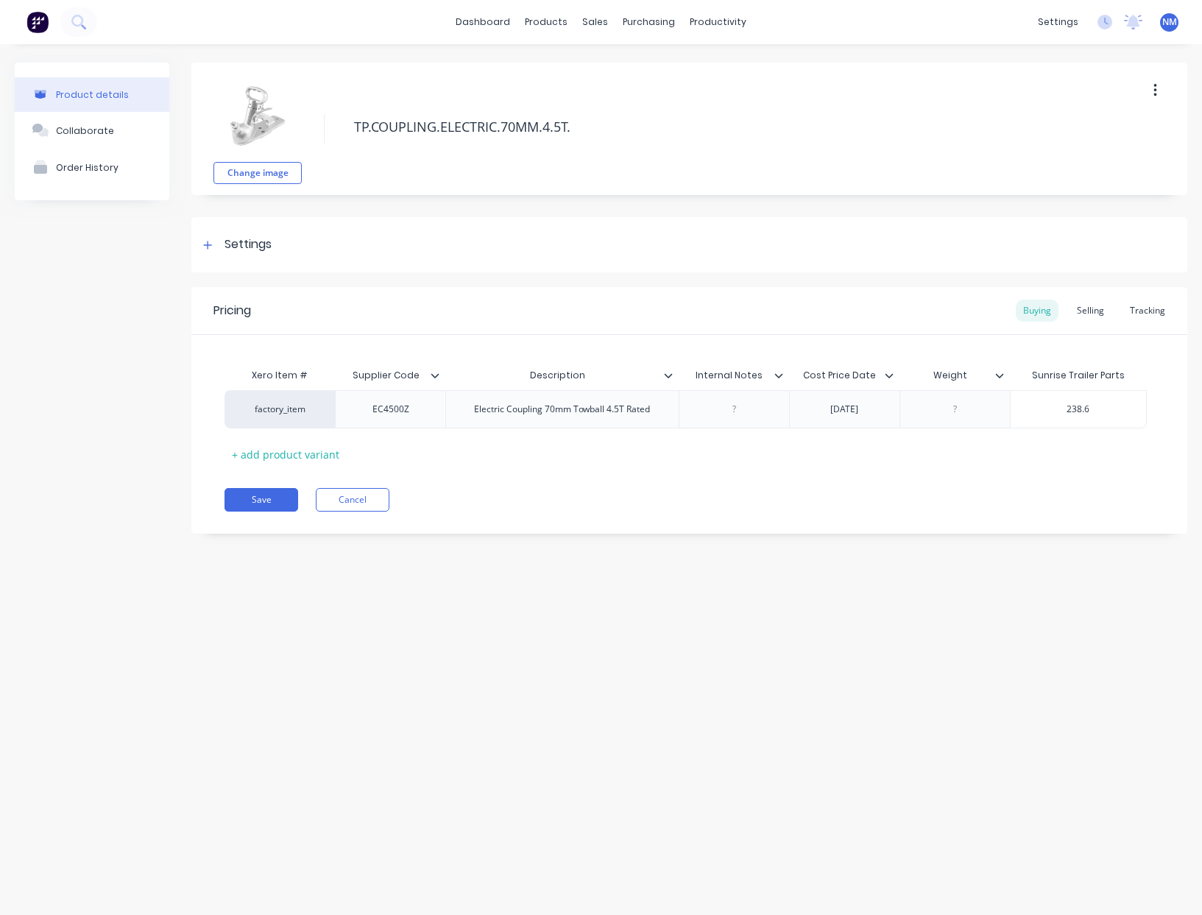
type textarea "x"
type input "238.60"
click at [265, 495] on button "Save" at bounding box center [261, 500] width 74 height 24
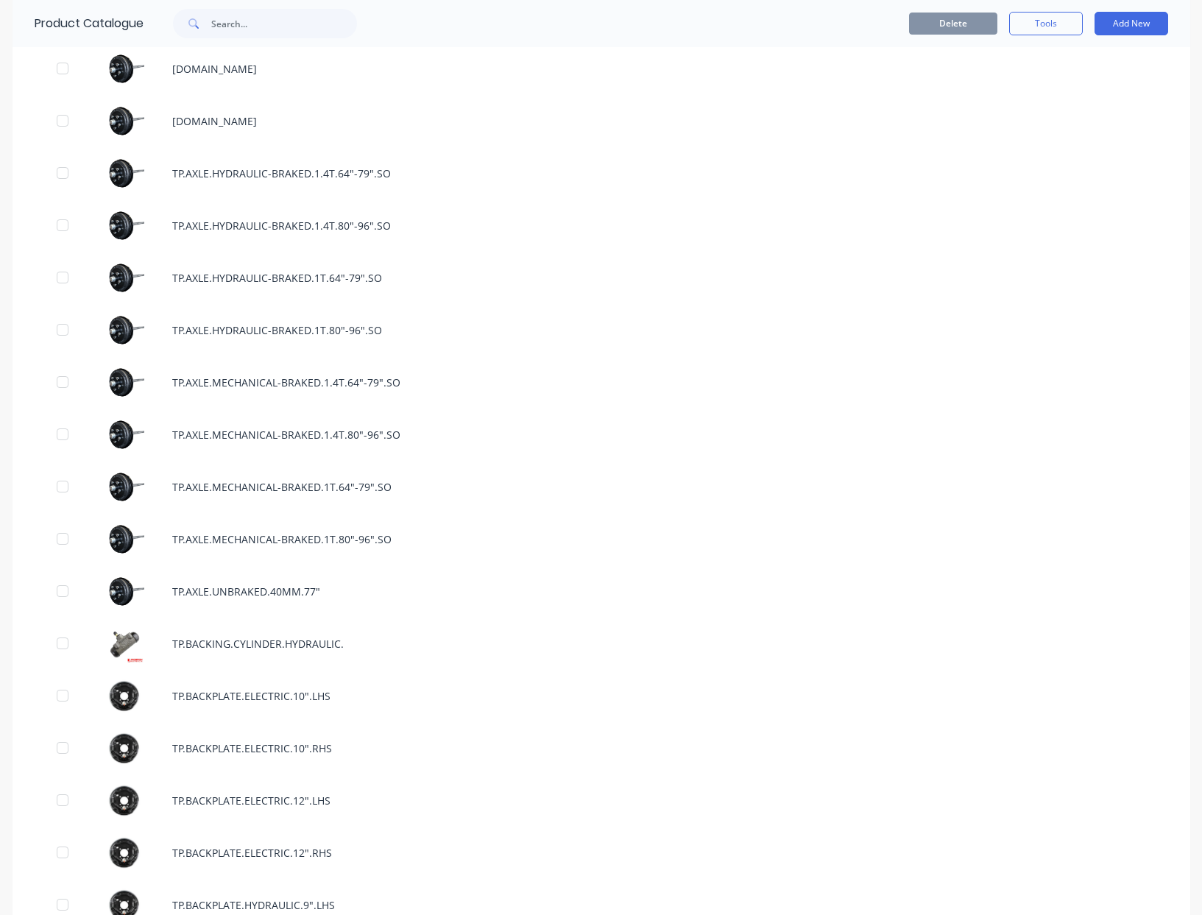
scroll to position [1520, 0]
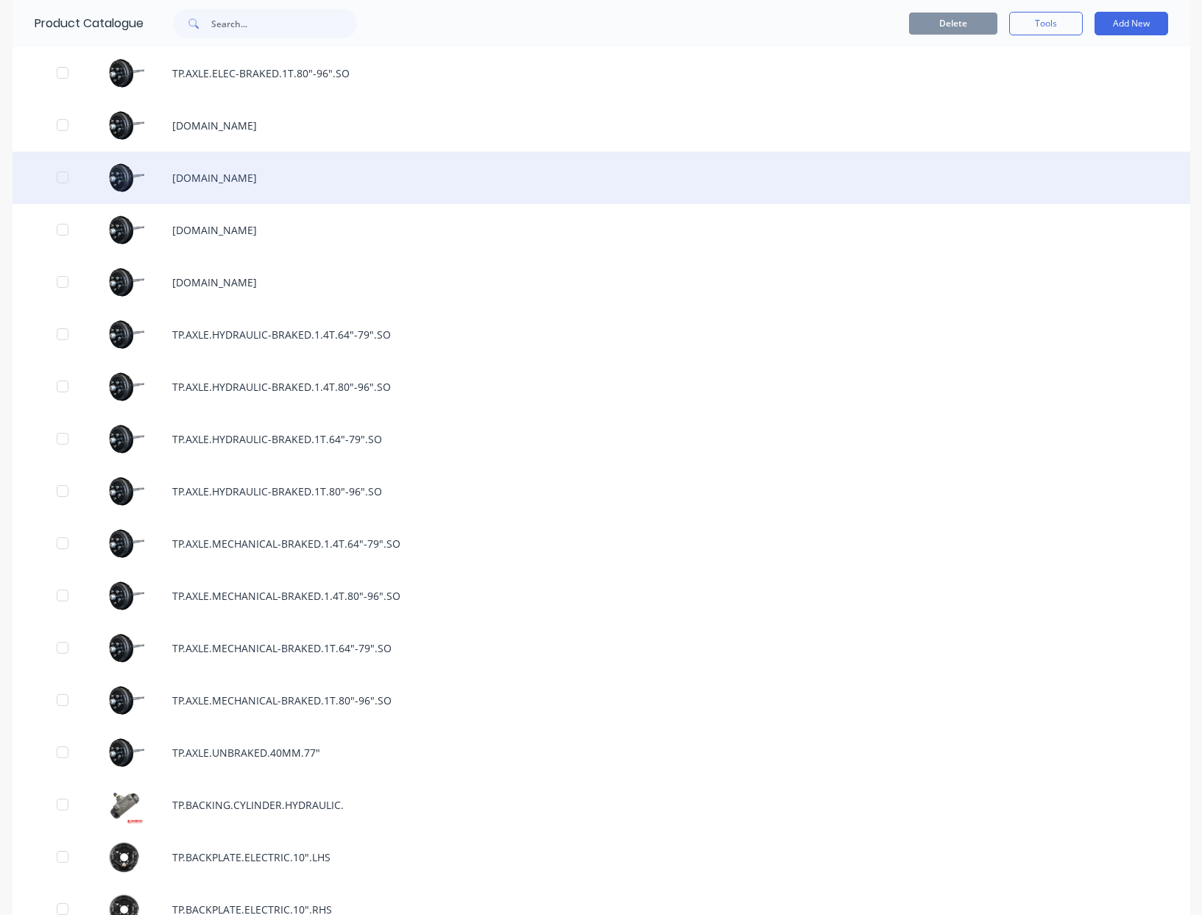
click at [226, 175] on div "[DOMAIN_NAME]" at bounding box center [601, 178] width 1177 height 52
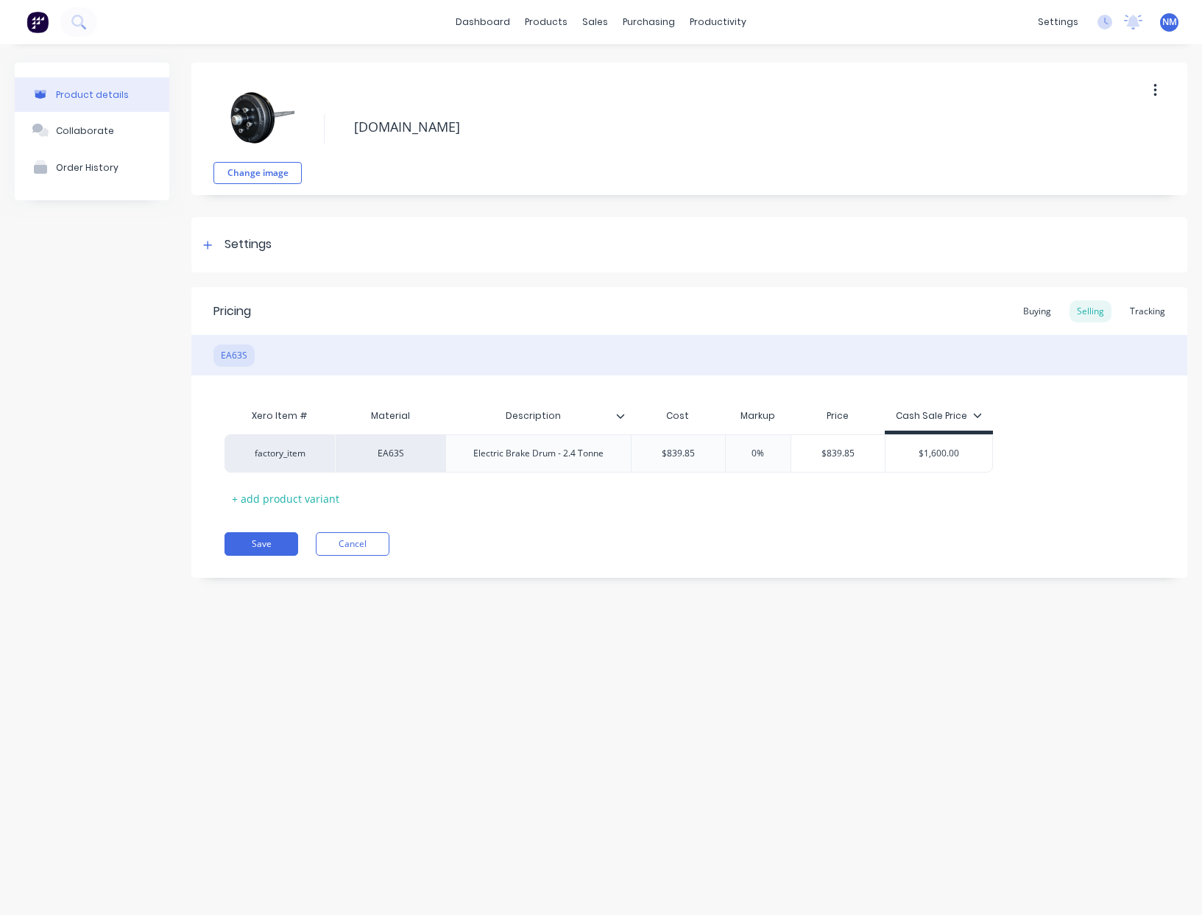
type textarea "x"
type input "$839.85"
drag, startPoint x: 866, startPoint y: 455, endPoint x: 653, endPoint y: 433, distance: 213.7
click at [754, 451] on div "factory_item EA63S Electric Brake Drum - 2.4 Tonne $839.85 0% $839.85 $839.85 $…" at bounding box center [608, 453] width 768 height 38
type textarea "x"
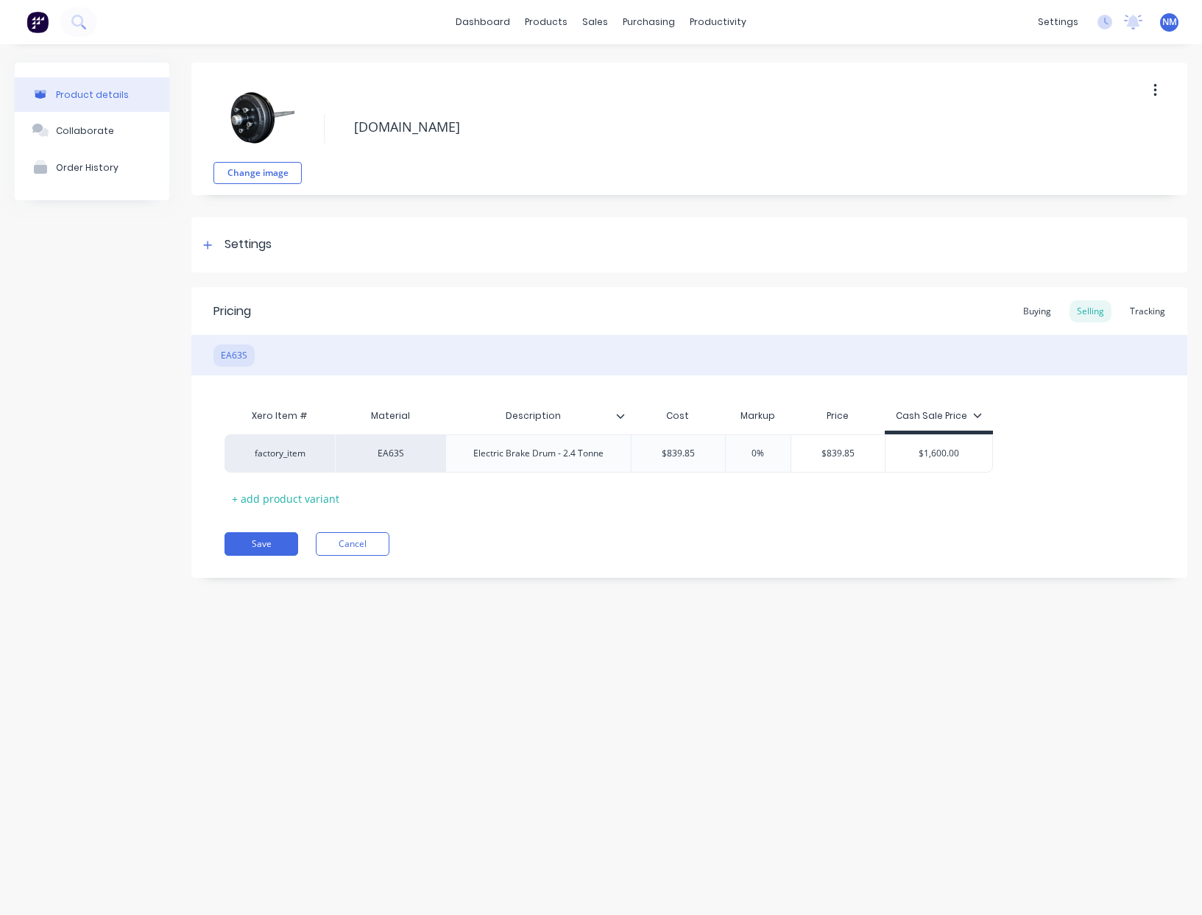
type input "8"
type textarea "x"
type input "80"
type textarea "x"
type input "803."
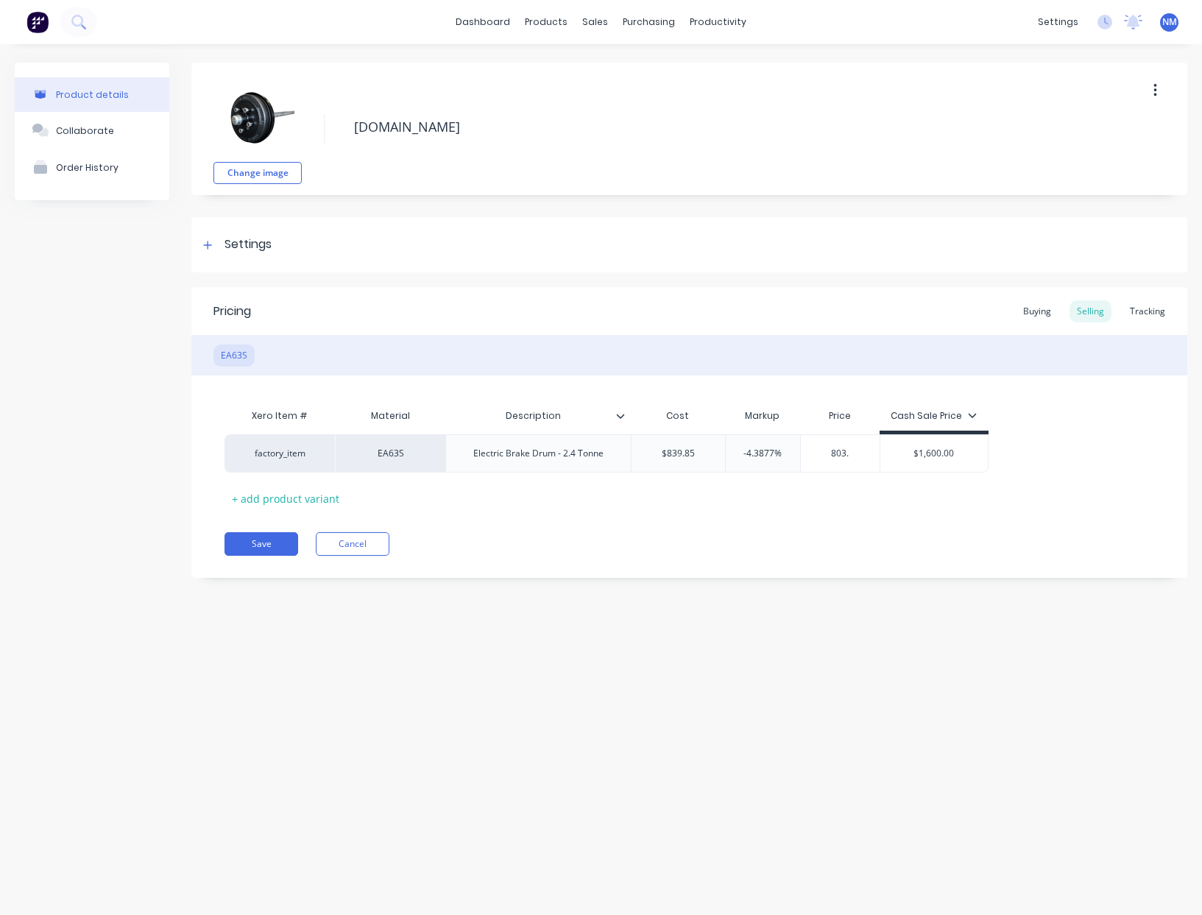
type textarea "x"
type input "803.3"
type textarea "x"
type input "803.33"
type input "$839.85"
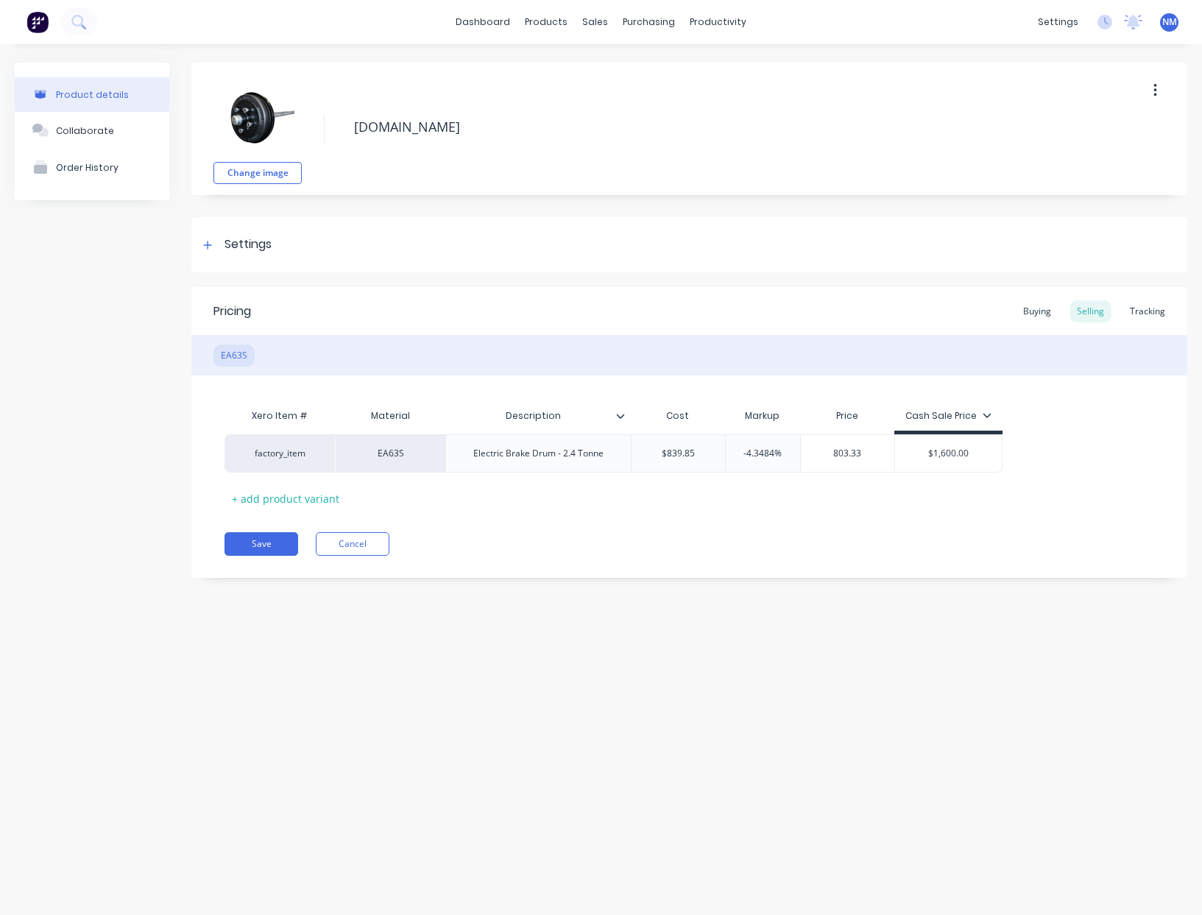
drag, startPoint x: 701, startPoint y: 453, endPoint x: 465, endPoint y: 432, distance: 236.5
click at [494, 436] on div "factory_item EA63S Electric Brake Drum - 2.4 Tonne $839.85 $839.85 -4.3484% $80…" at bounding box center [613, 453] width 778 height 38
type textarea "x"
type input "8"
type textarea "x"
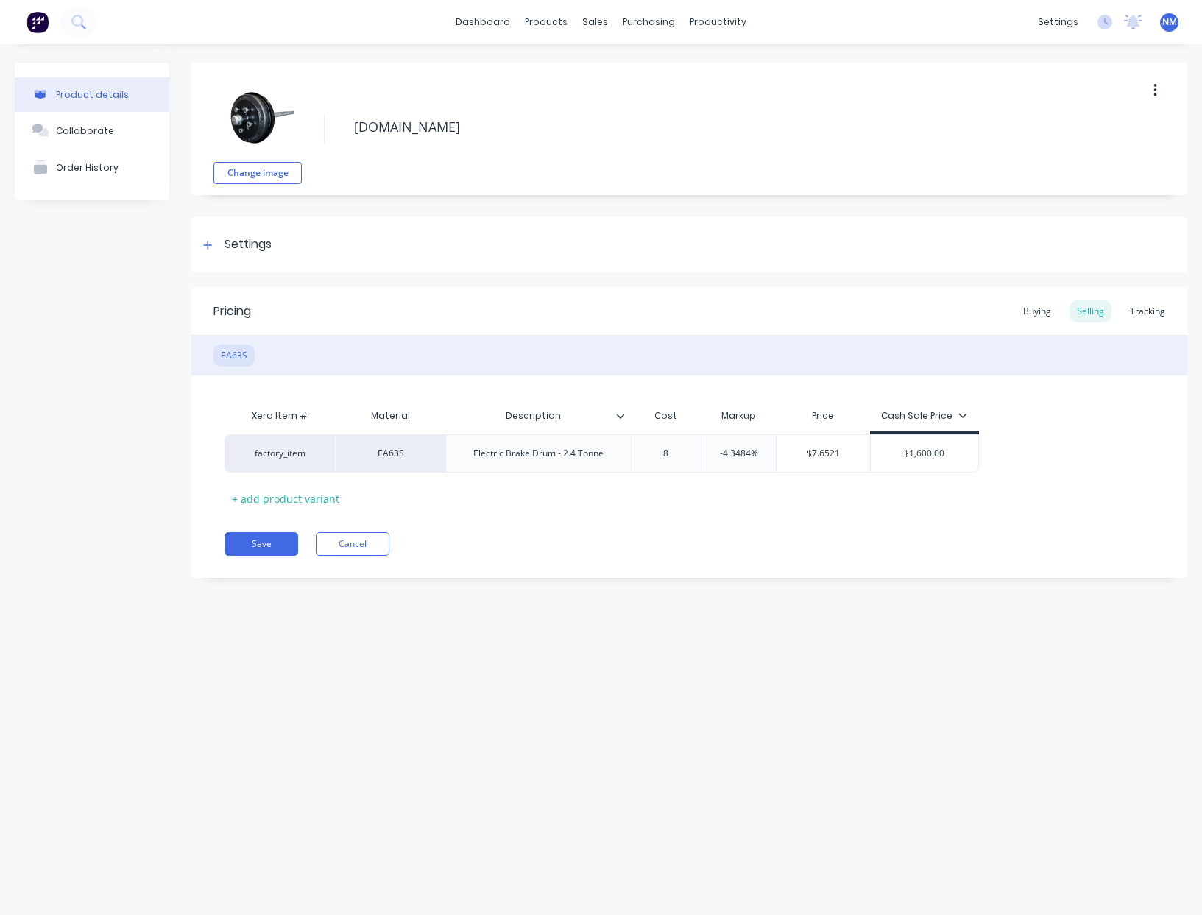
type input "80"
type textarea "x"
type input "803."
type textarea "x"
type input "803.3"
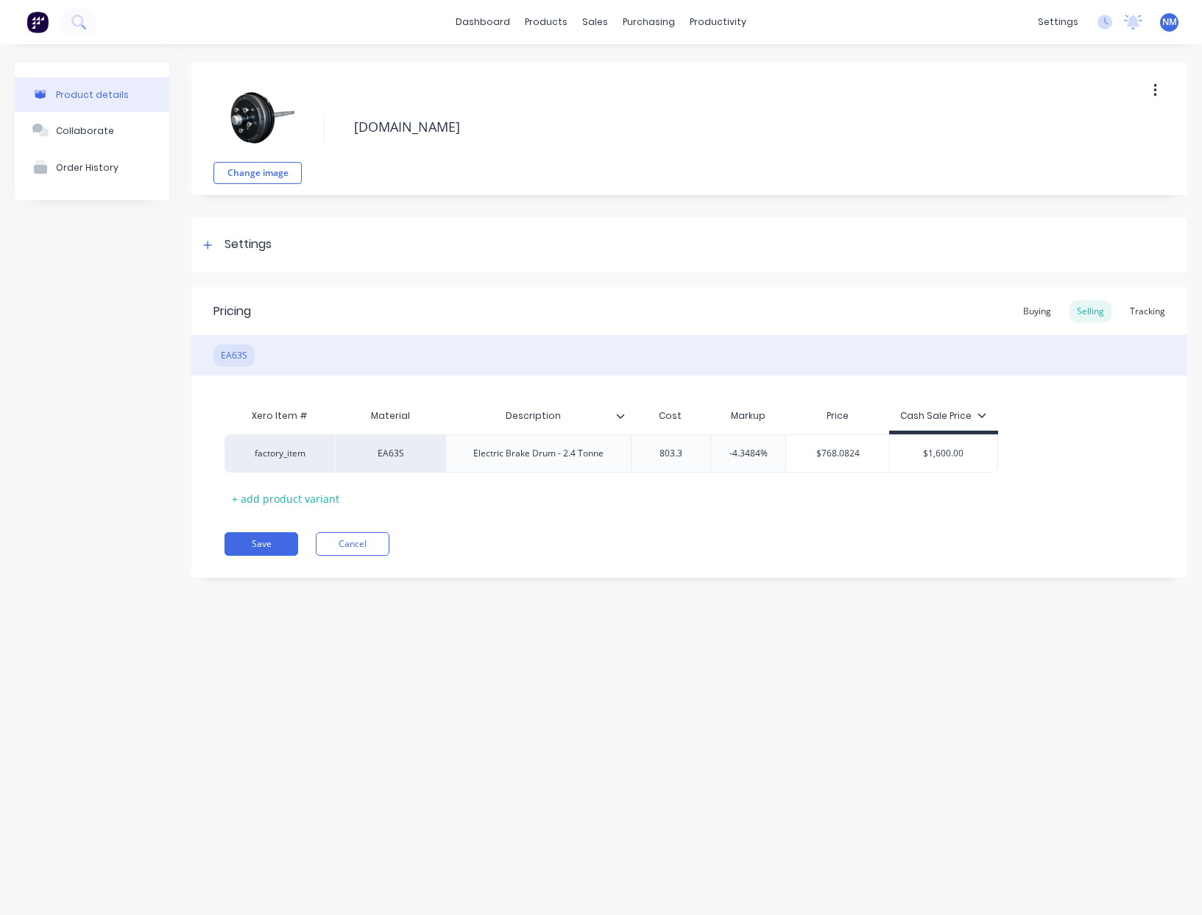
type textarea "x"
type input "803.33"
type input "$768.398"
drag, startPoint x: 782, startPoint y: 452, endPoint x: 606, endPoint y: 439, distance: 176.3
click at [713, 448] on div "factory_item EA63S Electric Brake Drum - 2.4 Tonne $803.33 803.33 -4.3484% $768…" at bounding box center [615, 453] width 783 height 38
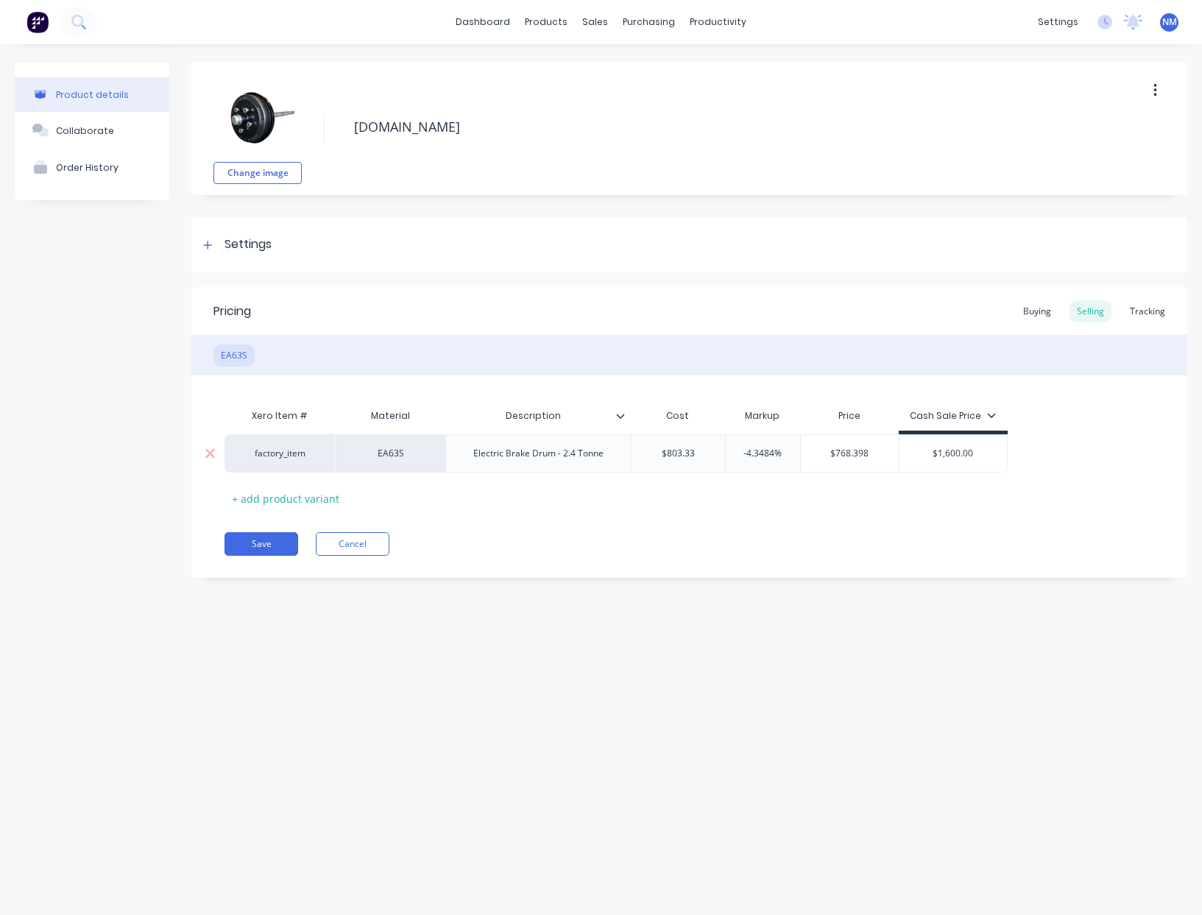
type input "-4.3484%"
drag, startPoint x: 765, startPoint y: 453, endPoint x: 714, endPoint y: 443, distance: 52.4
click at [741, 450] on input "-4.3484%" at bounding box center [763, 453] width 74 height 13
type textarea "x"
type input "0"
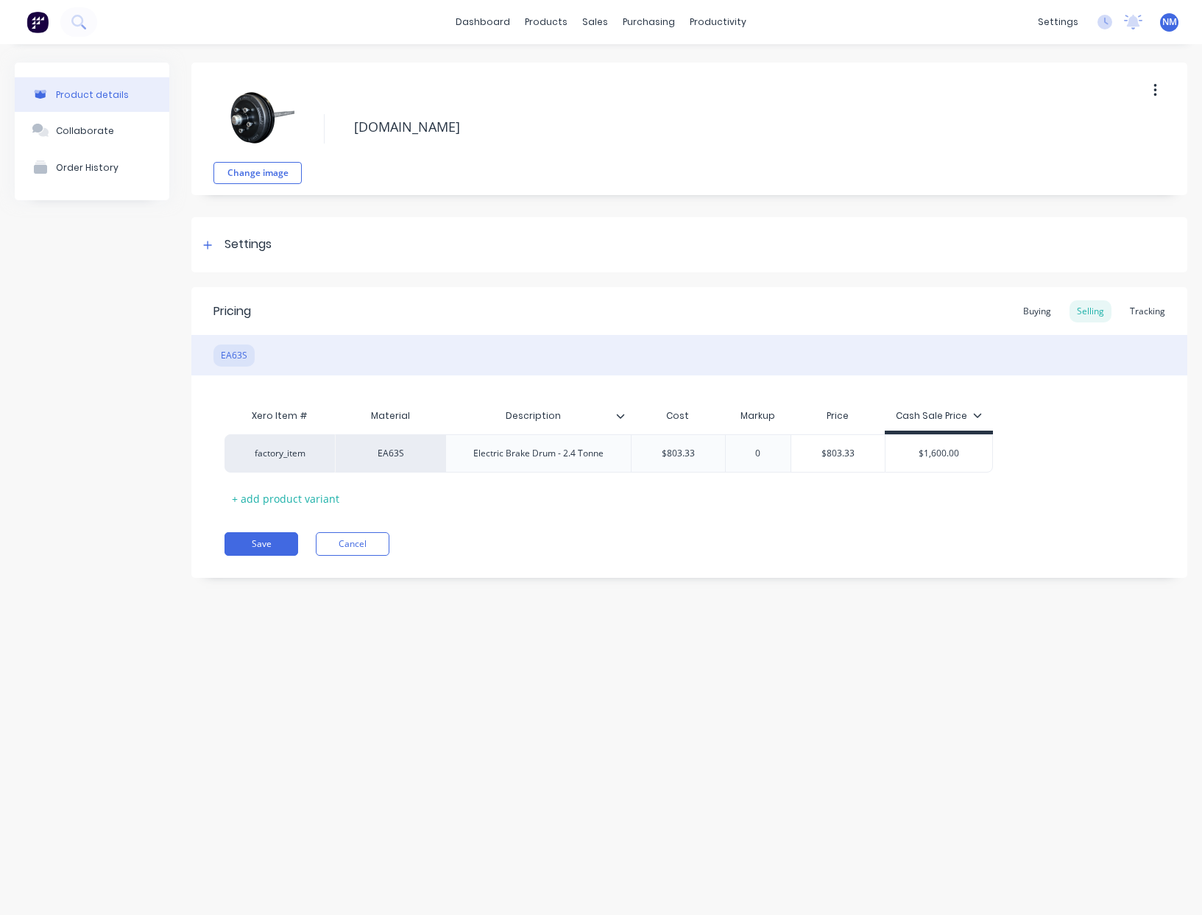
click at [904, 504] on div "Xero Item # Material Description Cost Markup Price Cash Sale Price factory_item…" at bounding box center [688, 455] width 929 height 109
drag, startPoint x: 1042, startPoint y: 316, endPoint x: 904, endPoint y: 317, distance: 138.3
click at [1042, 316] on div "Buying" at bounding box center [1037, 311] width 43 height 22
type input "$839.85"
drag, startPoint x: 721, startPoint y: 454, endPoint x: 561, endPoint y: 423, distance: 162.7
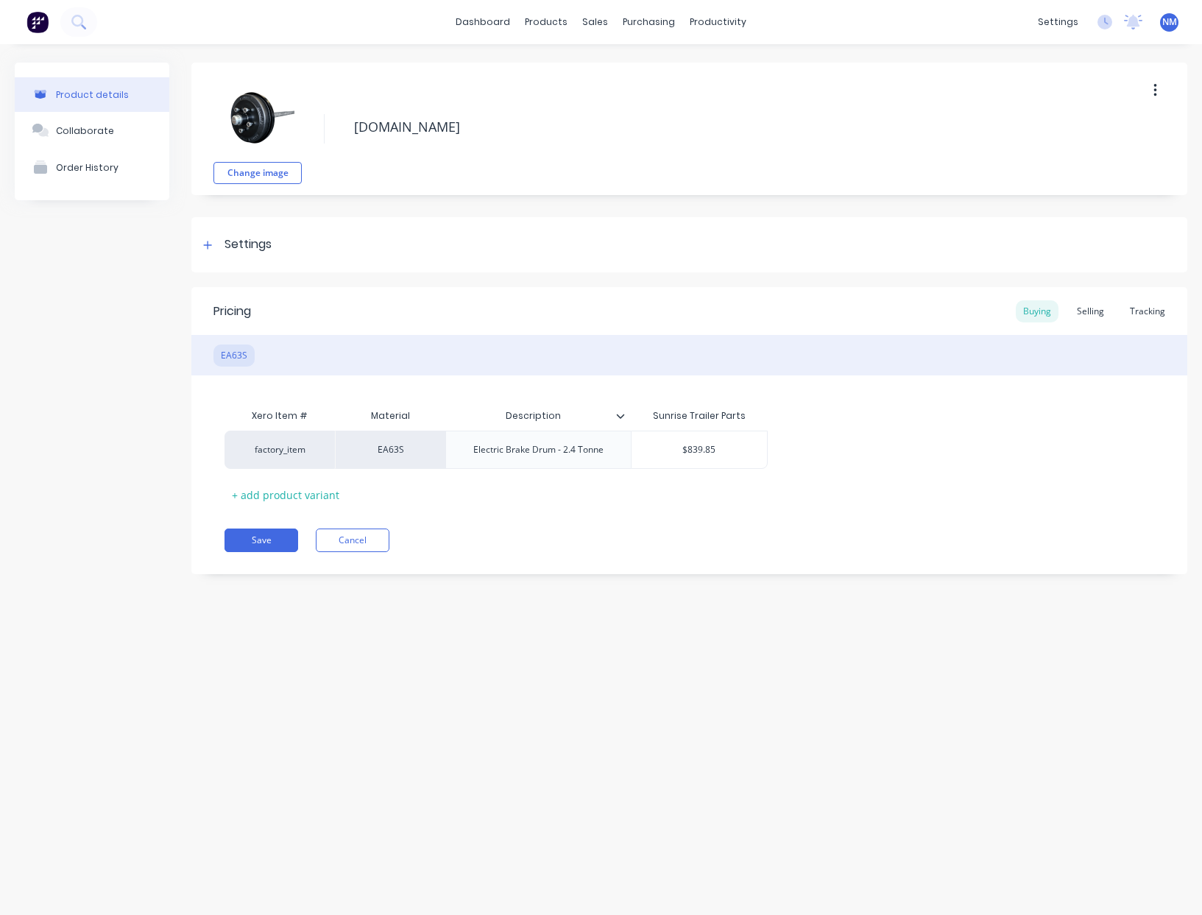
click at [617, 433] on div "factory_item EA63S Electric Brake Drum - 2.4 Tonne $839.85 $839.85" at bounding box center [495, 449] width 543 height 38
type textarea "x"
type input "8"
type textarea "x"
type input "80"
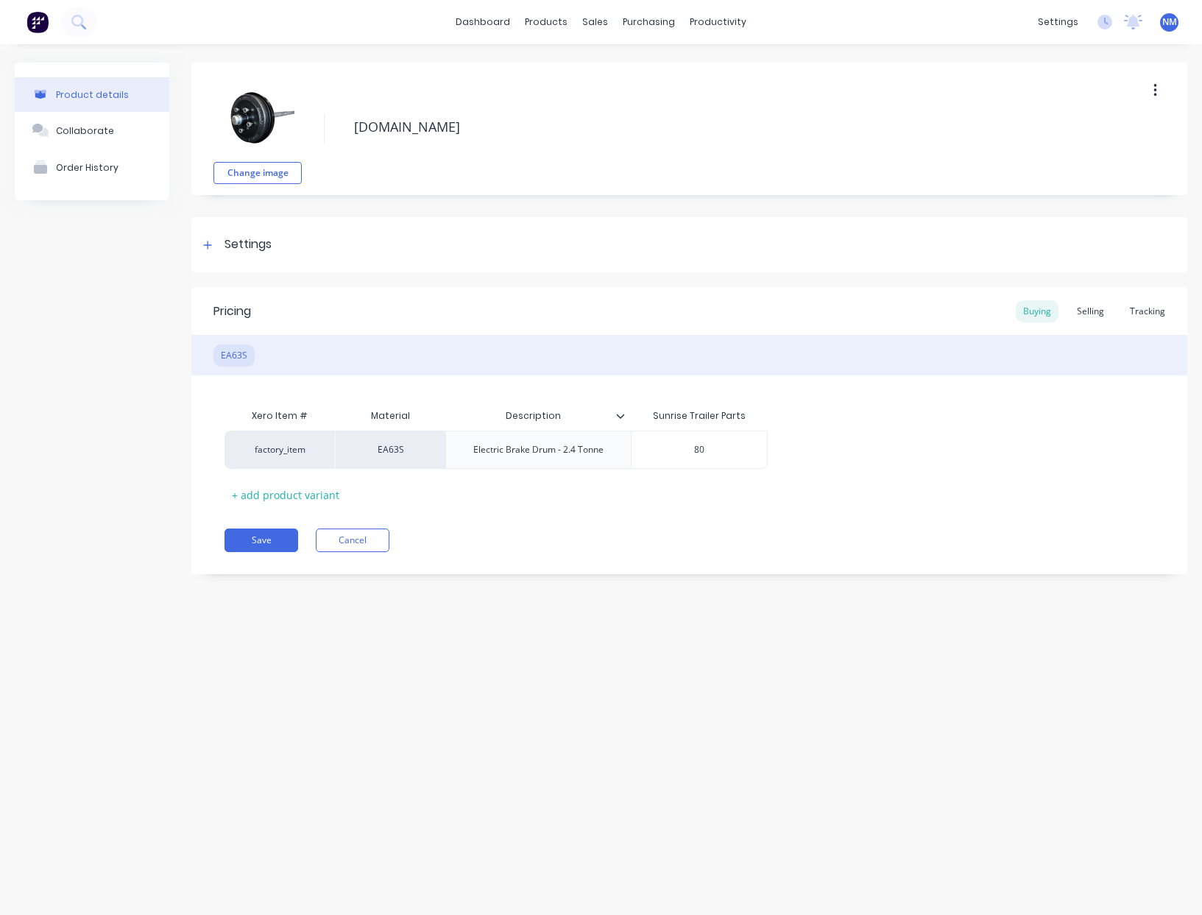
type textarea "x"
type input "803"
type textarea "x"
type input "803."
type textarea "x"
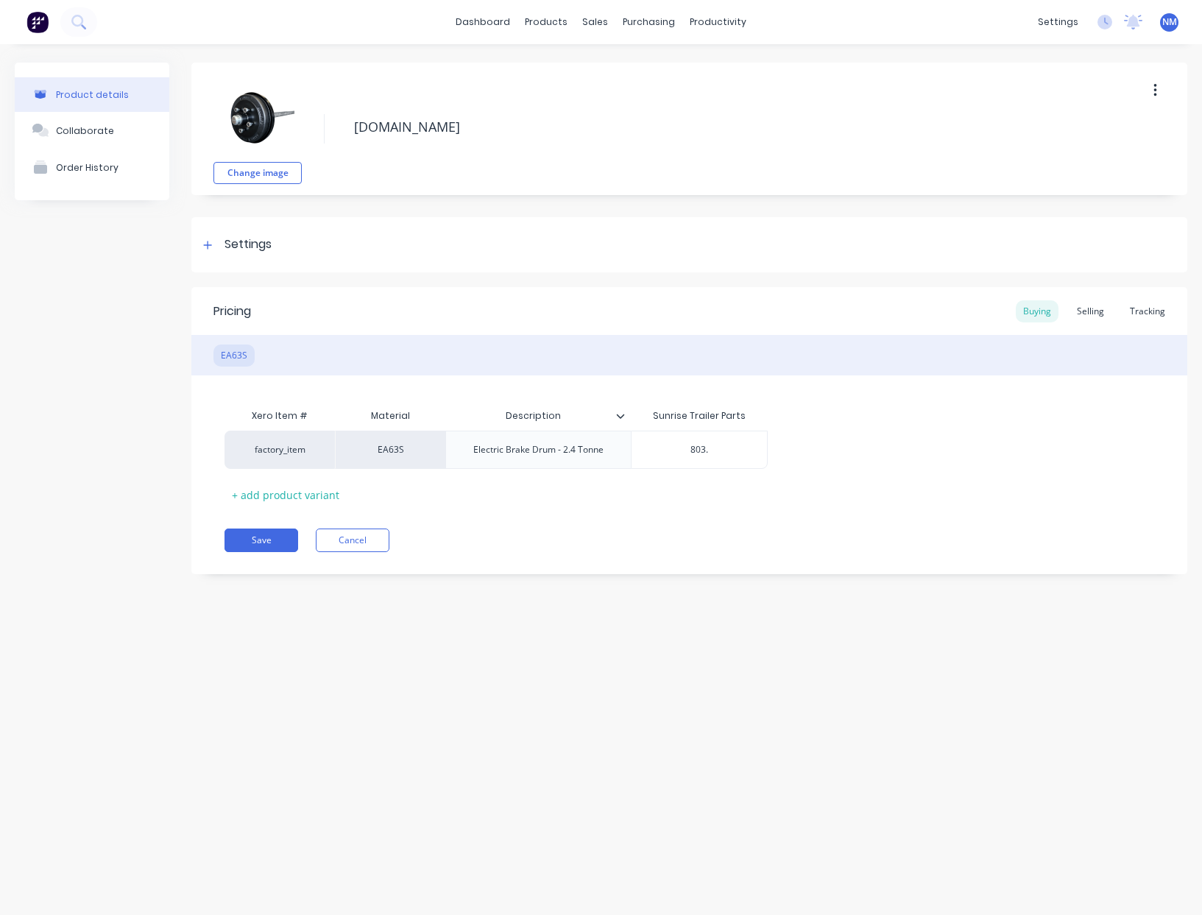
type input "803.3"
type textarea "x"
type input "803.33"
click at [269, 540] on button "Save" at bounding box center [261, 540] width 74 height 24
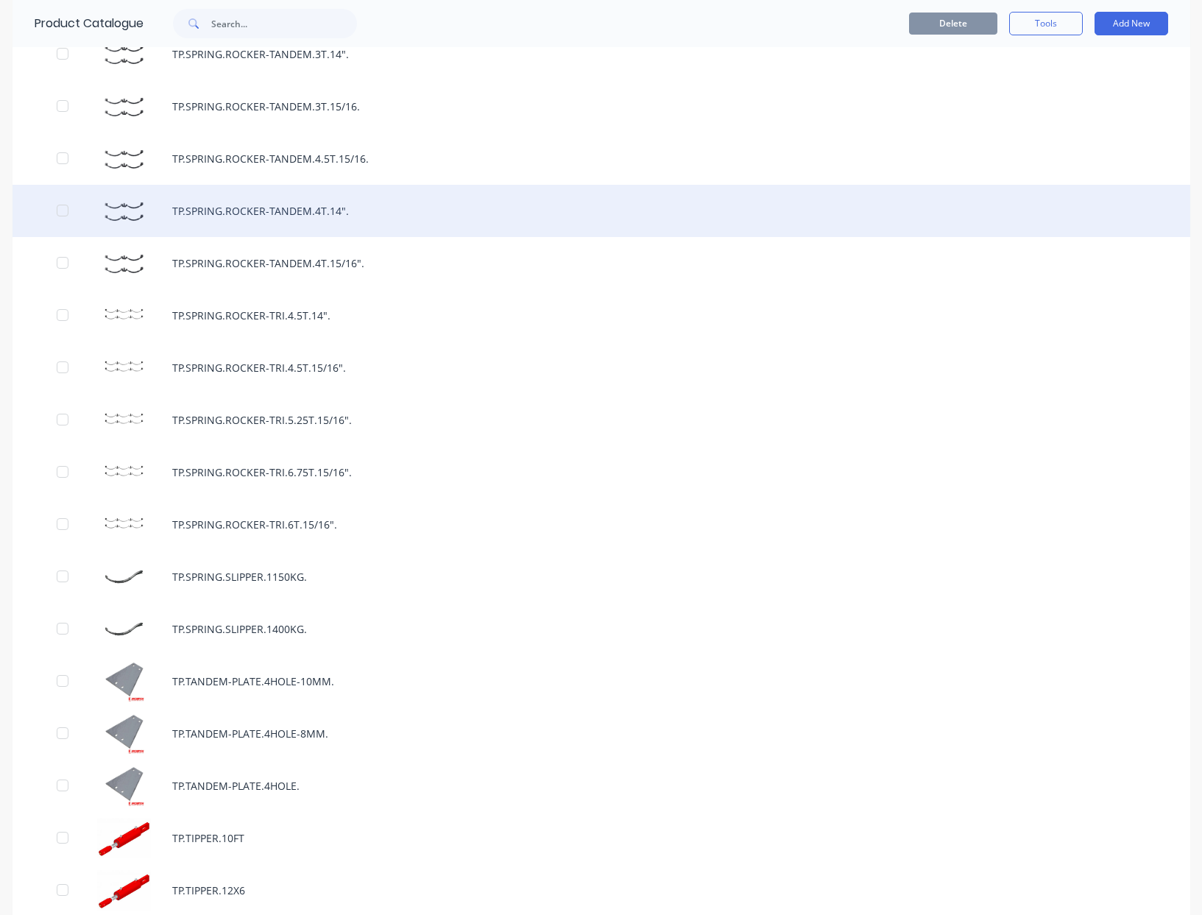
scroll to position [8330, 0]
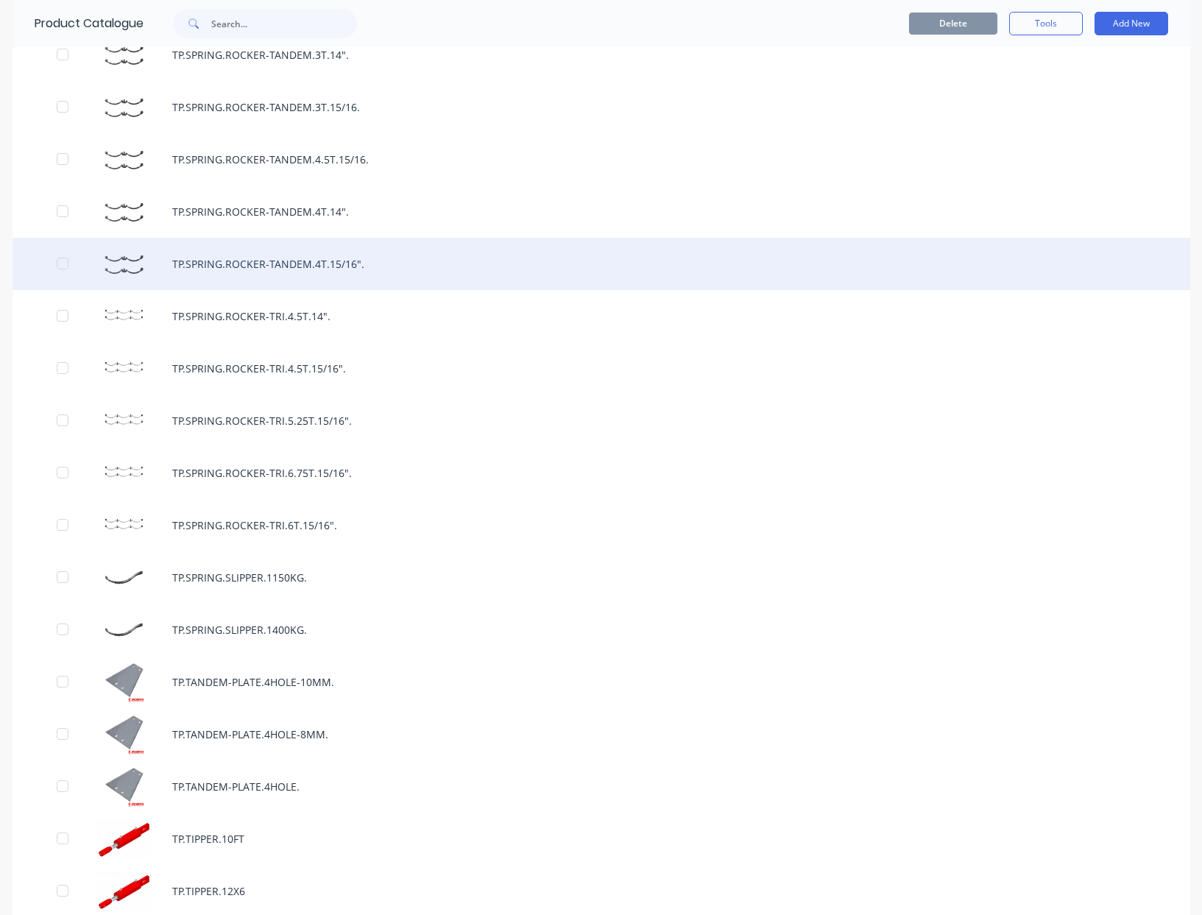
click at [374, 261] on div "TP.SPRING.ROCKER-TANDEM.4T.15/16"." at bounding box center [601, 264] width 1177 height 52
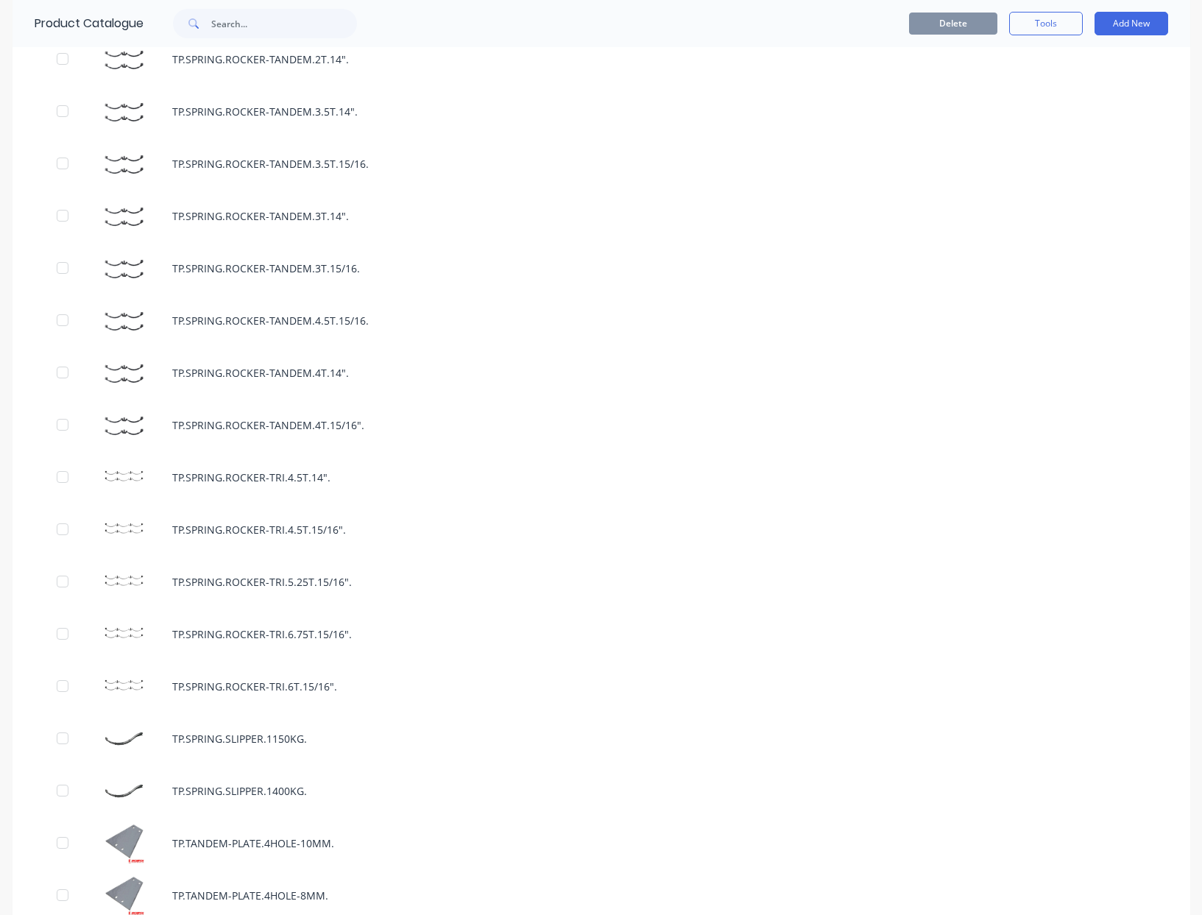
scroll to position [8170, 0]
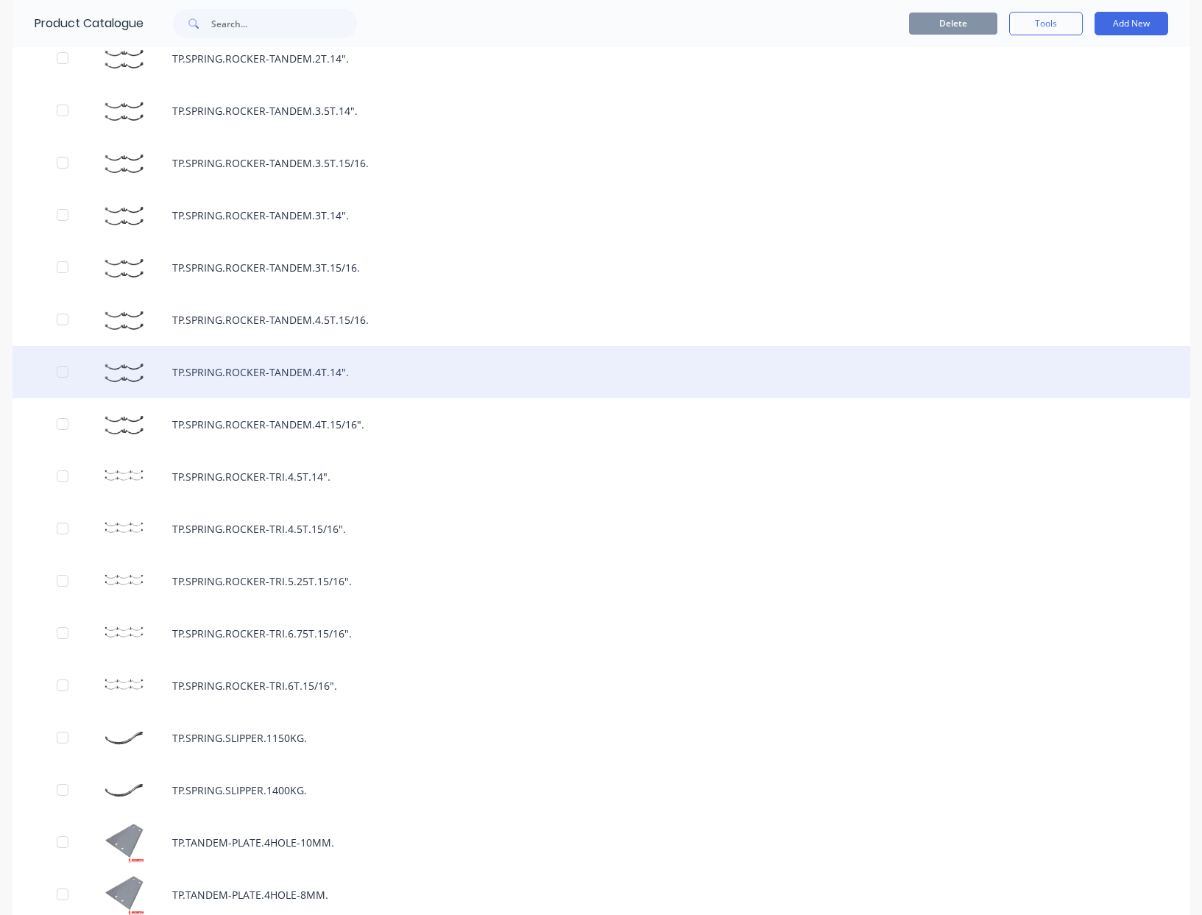
click at [360, 372] on div "TP.SPRING.ROCKER-TANDEM.4T.14"." at bounding box center [601, 372] width 1177 height 52
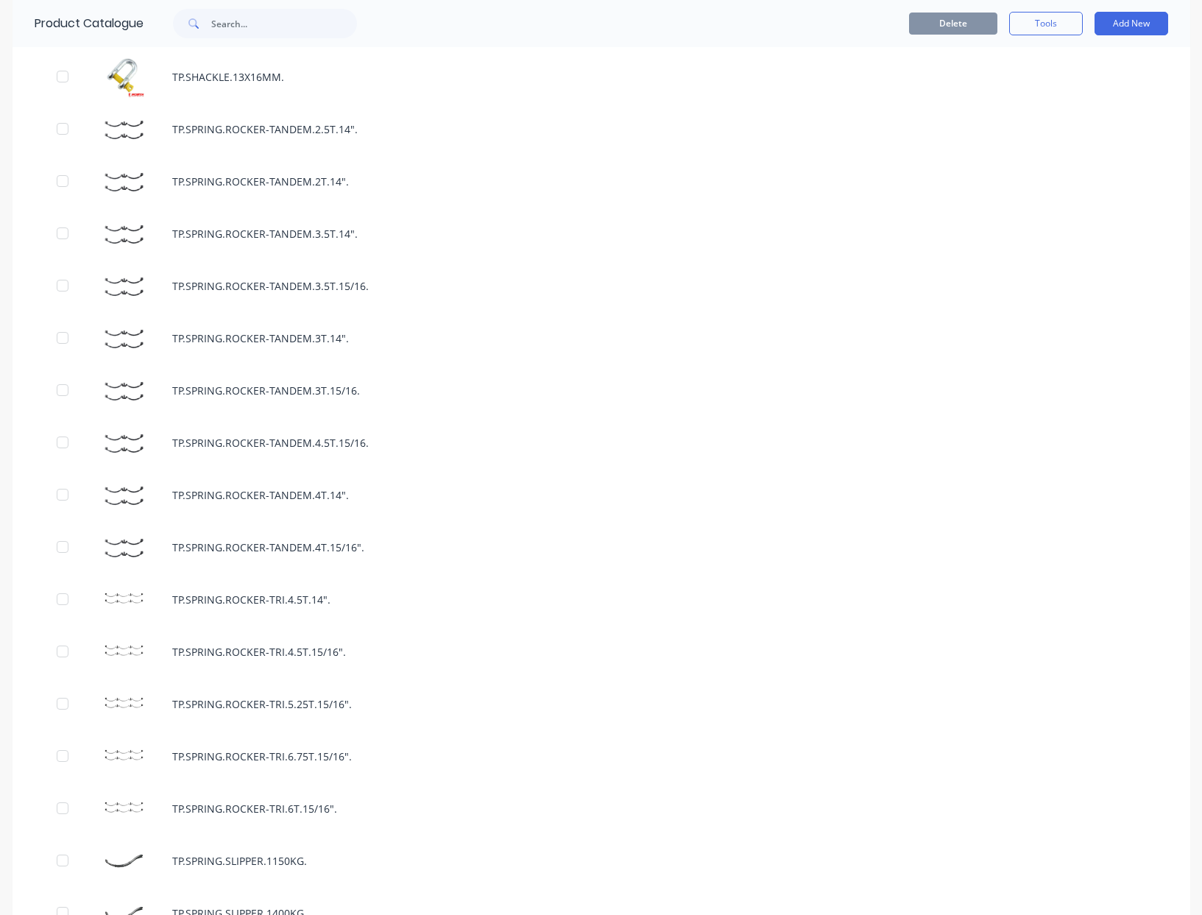
scroll to position [8044, 0]
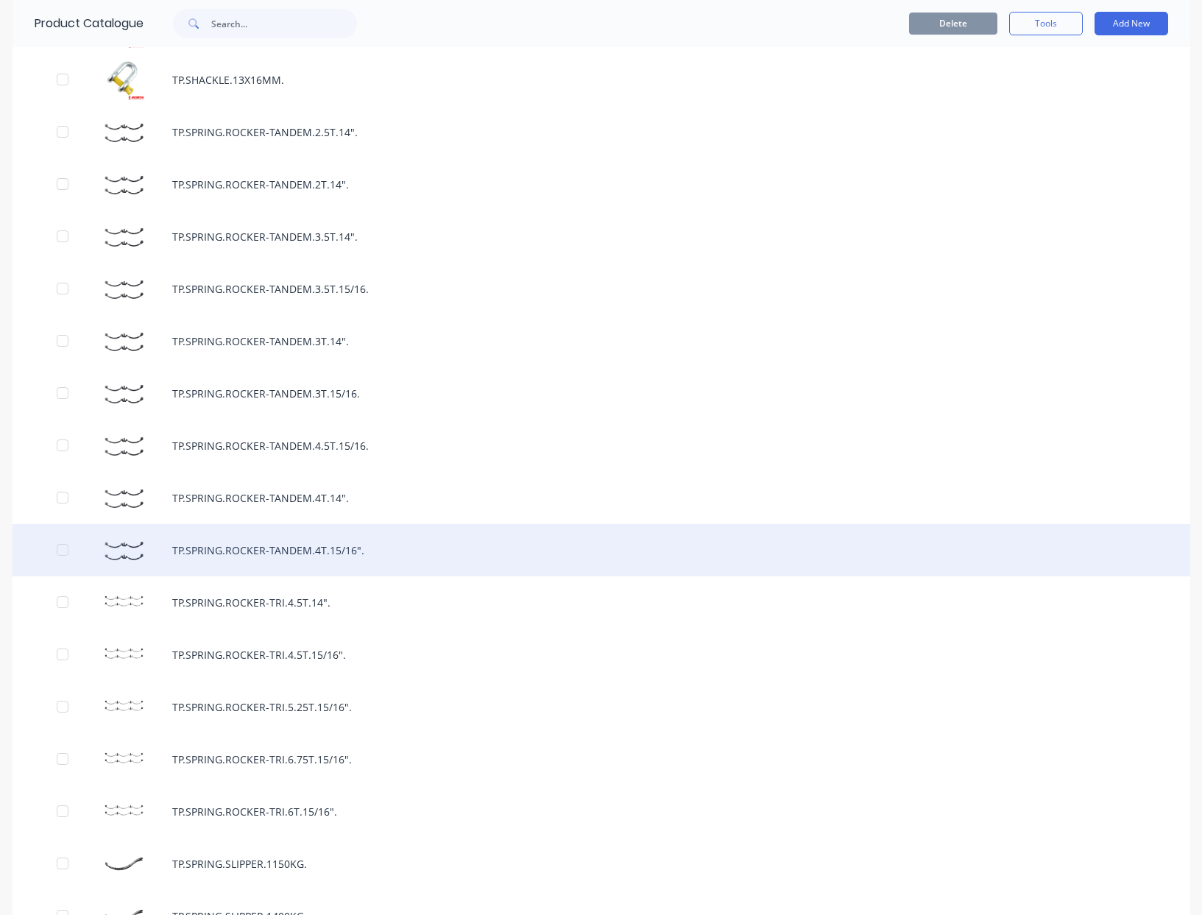
click at [291, 548] on div "TP.SPRING.ROCKER-TANDEM.4T.15/16"." at bounding box center [601, 550] width 1177 height 52
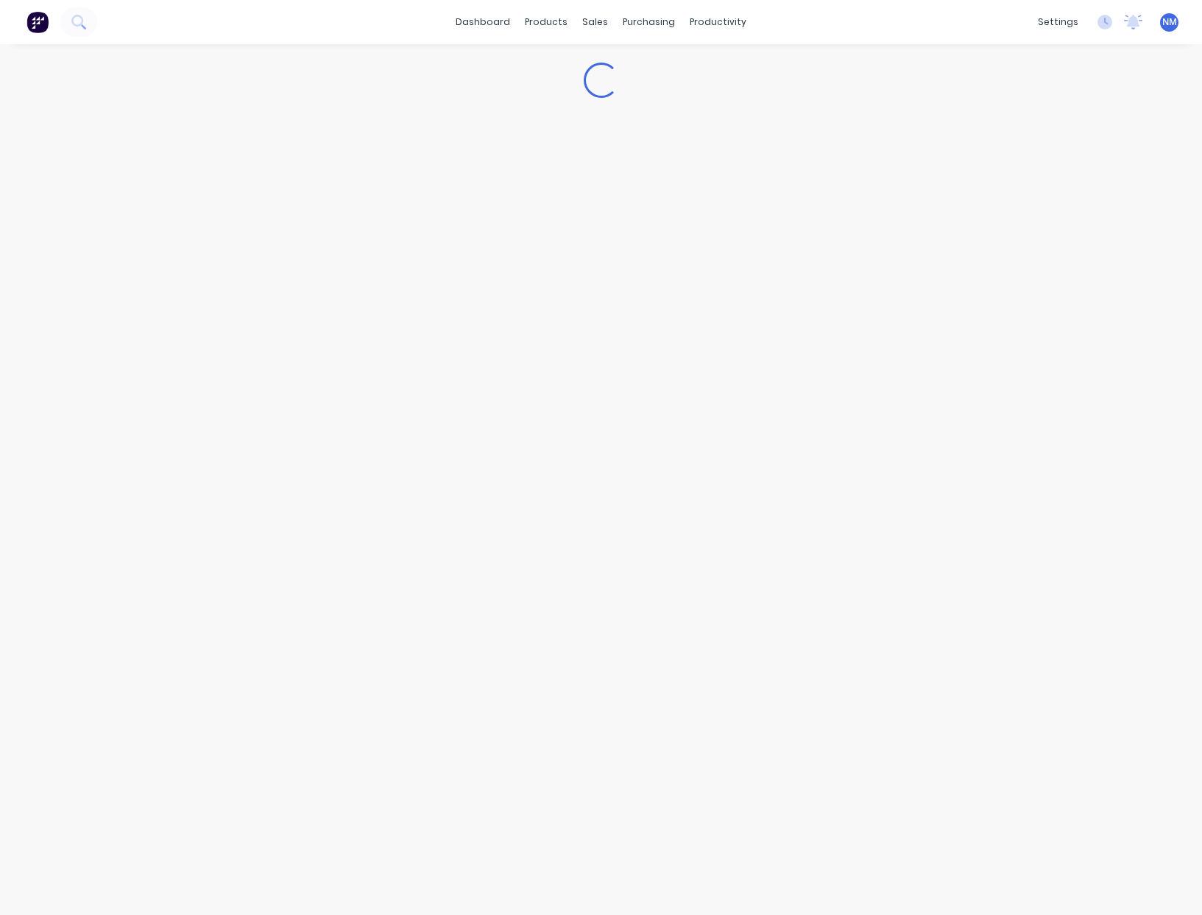
type textarea "x"
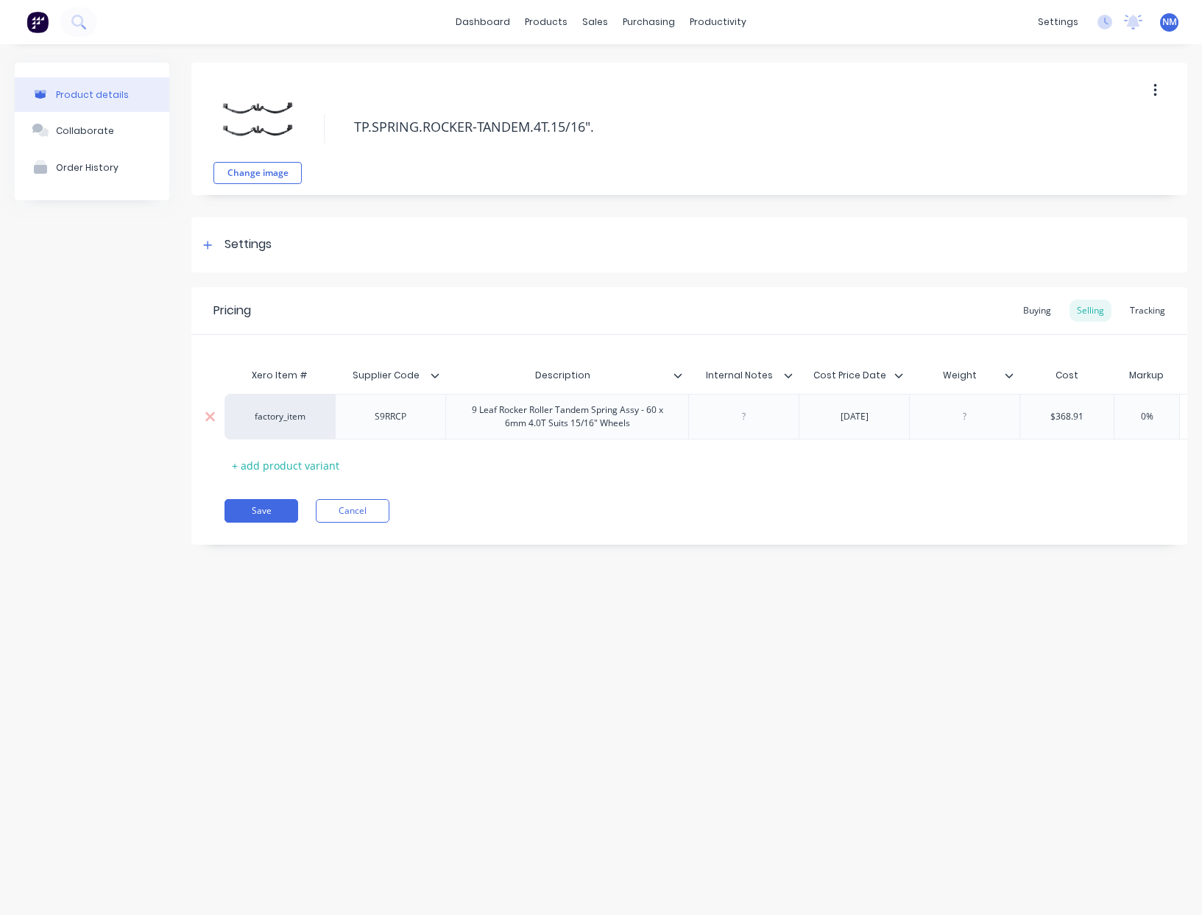
type input "$368.91"
drag, startPoint x: 1095, startPoint y: 414, endPoint x: 729, endPoint y: 394, distance: 367.0
click at [779, 394] on div "factory_item S9RRCP 9 Leaf Rocker Roller Tandem Spring Assy - 60 x 6mm 4.0T Sui…" at bounding box center [803, 417] width 1158 height 46
type textarea "x"
type input "3"
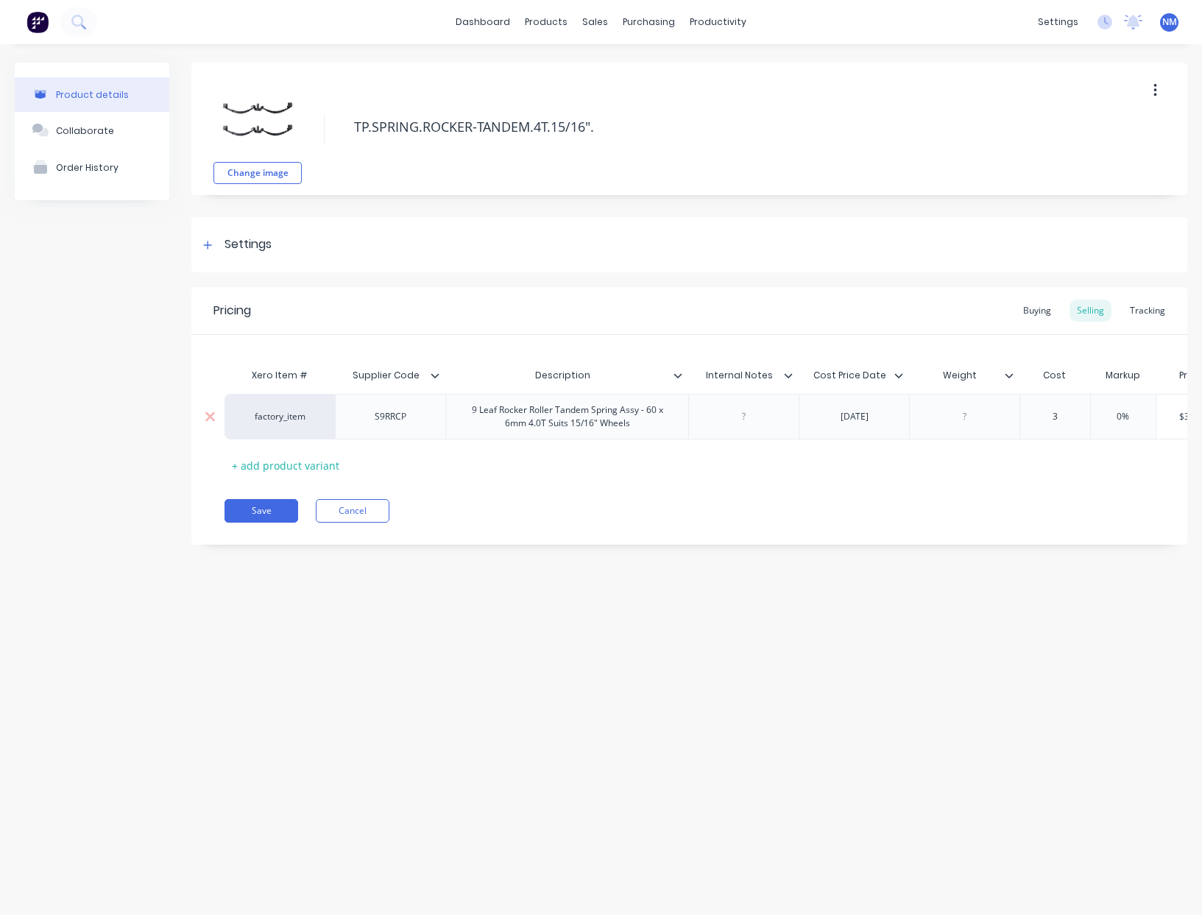
type textarea "x"
type input "37"
type textarea "x"
type input "375."
type textarea "x"
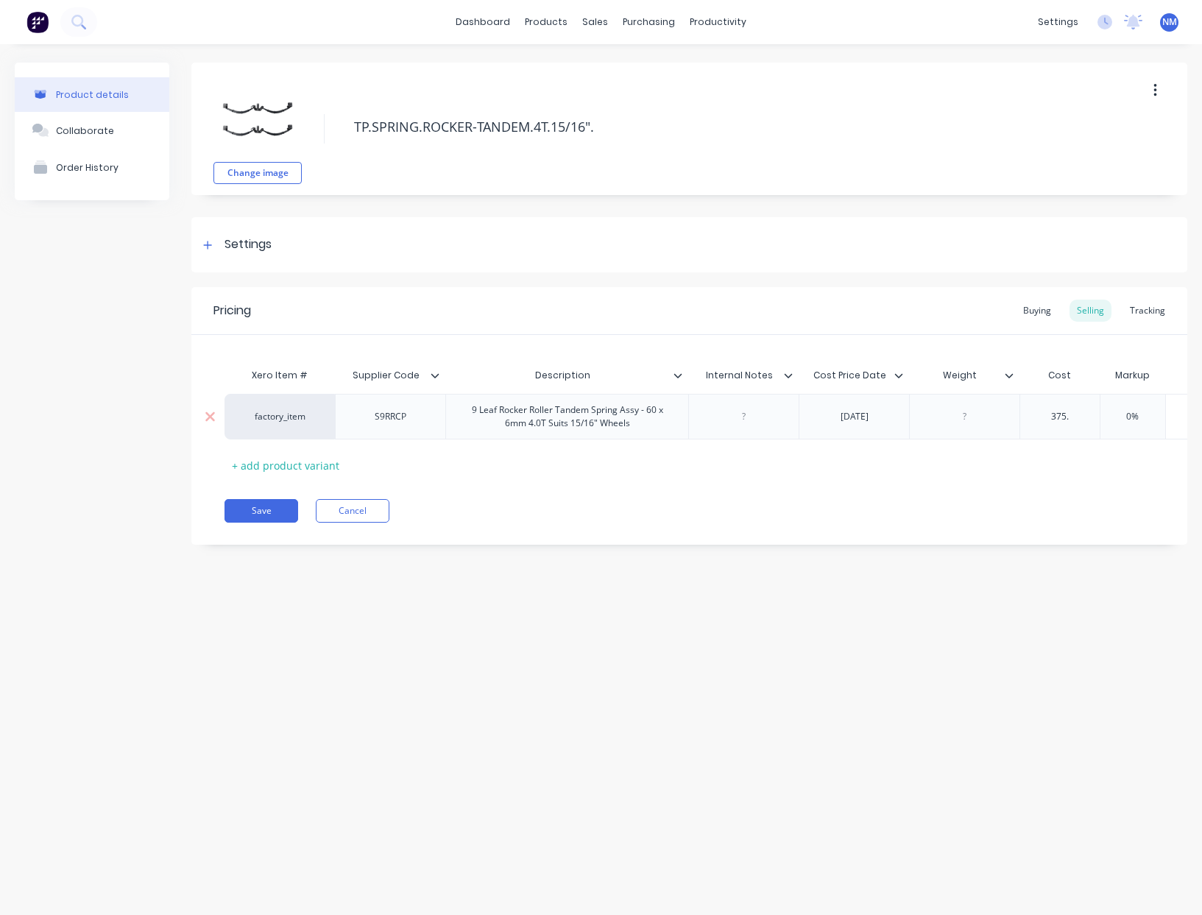
type input "375.6"
type textarea "x"
type input "375.67"
click at [1043, 304] on div "Buying" at bounding box center [1037, 311] width 43 height 22
type input "$368.91"
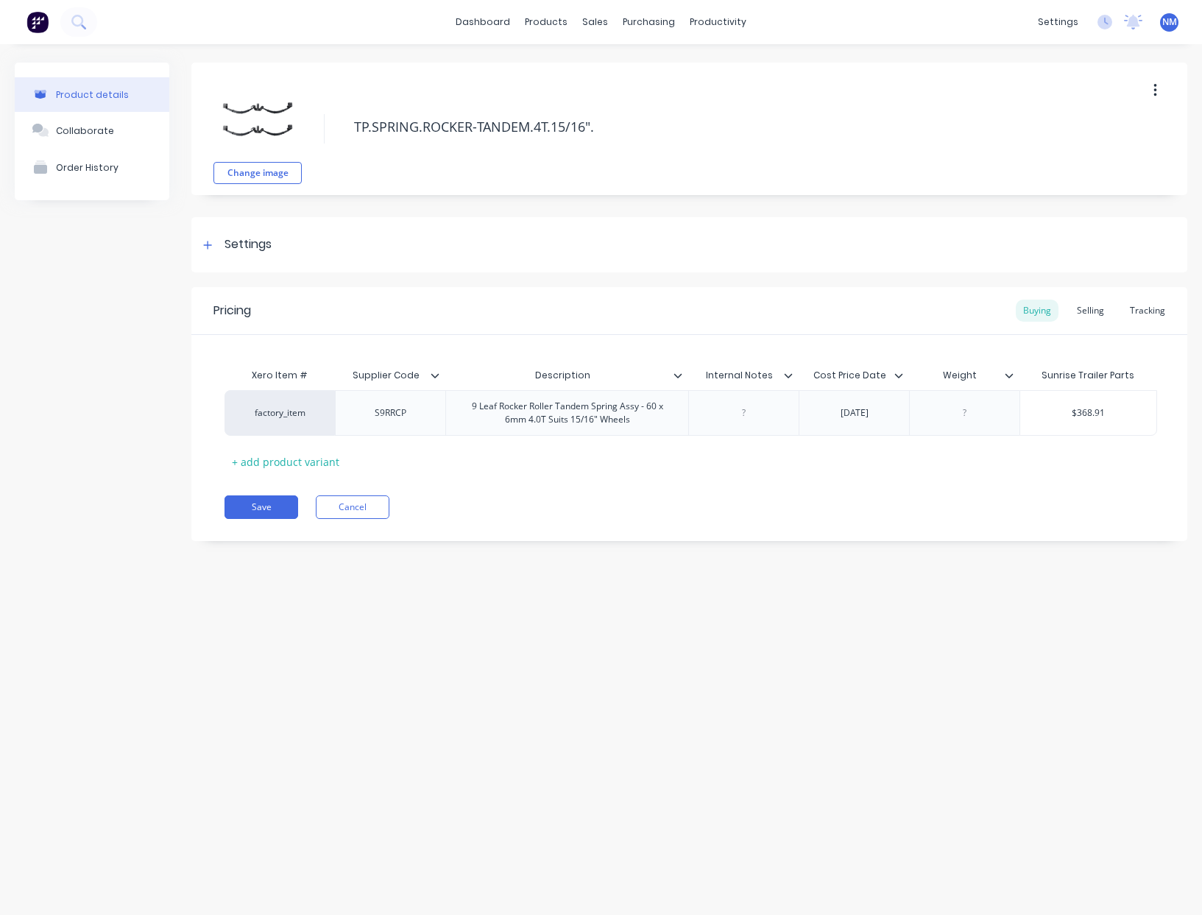
drag, startPoint x: 1068, startPoint y: 405, endPoint x: 933, endPoint y: 380, distance: 137.0
click at [979, 389] on div "Xero Item # Supplier Code Description Internal Notes Cost Price Date Weight Sun…" at bounding box center [688, 417] width 929 height 113
type textarea "x"
type input "3"
type textarea "x"
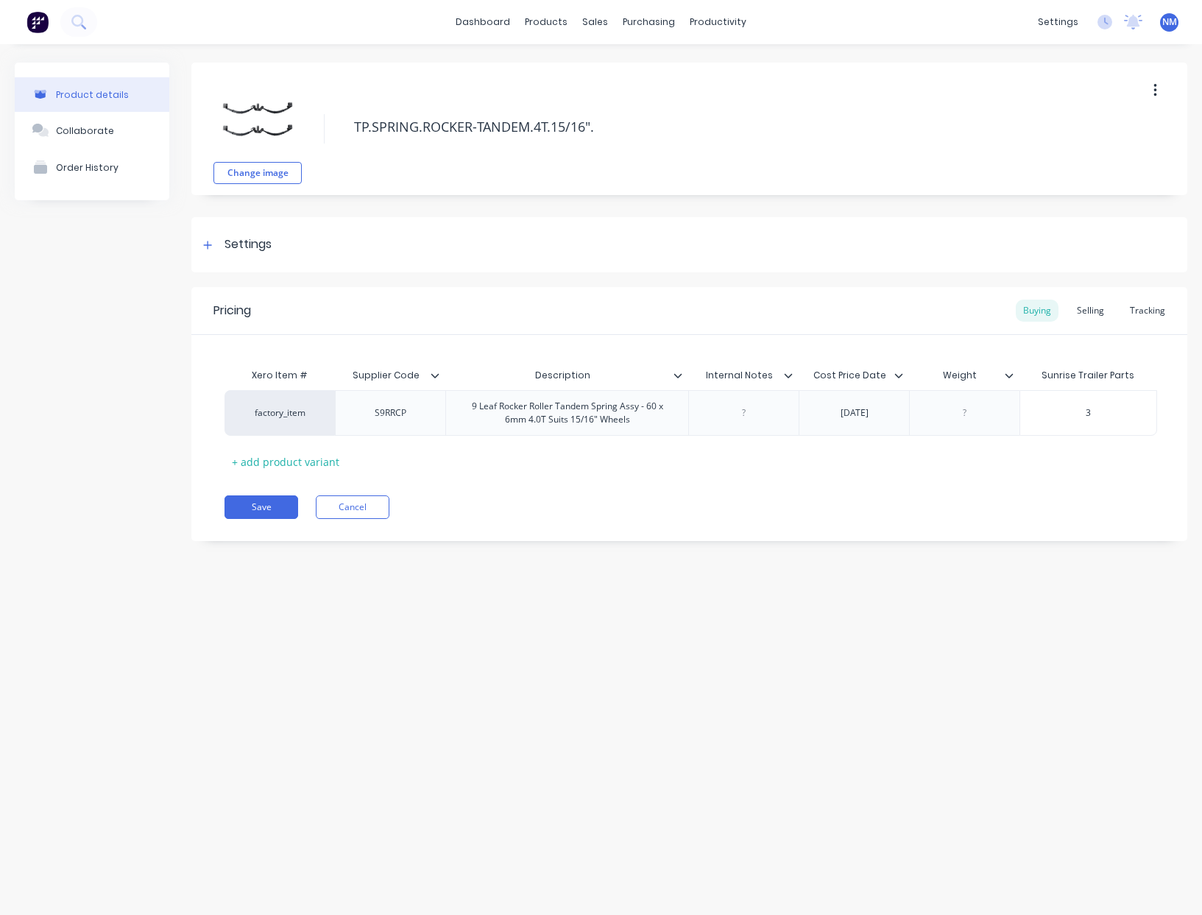
type input "37"
type textarea "x"
type input "375"
type textarea "x"
type input "375."
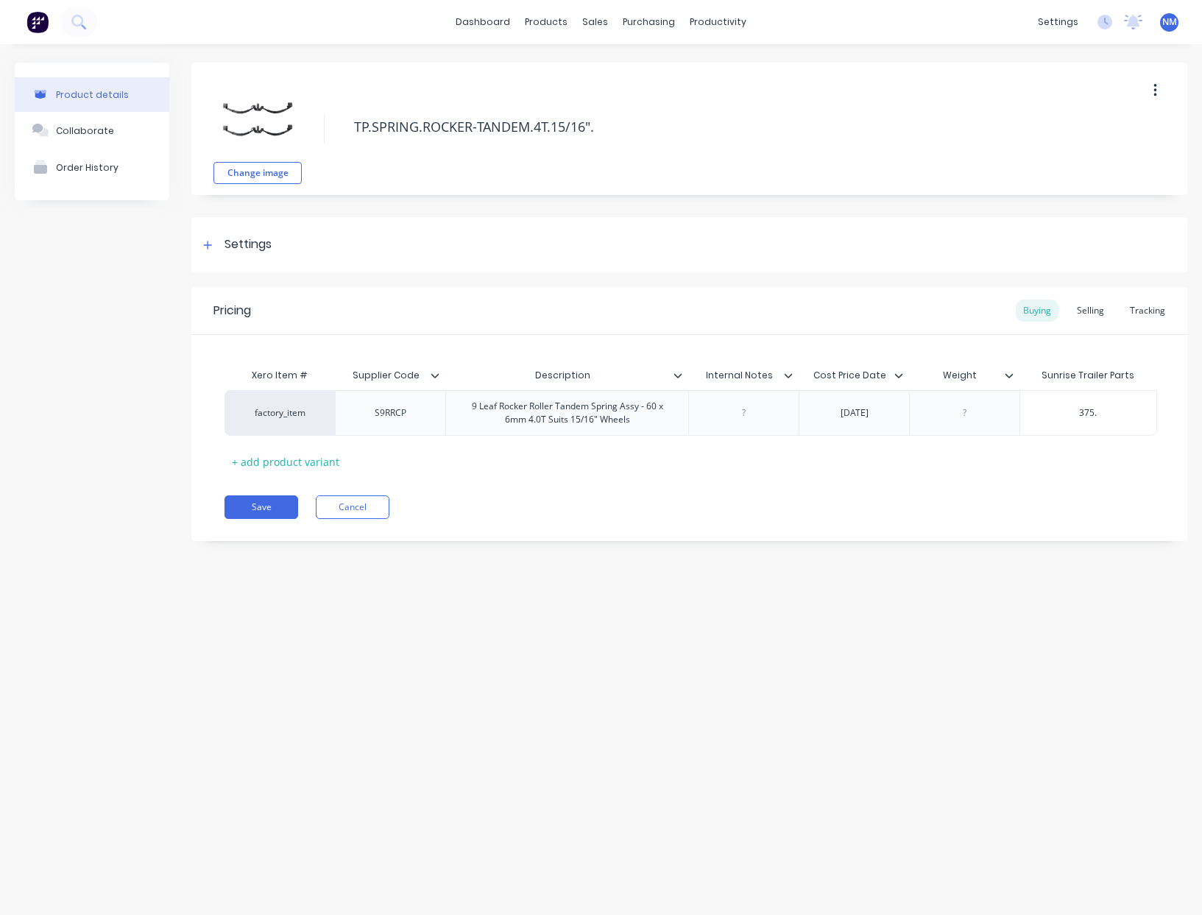
type textarea "x"
type input "375.6"
type textarea "x"
type input "375.67"
click at [286, 500] on button "Save" at bounding box center [261, 507] width 74 height 24
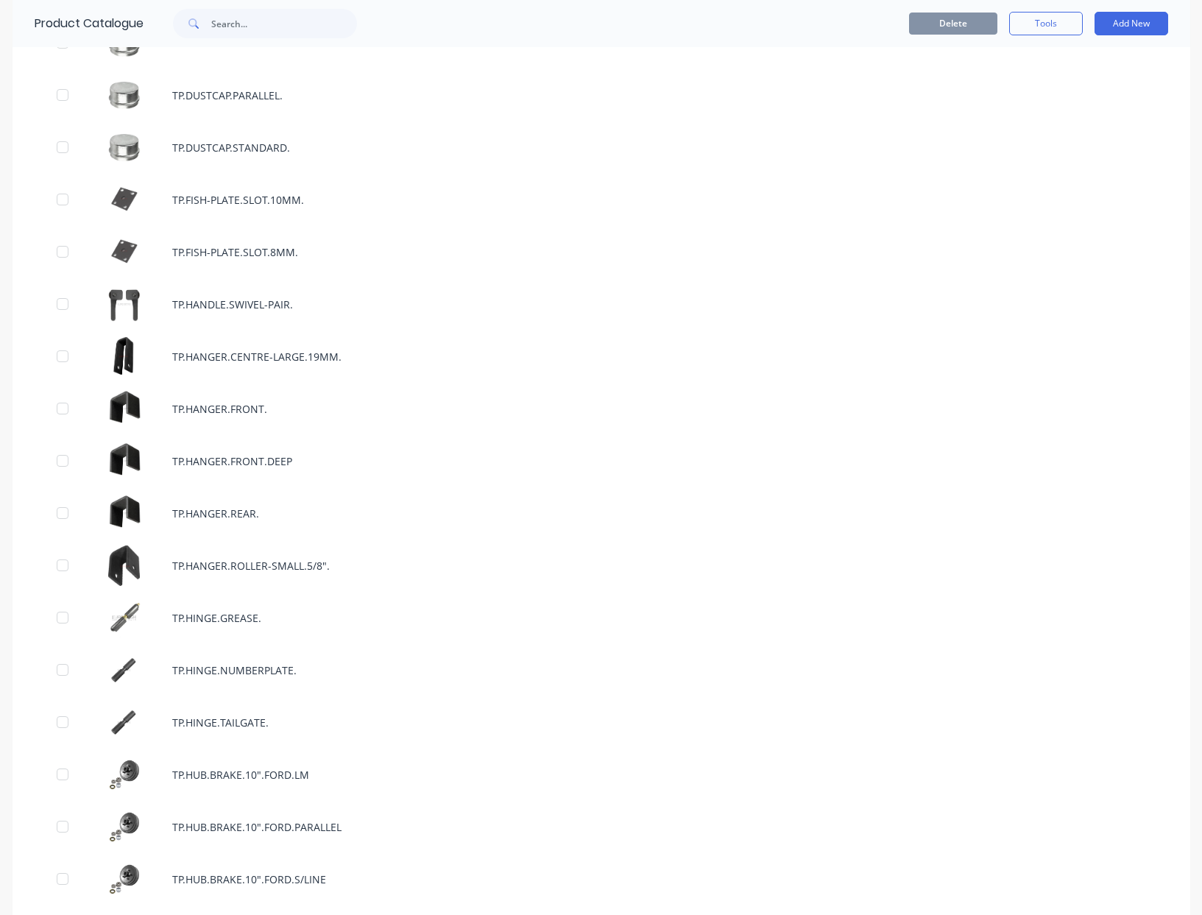
scroll to position [5139, 0]
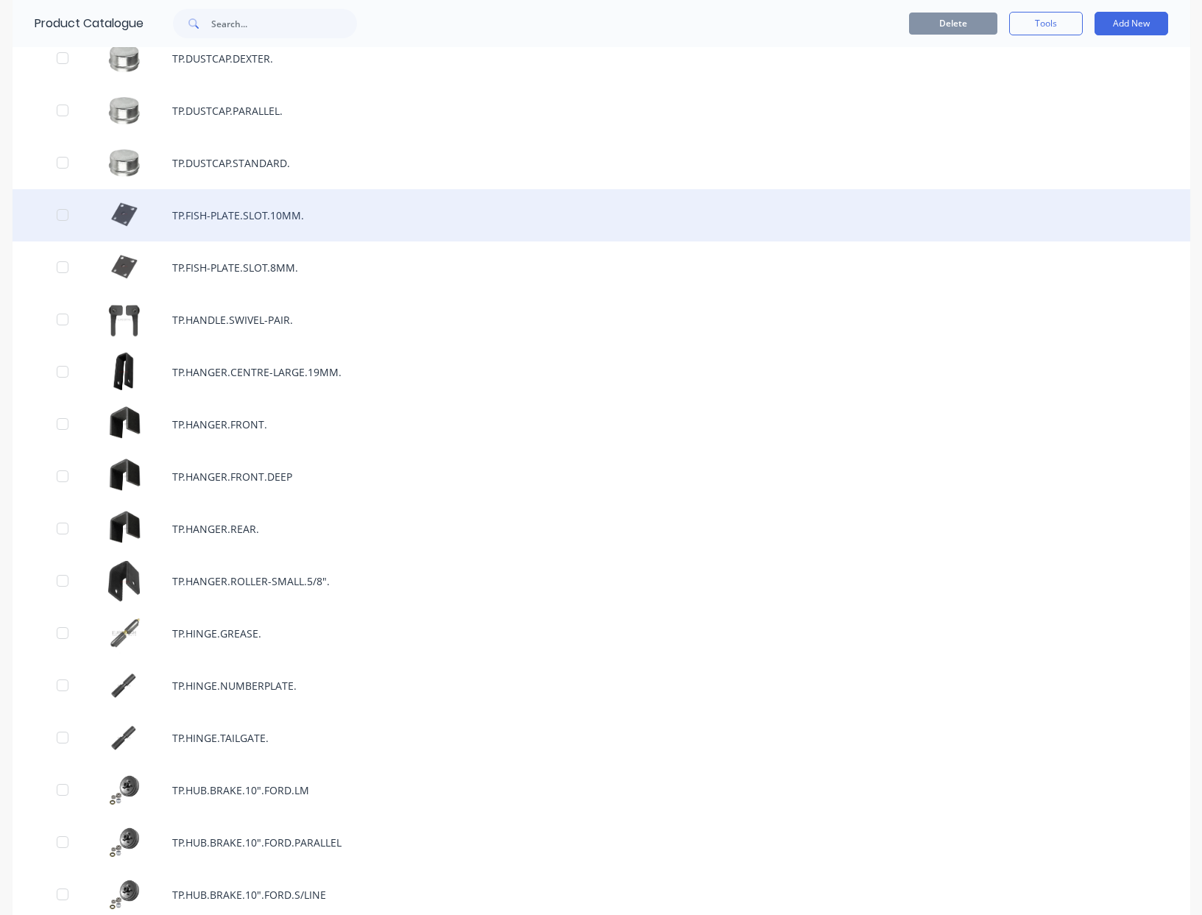
click at [266, 211] on div "TP.FISH-PLATE.SLOT.10MM." at bounding box center [601, 215] width 1177 height 52
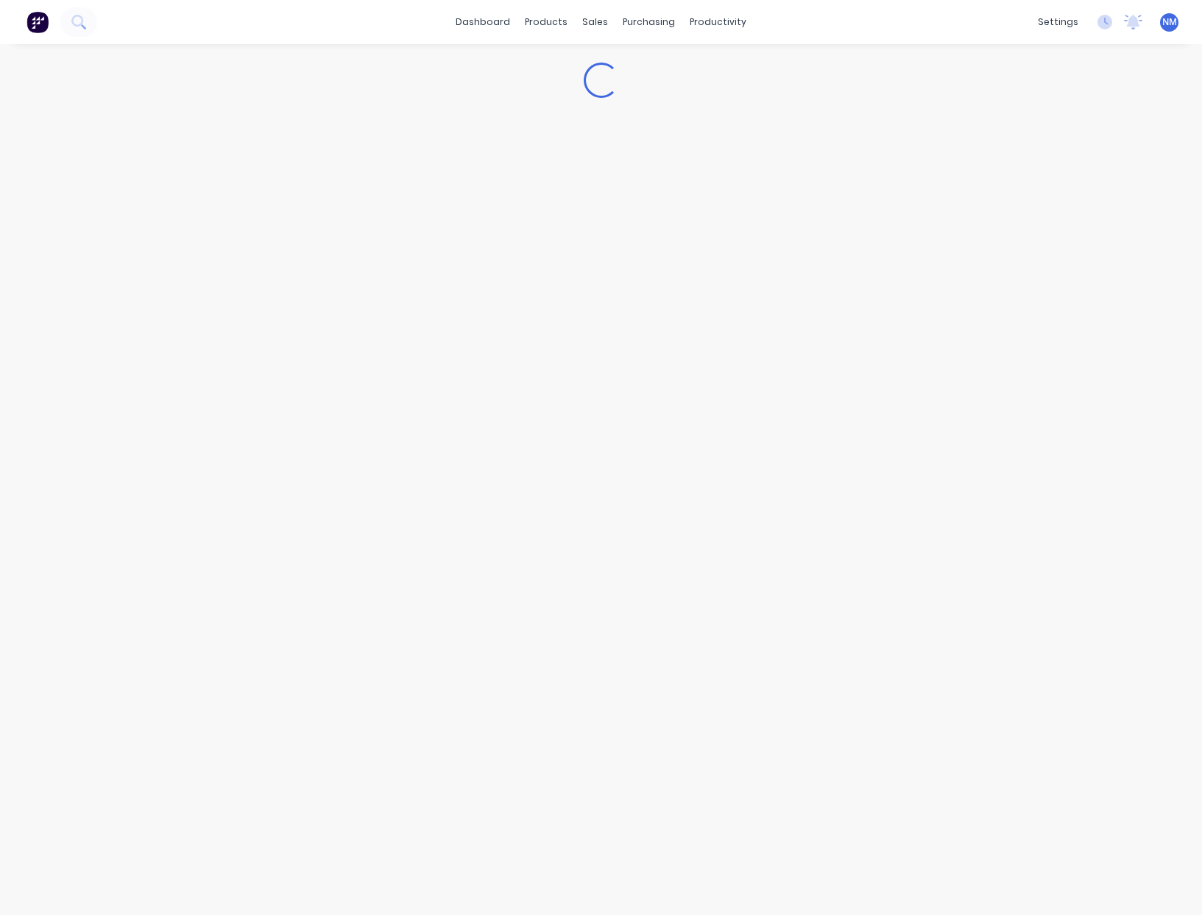
type textarea "x"
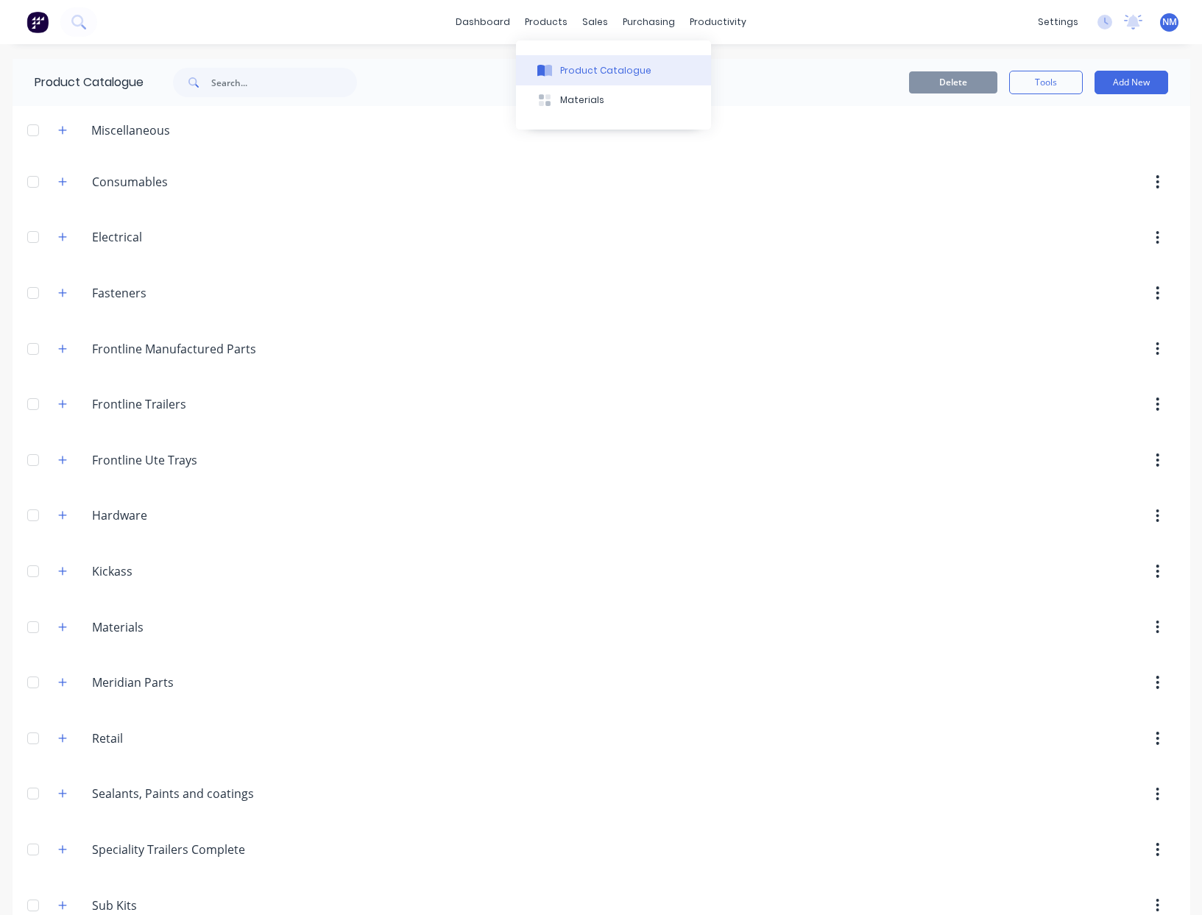
click at [588, 64] on div "Product Catalogue" at bounding box center [605, 70] width 91 height 13
click at [627, 63] on button "Sales Orders" at bounding box center [667, 69] width 195 height 29
